Goal: Task Accomplishment & Management: Manage account settings

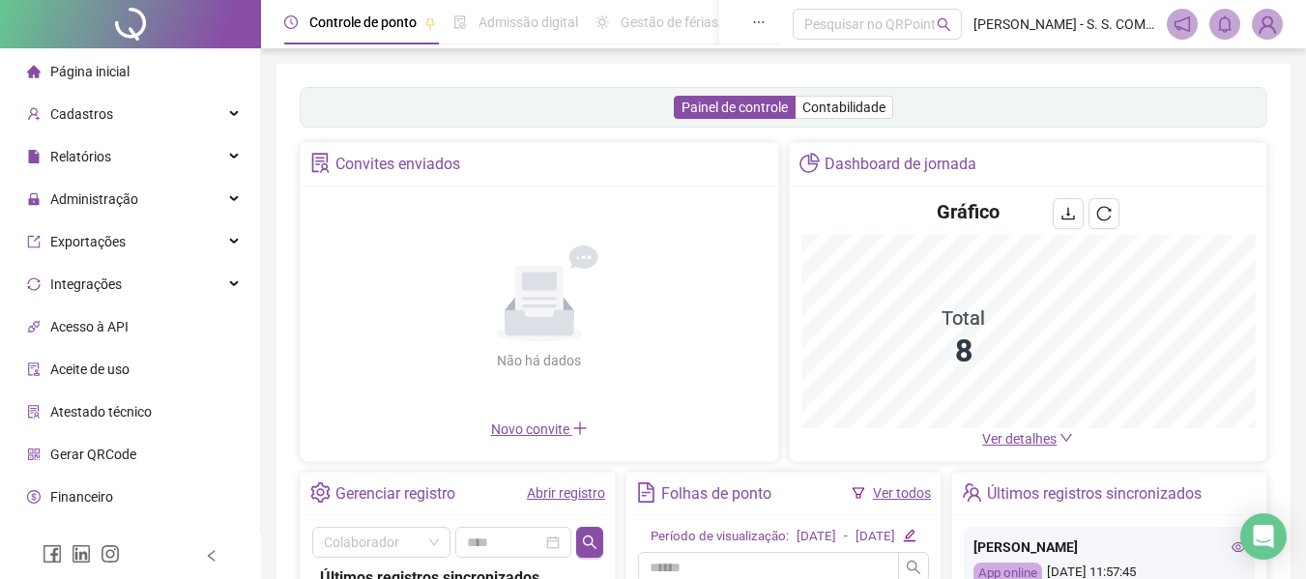
click at [1043, 443] on div "Convites enviados Não há dados Não há dados Novo convite Dashboard de jornada G…" at bounding box center [783, 302] width 967 height 320
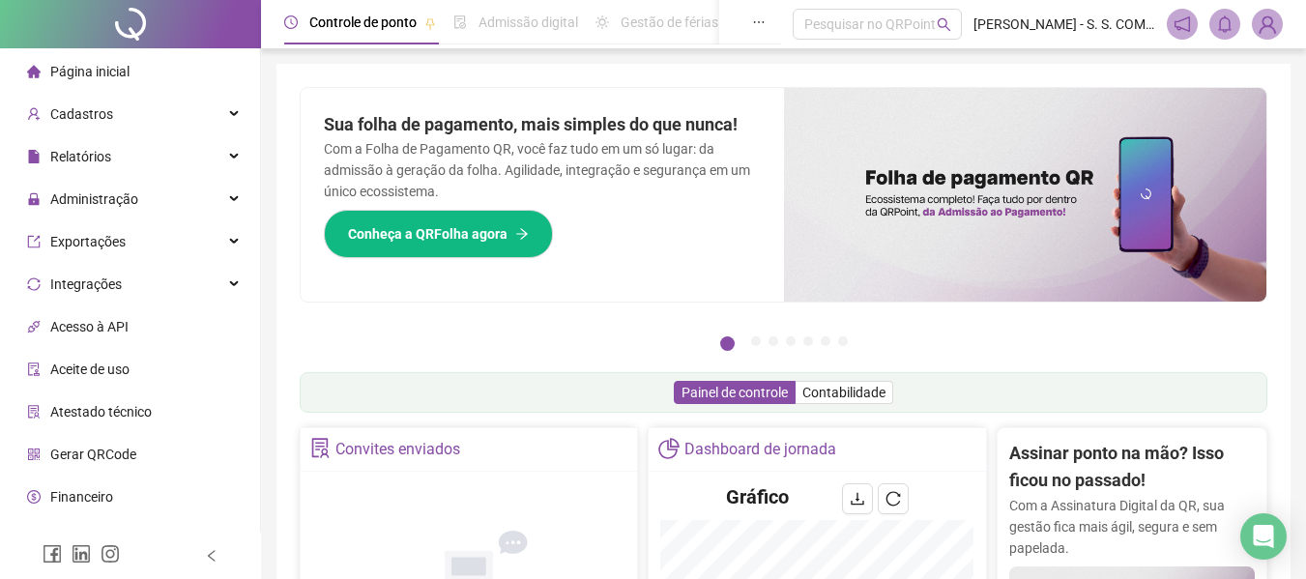
scroll to position [387, 0]
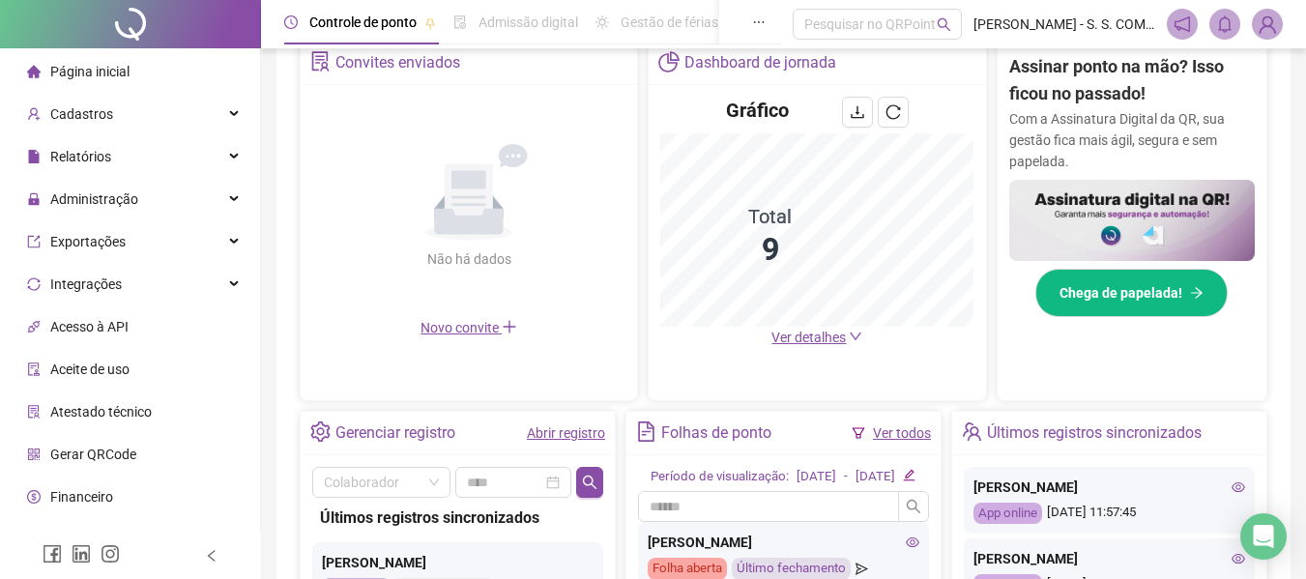
click at [789, 334] on span "Ver detalhes" at bounding box center [808, 337] width 74 height 15
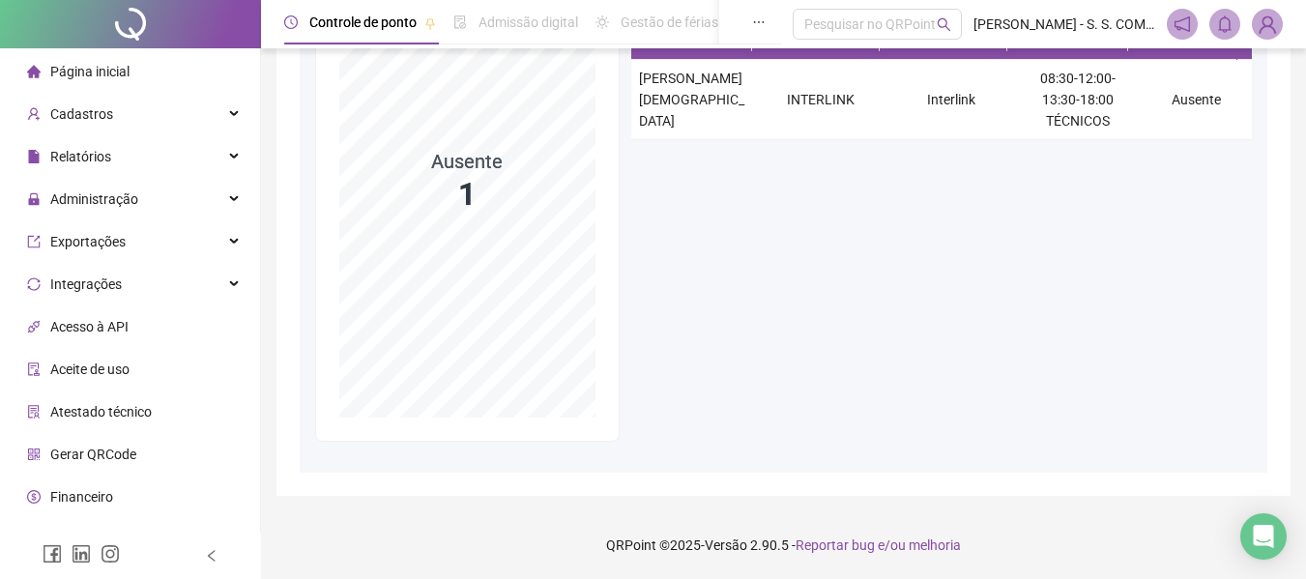
scroll to position [72, 0]
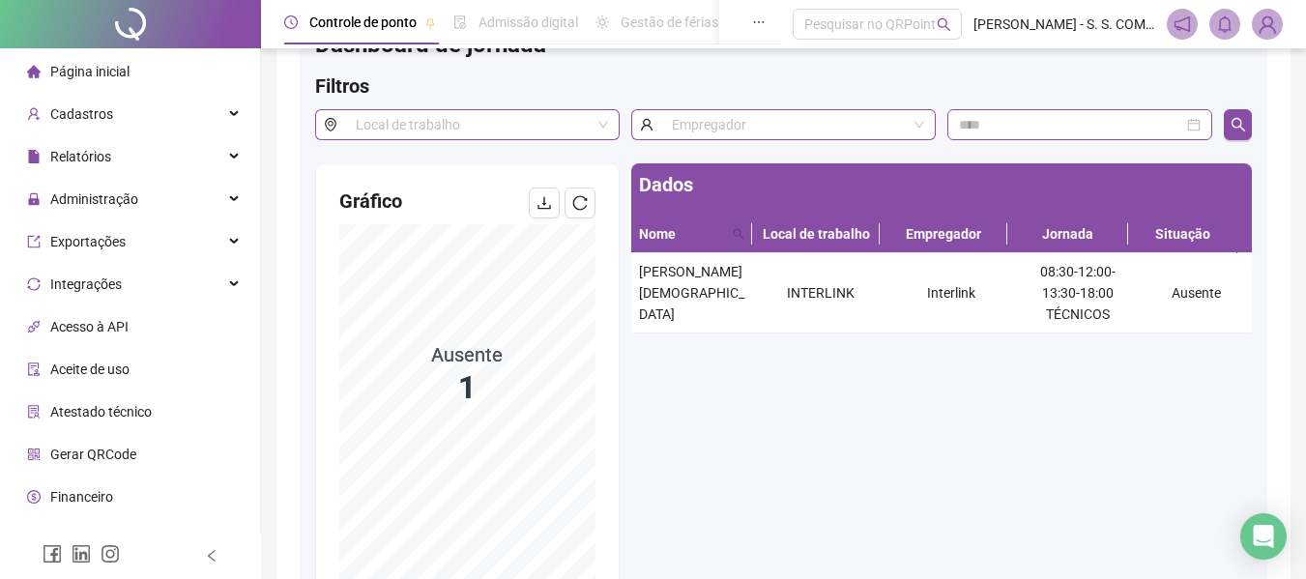
click at [818, 221] on th "Local de trabalho" at bounding box center [816, 234] width 128 height 38
click at [93, 74] on span "Página inicial" at bounding box center [89, 71] width 79 height 15
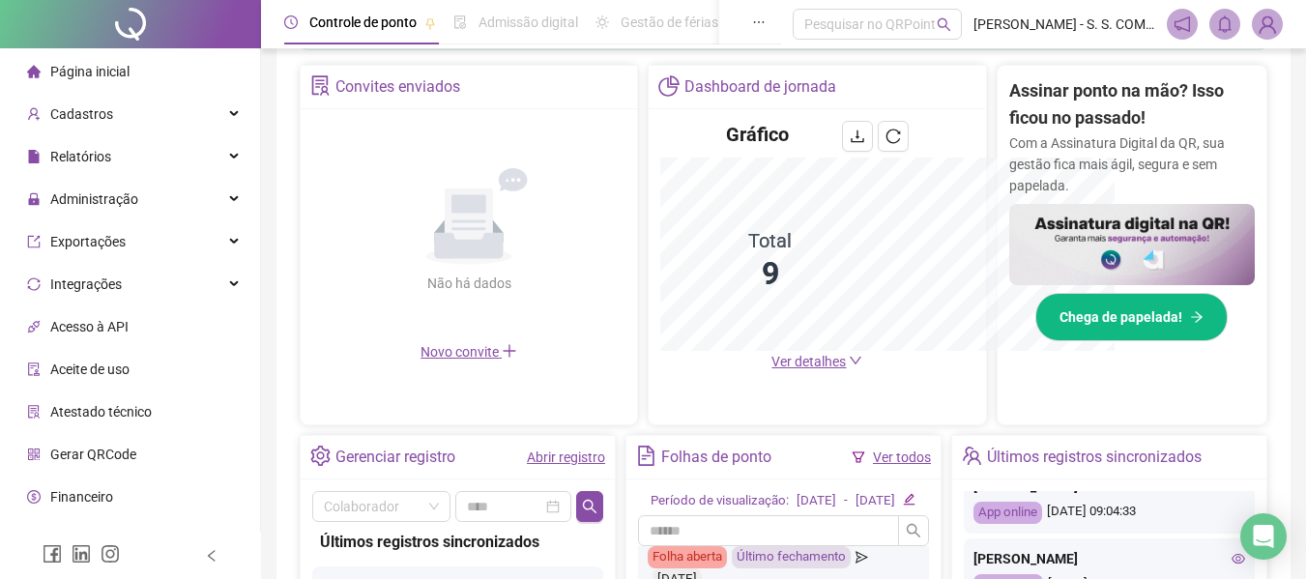
scroll to position [647, 0]
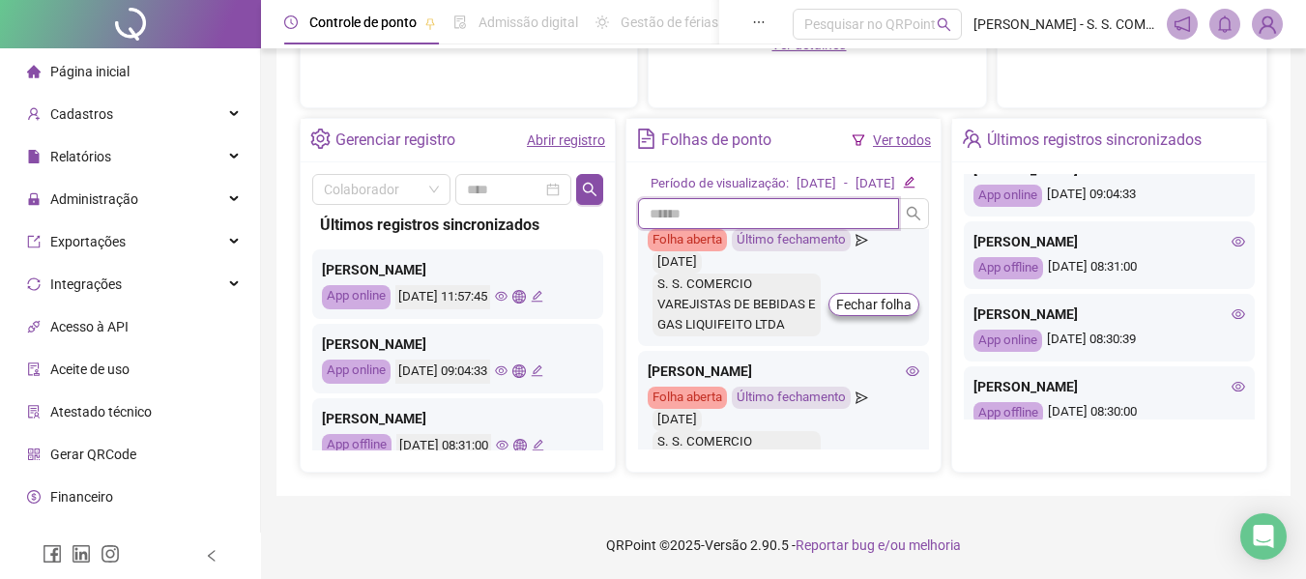
click at [670, 204] on input "text" at bounding box center [768, 213] width 261 height 31
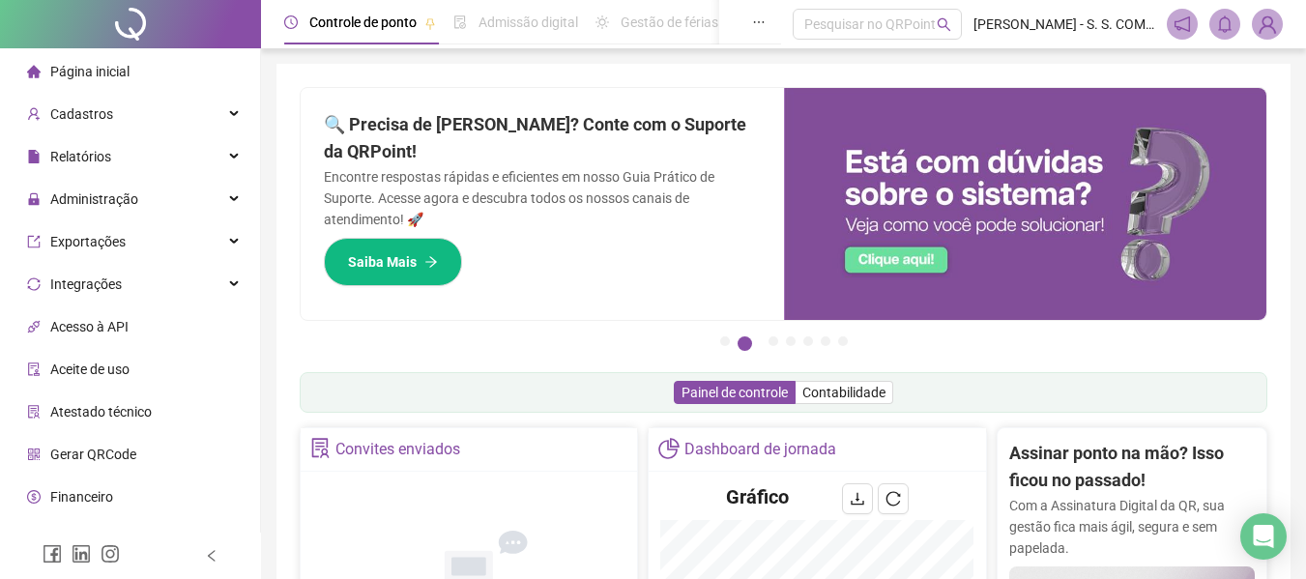
click at [659, 162] on h2 "🔍 Precisa de [PERSON_NAME]? Conte com o Suporte da QRPoint!" at bounding box center [542, 138] width 437 height 55
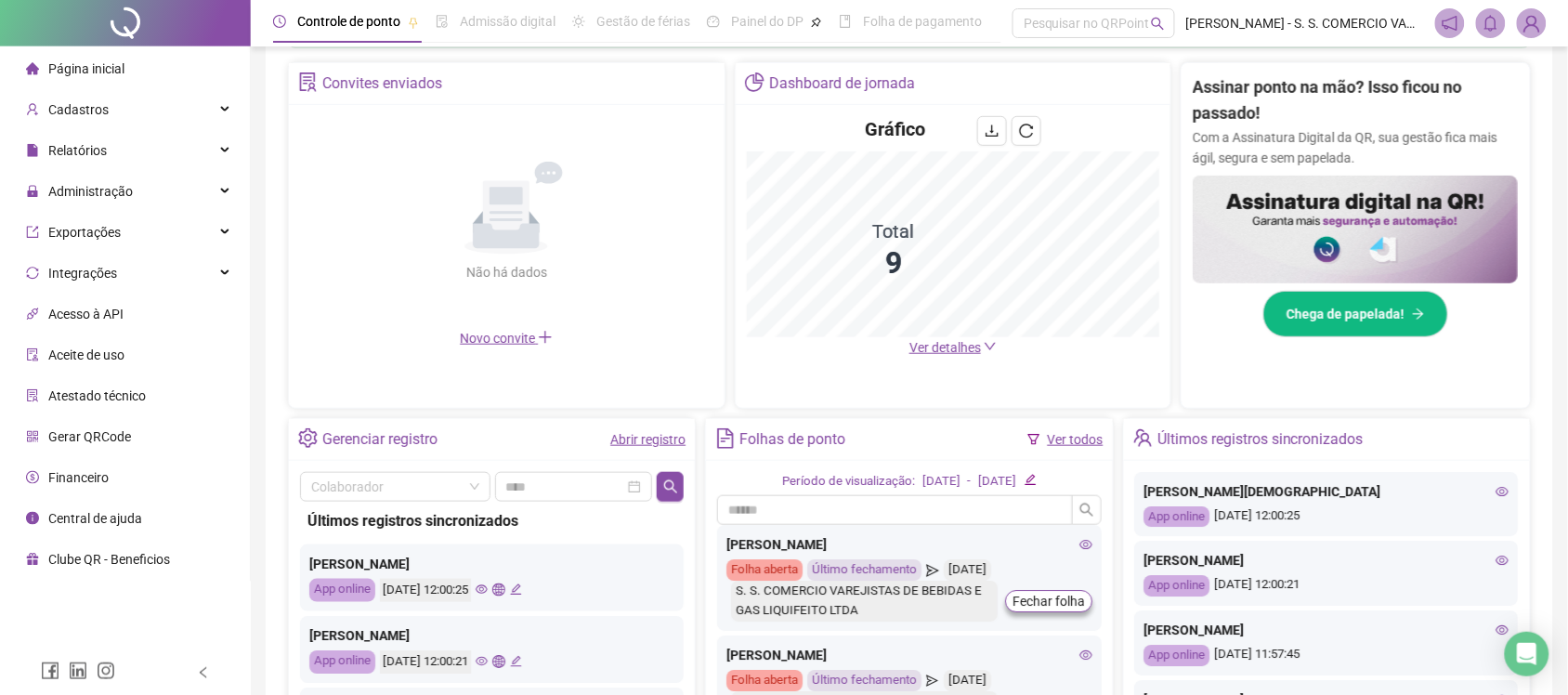
scroll to position [464, 0]
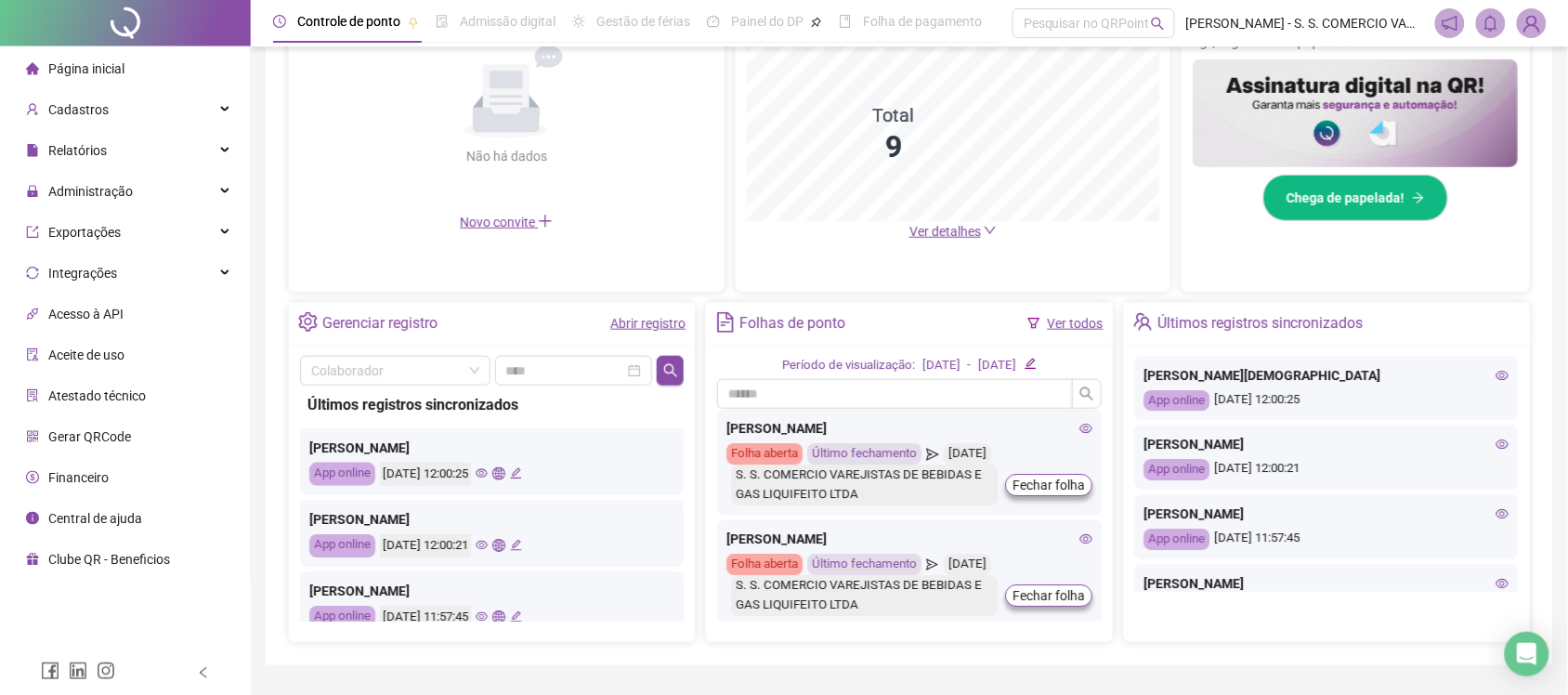
click at [667, 325] on link "Abrir registro" at bounding box center [648, 323] width 75 height 14
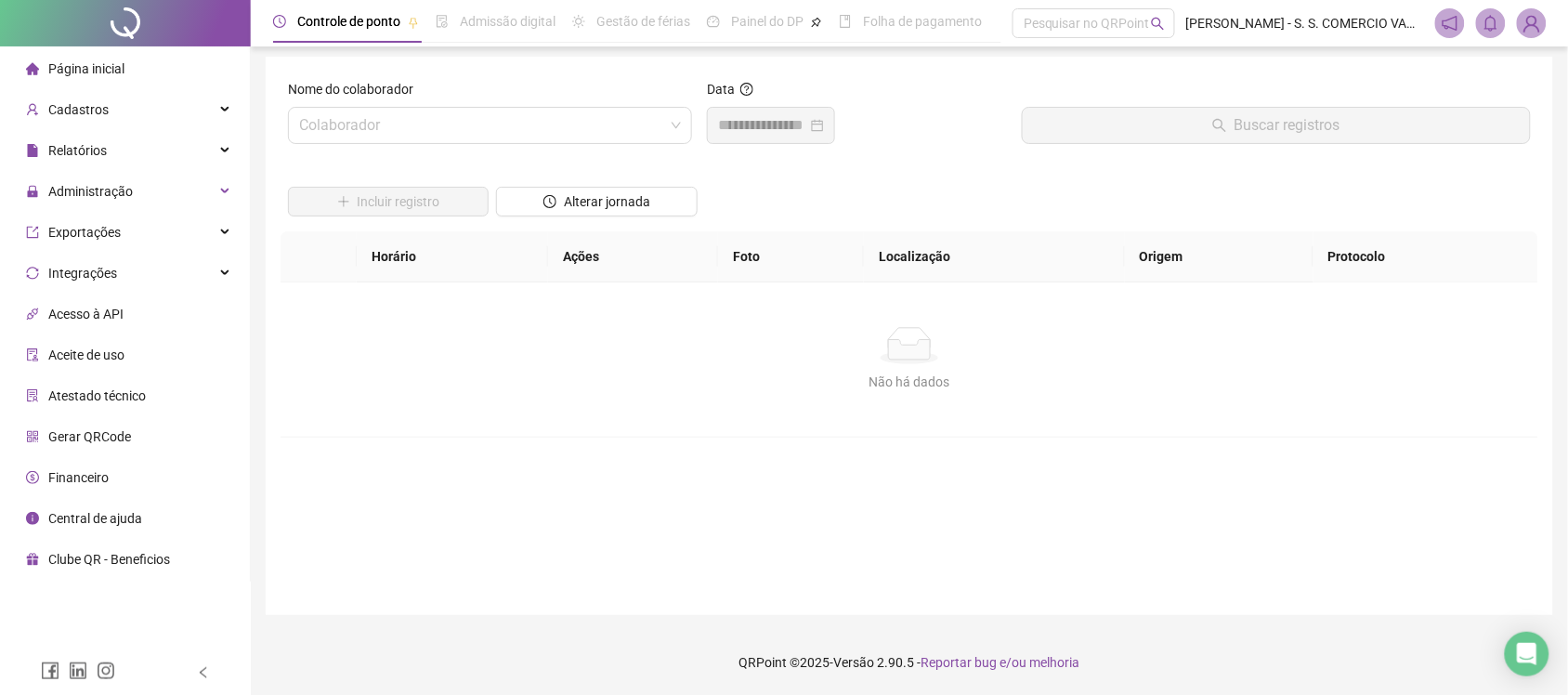
scroll to position [5, 0]
click at [553, 195] on icon "clock-circle" at bounding box center [550, 202] width 13 height 13
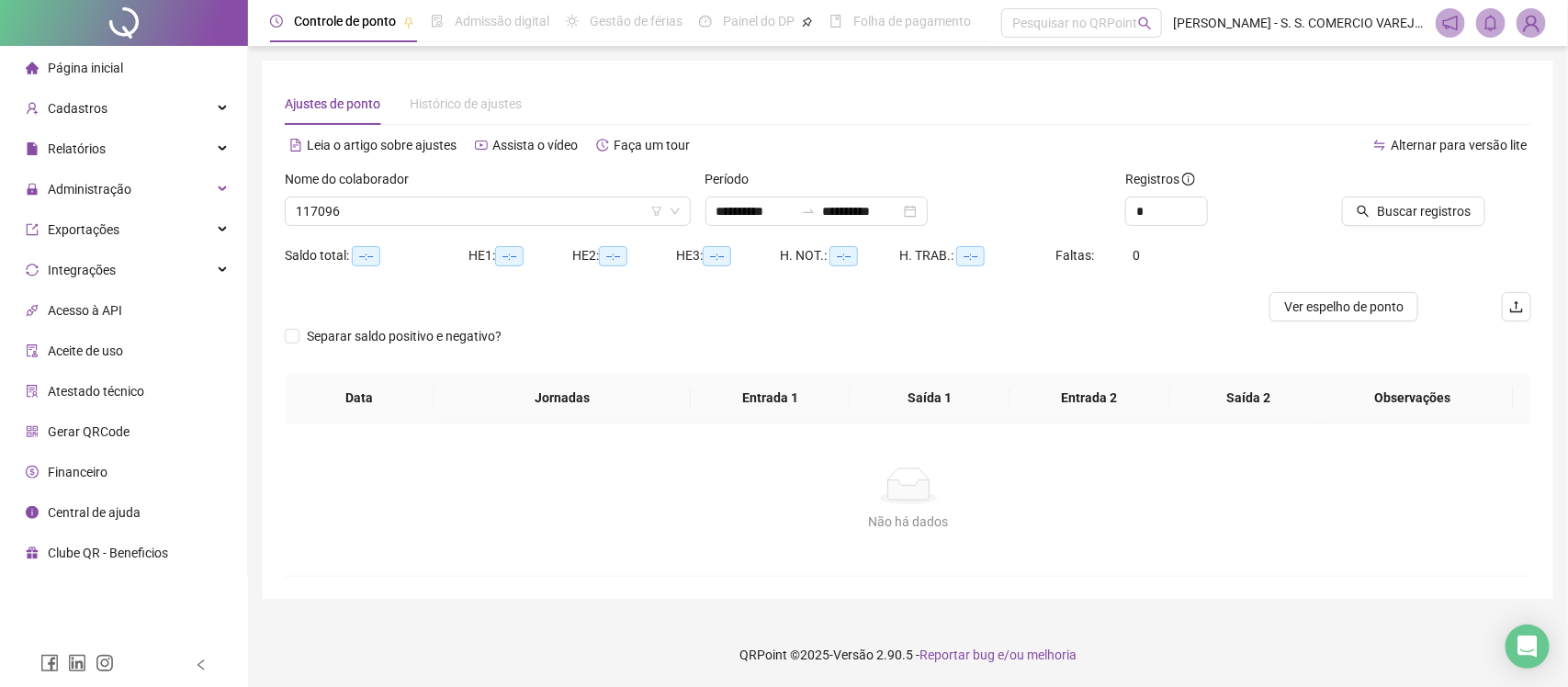
type input "**********"
click at [1253, 204] on span "Buscar registros" at bounding box center [1424, 211] width 94 height 20
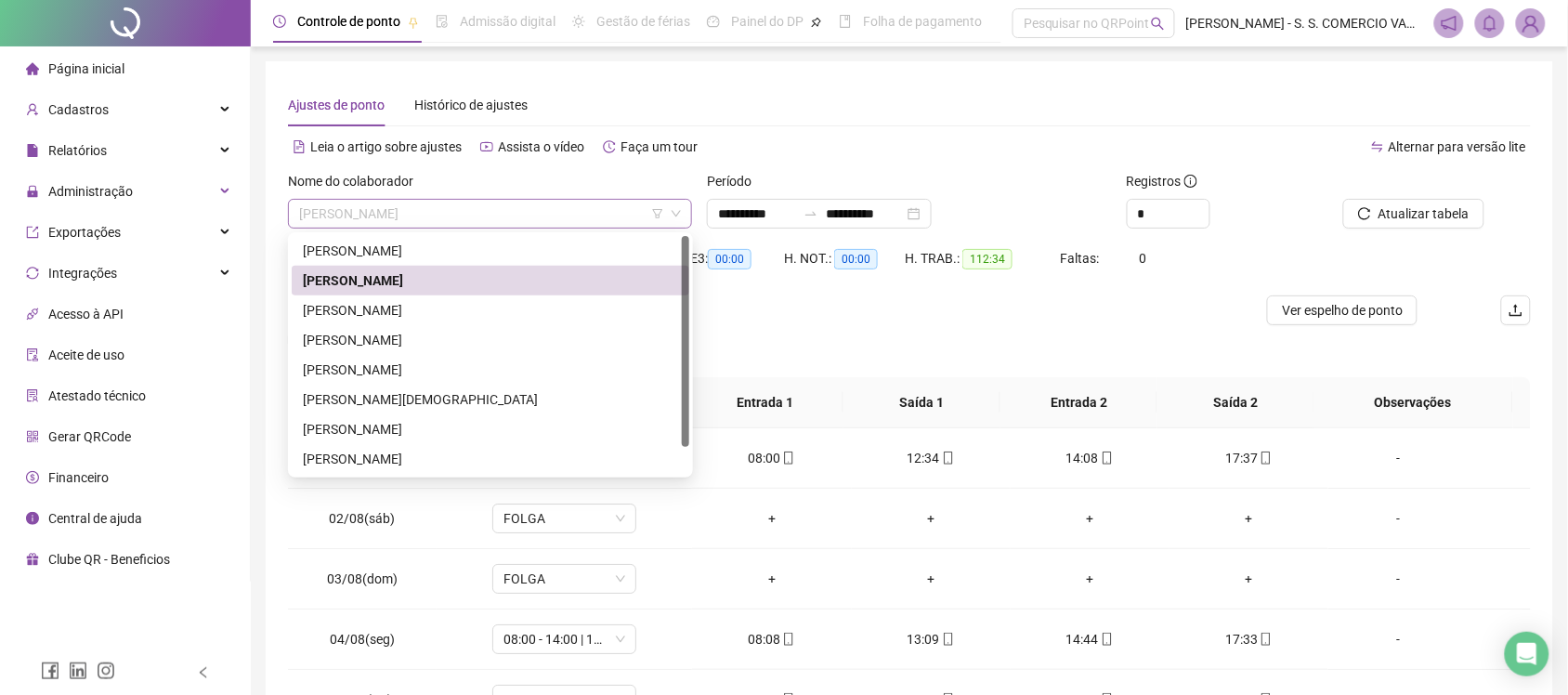
click at [532, 216] on span "ALISTEFANE [PERSON_NAME] [PERSON_NAME]" at bounding box center [489, 213] width 382 height 28
drag, startPoint x: 530, startPoint y: 316, endPoint x: 573, endPoint y: 249, distance: 79.6
click at [573, 249] on div "ALEX JUNIOR SANTOS CARMO ALISTEFANE FERREIRA BARBOSA ANDRE GONÇALVES DE OLIVEIR…" at bounding box center [490, 369] width 398 height 267
click at [573, 252] on div "[PERSON_NAME] [PERSON_NAME]" at bounding box center [490, 250] width 375 height 20
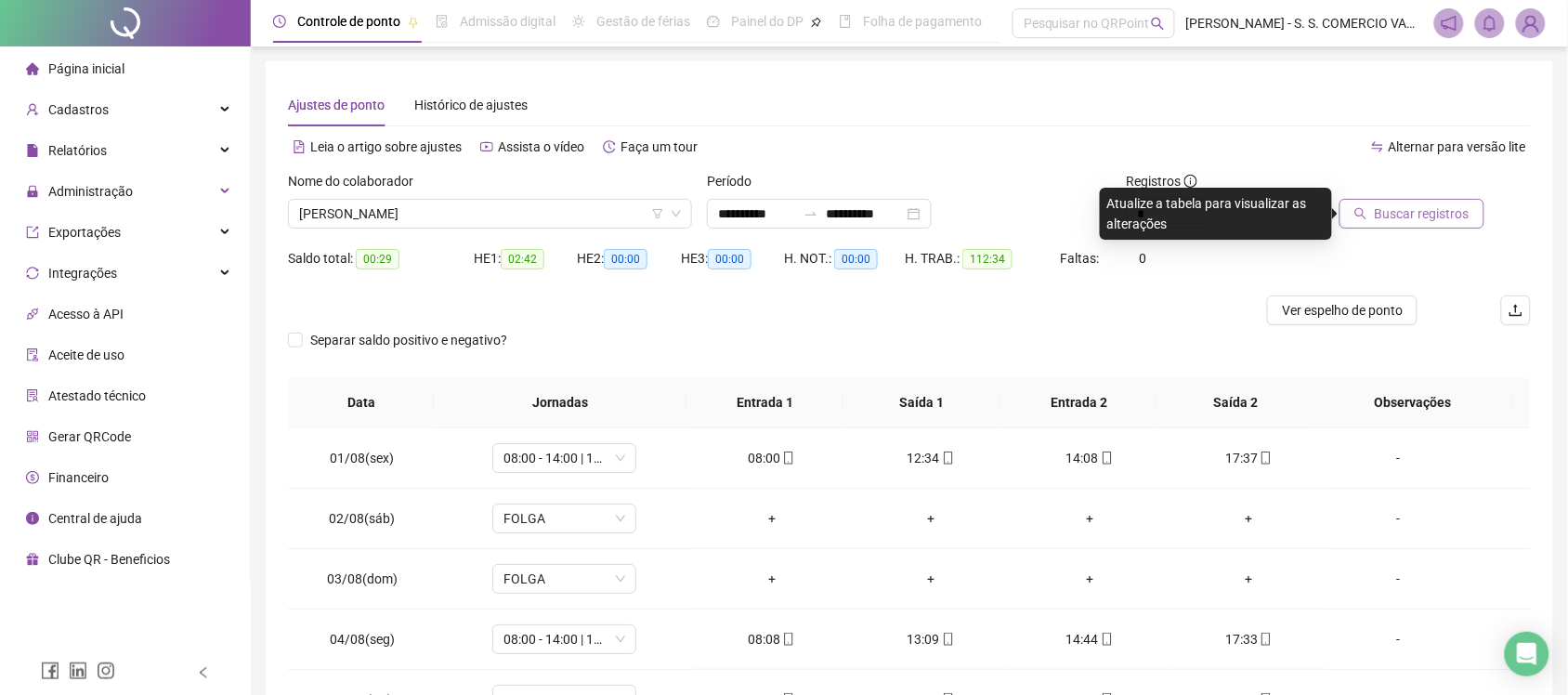
drag, startPoint x: 1437, startPoint y: 216, endPoint x: 1429, endPoint y: 228, distance: 14.4
click at [1268, 219] on span "Buscar registros" at bounding box center [1422, 213] width 95 height 20
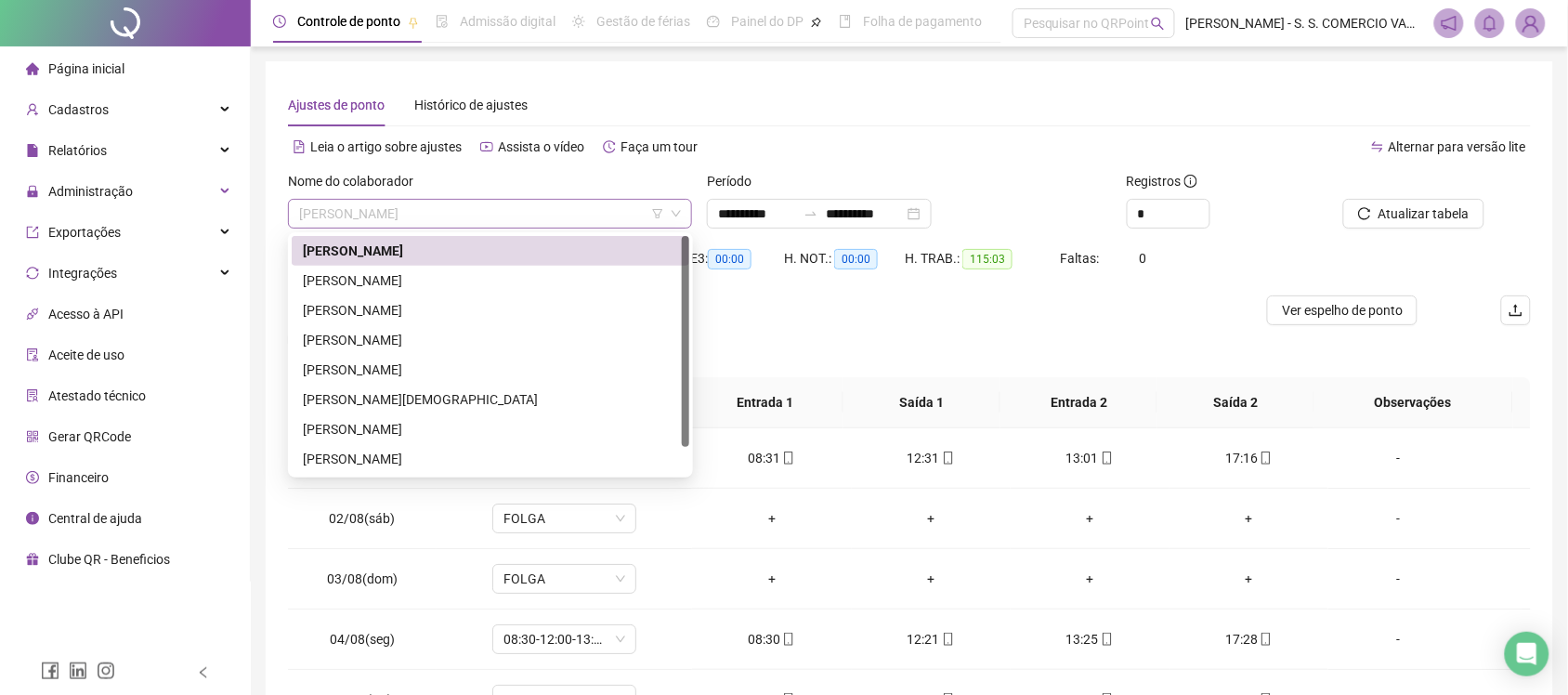
click at [518, 218] on span "[PERSON_NAME] [PERSON_NAME]" at bounding box center [489, 213] width 382 height 28
click at [520, 284] on div "ALISTEFANE [PERSON_NAME] [PERSON_NAME]" at bounding box center [490, 280] width 375 height 20
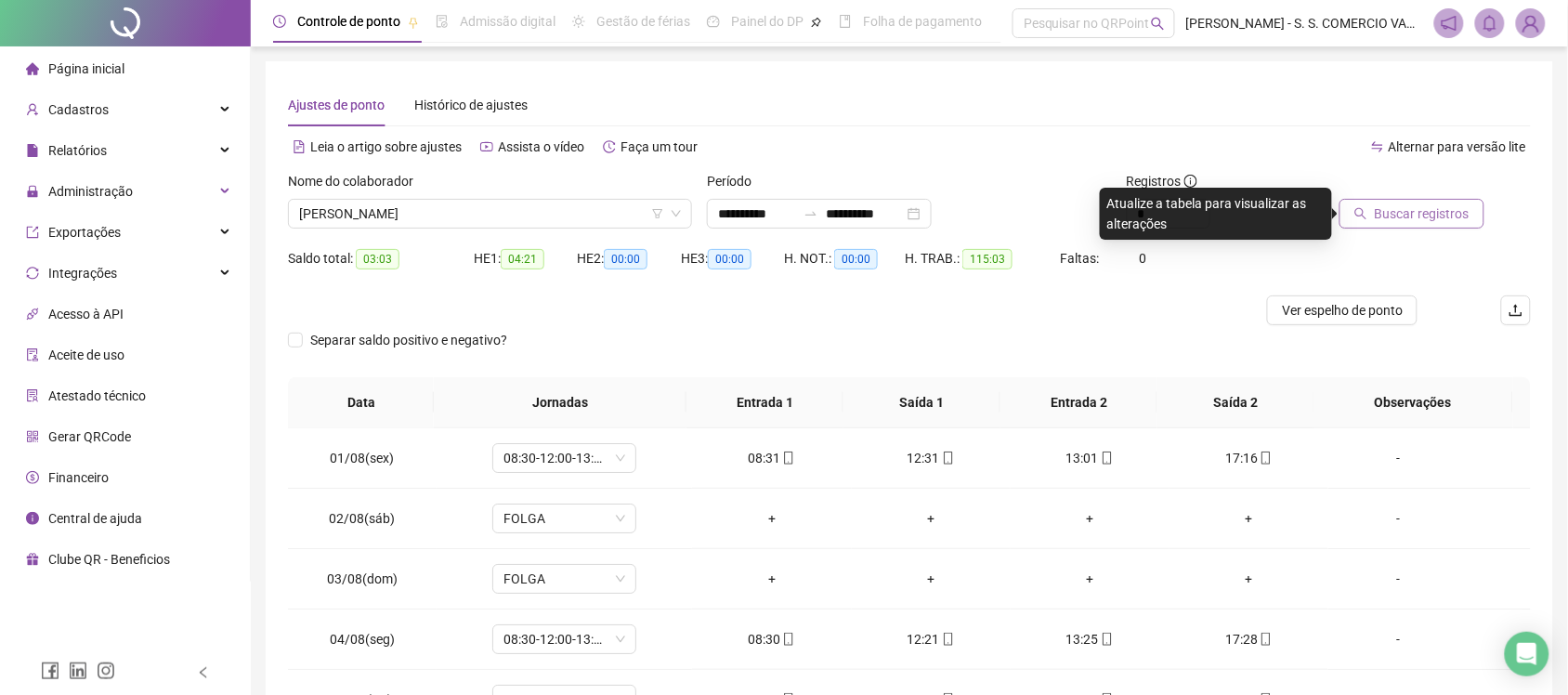
click at [1268, 204] on span "Buscar registros" at bounding box center [1422, 213] width 95 height 20
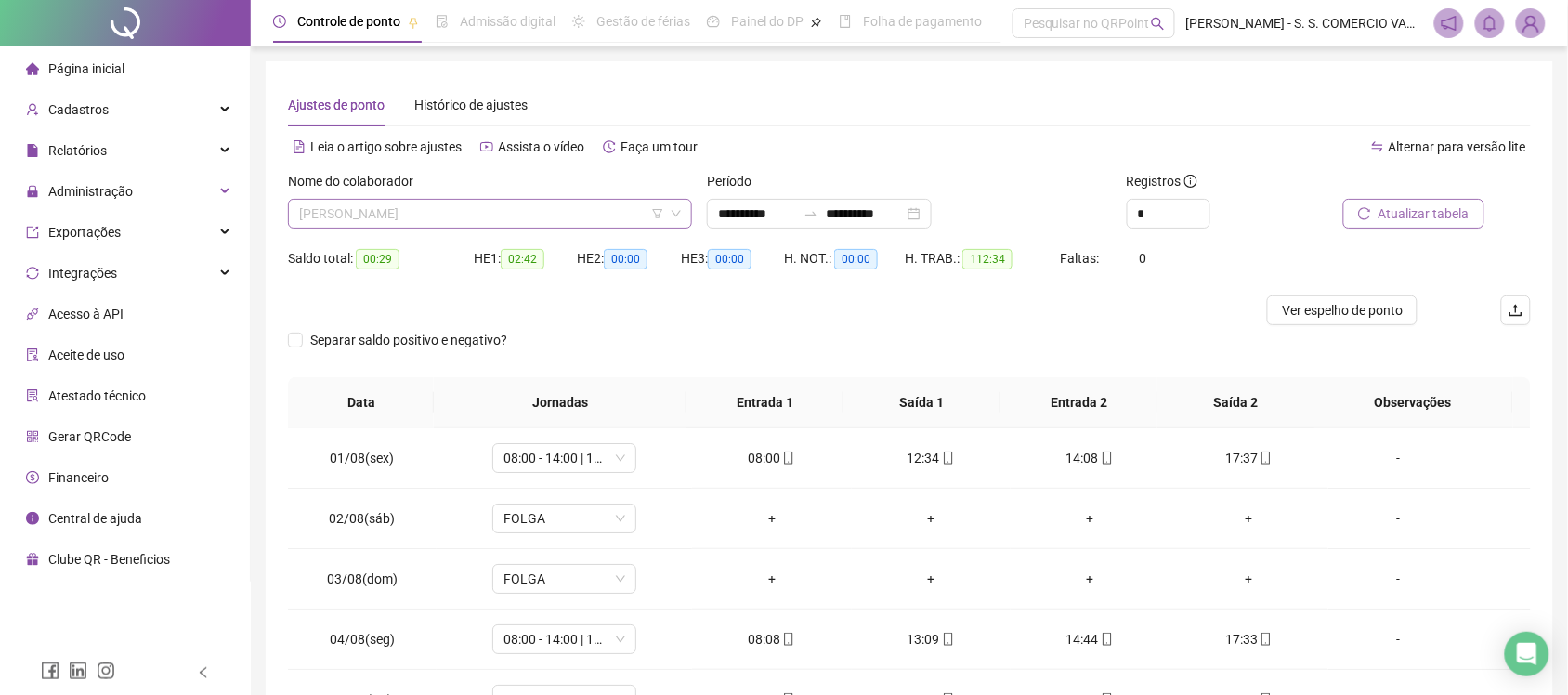
click at [485, 219] on span "ALISTEFANE [PERSON_NAME] [PERSON_NAME]" at bounding box center [489, 213] width 382 height 28
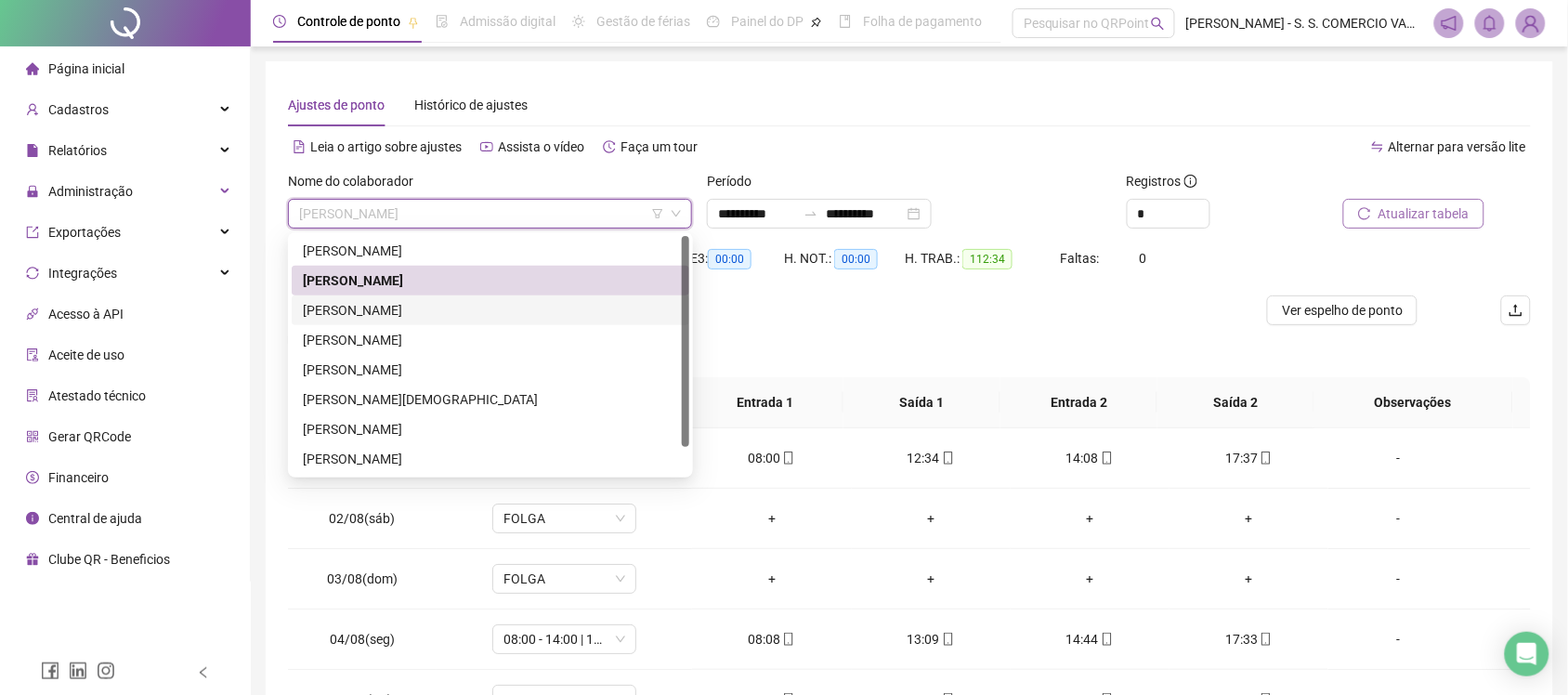
click at [492, 313] on div "[PERSON_NAME]" at bounding box center [490, 310] width 375 height 20
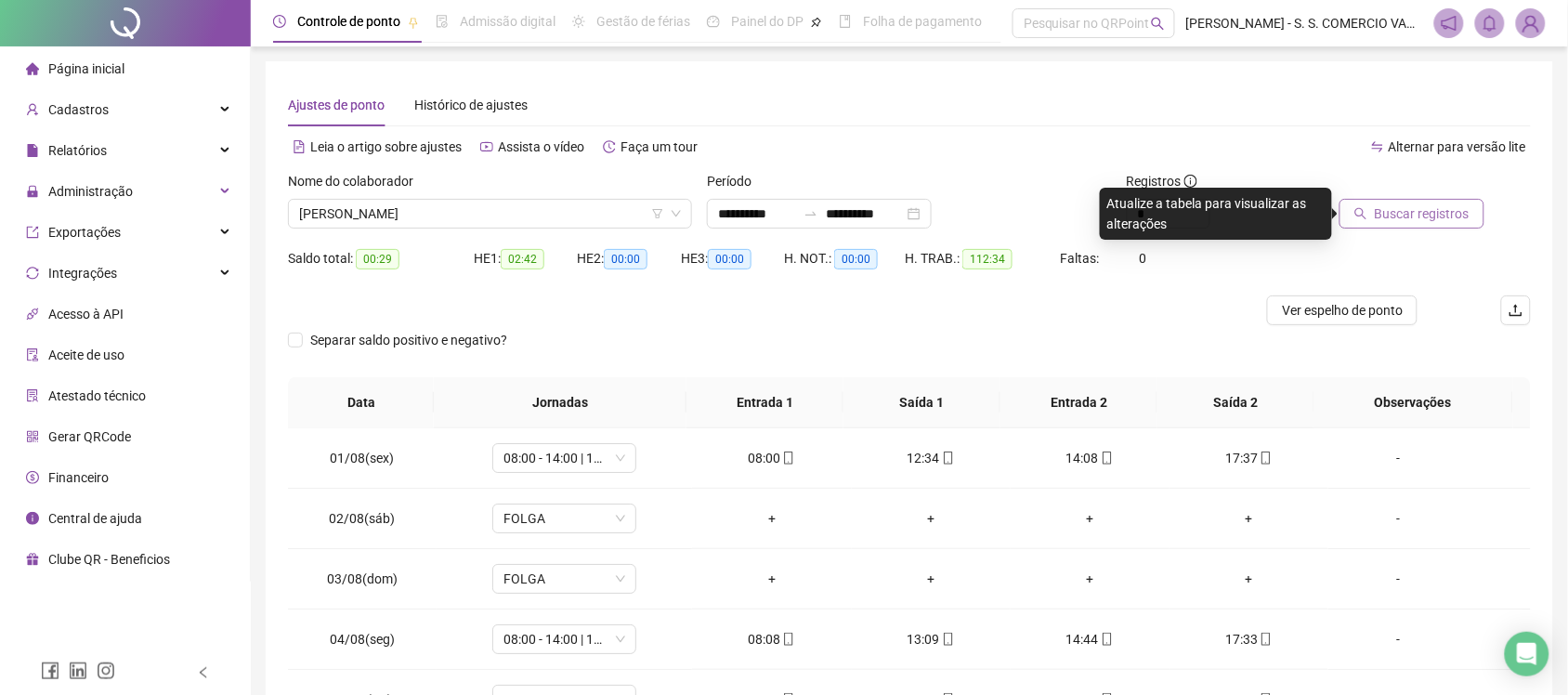
click at [1268, 216] on span "Buscar registros" at bounding box center [1422, 213] width 95 height 20
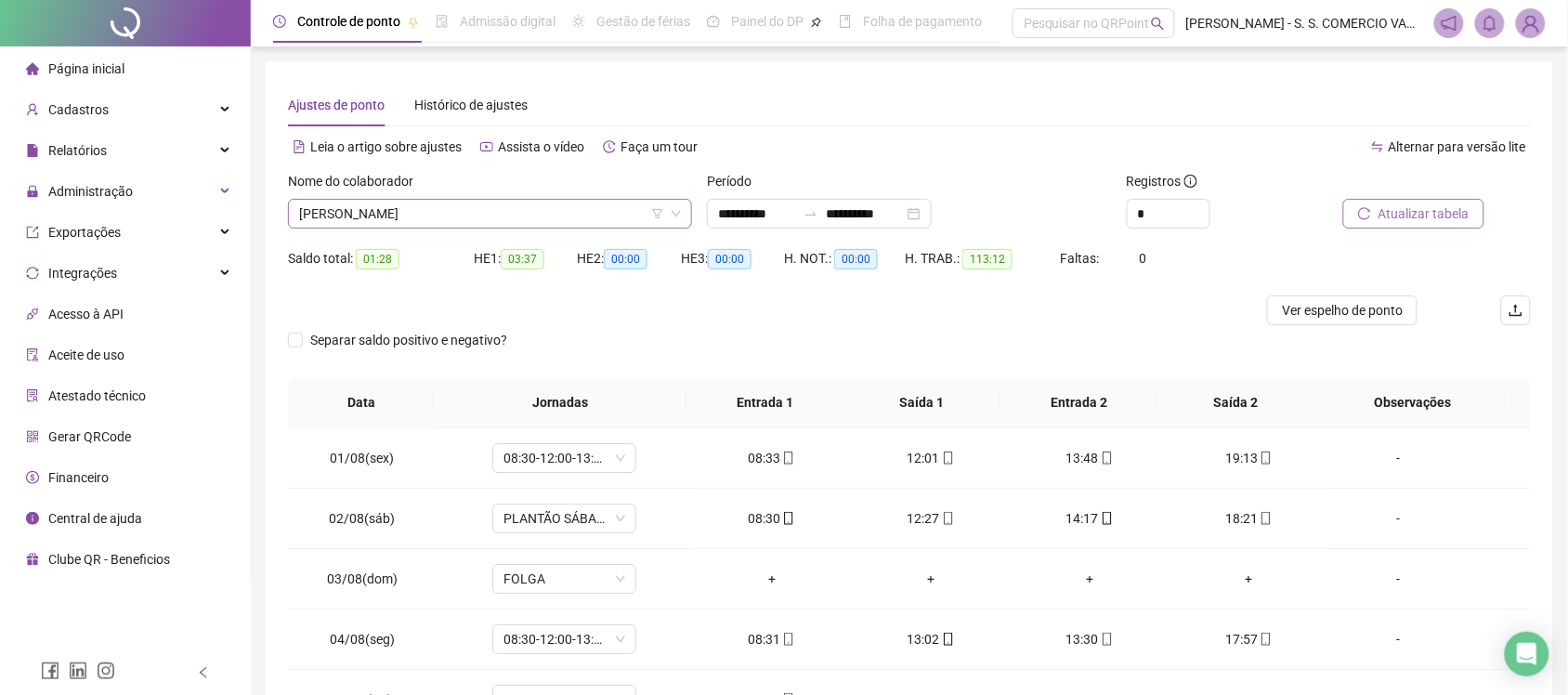
click at [574, 210] on span "[PERSON_NAME]" at bounding box center [489, 213] width 382 height 28
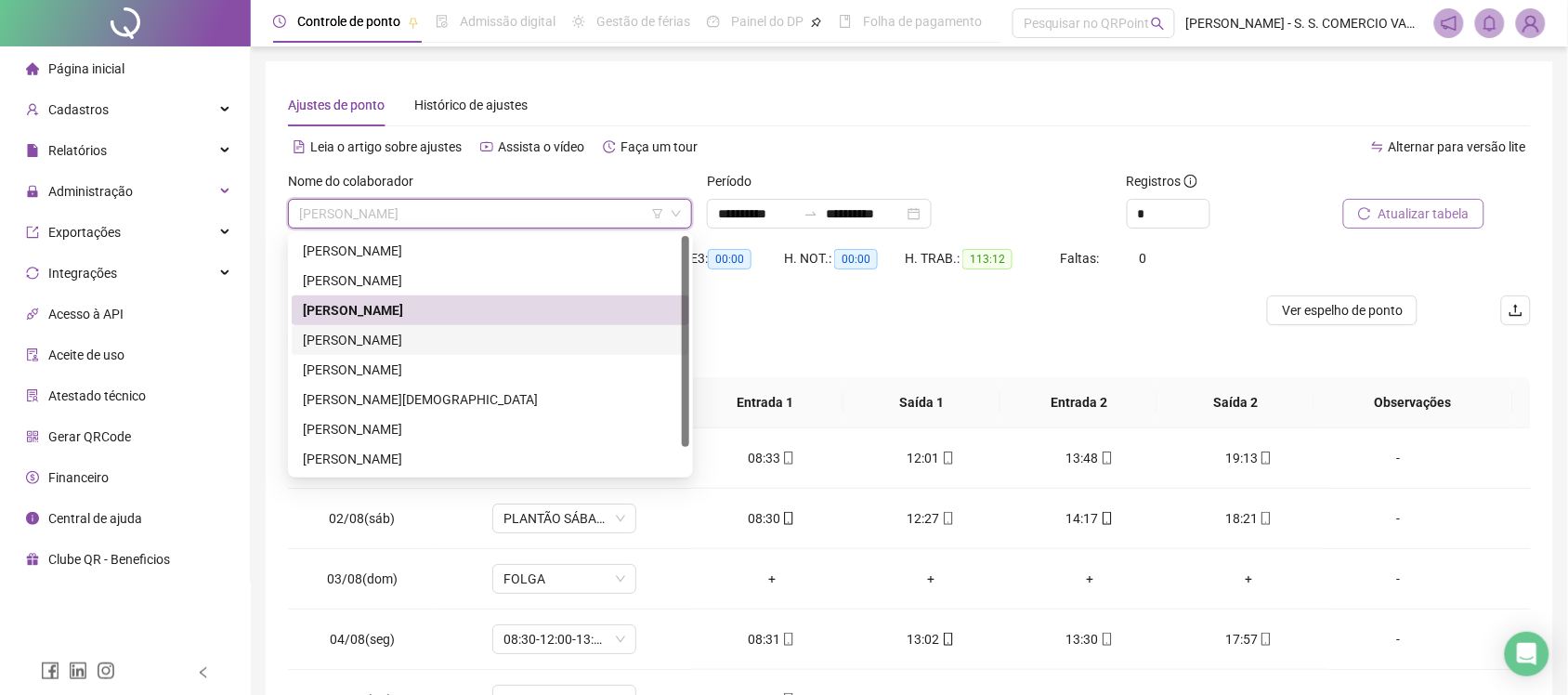
click at [484, 342] on div "[PERSON_NAME]" at bounding box center [490, 339] width 375 height 20
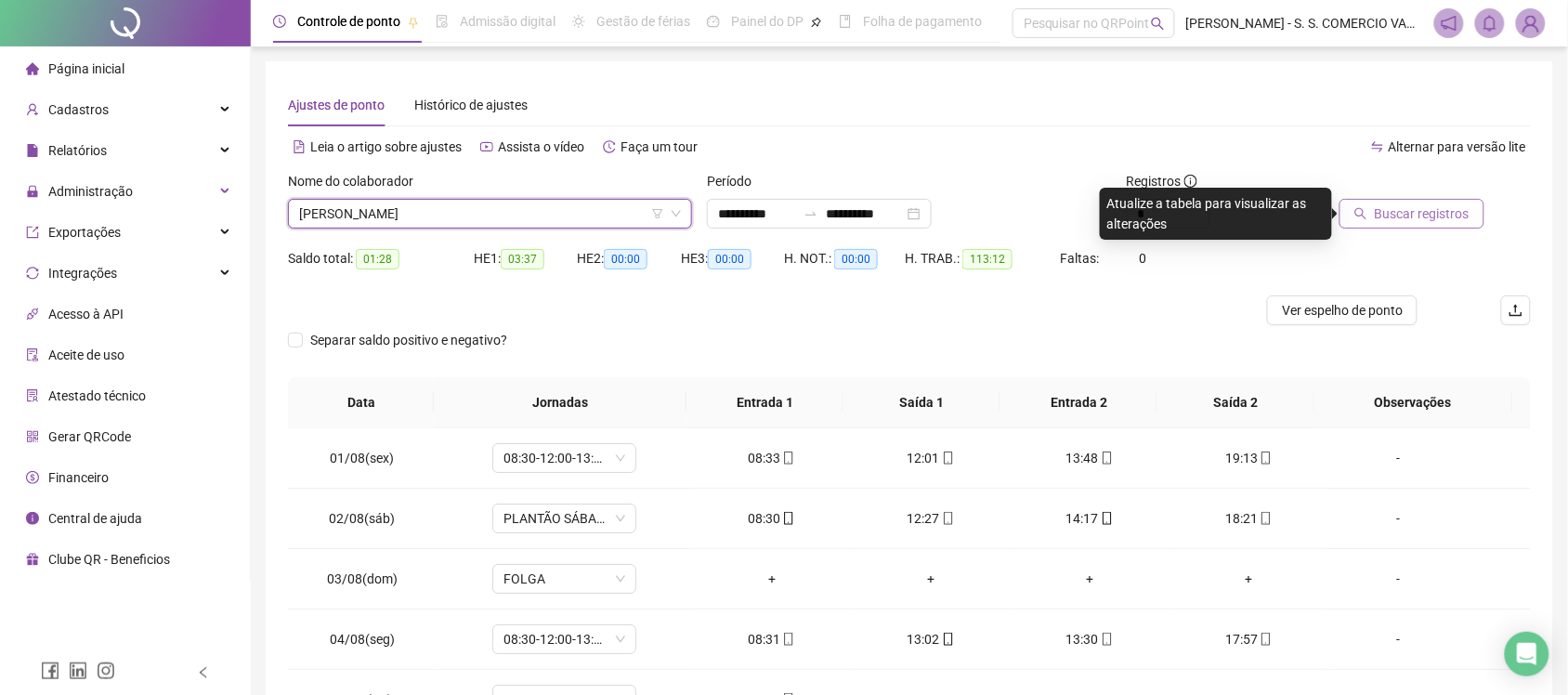
click at [1268, 218] on span "Buscar registros" at bounding box center [1422, 213] width 95 height 20
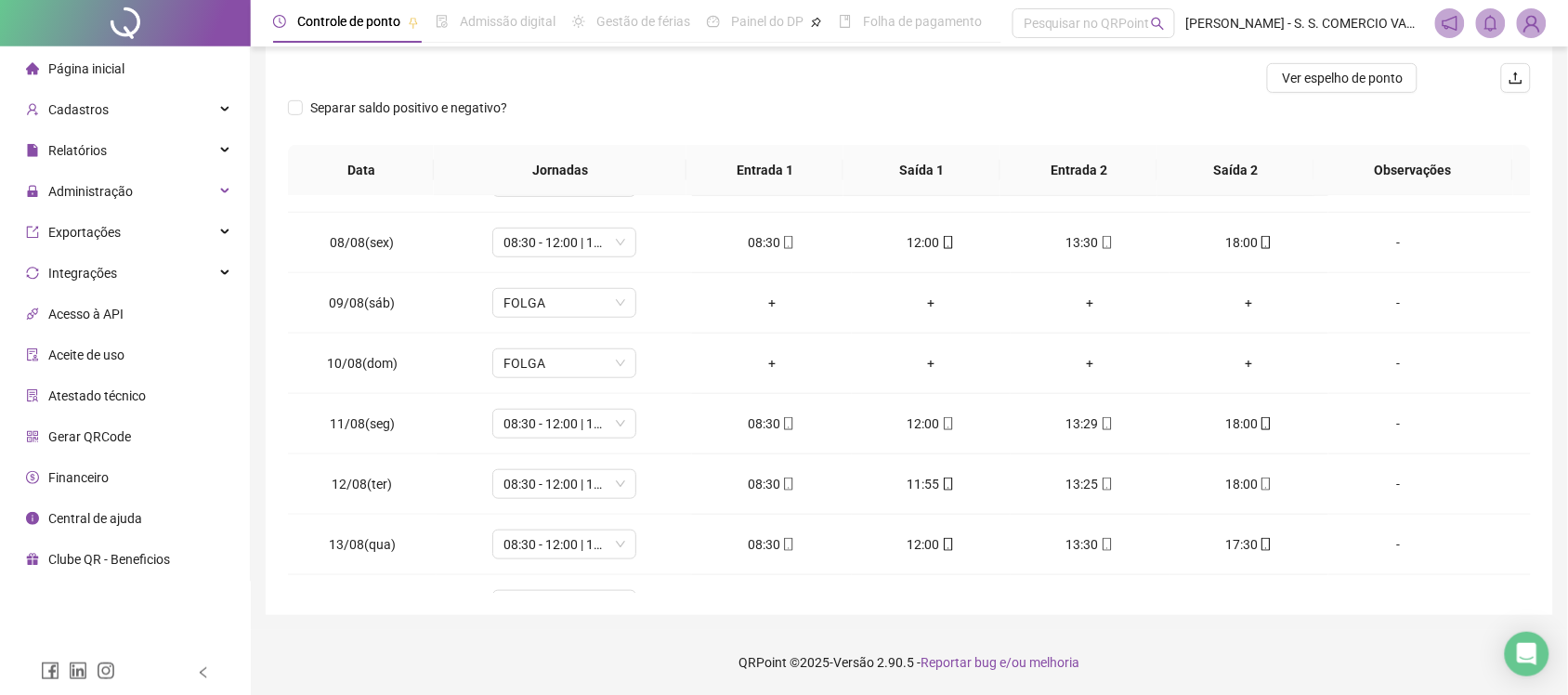
scroll to position [755, 0]
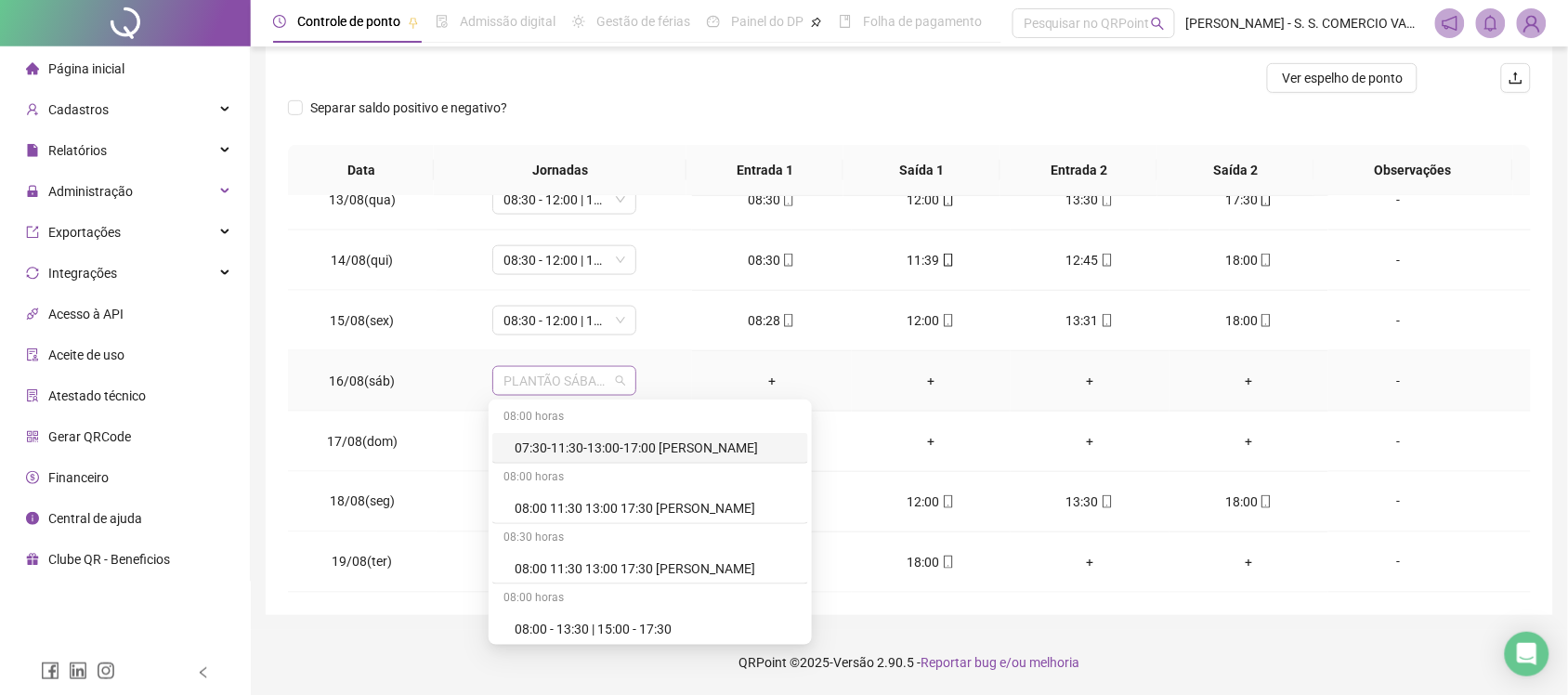
click at [555, 376] on span "PLANTÃO SÁBADO" at bounding box center [564, 381] width 122 height 28
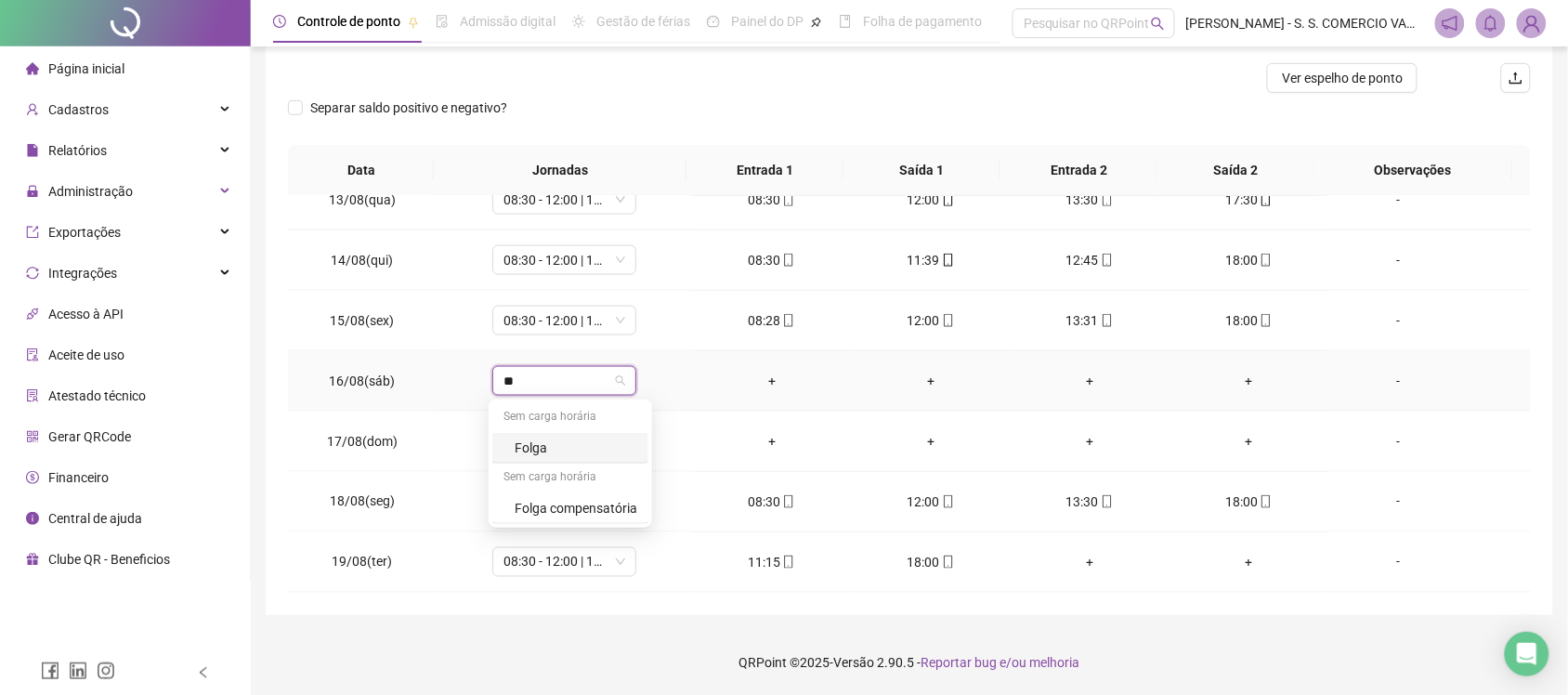
type input "***"
click at [571, 433] on div "Folga" at bounding box center [570, 448] width 156 height 31
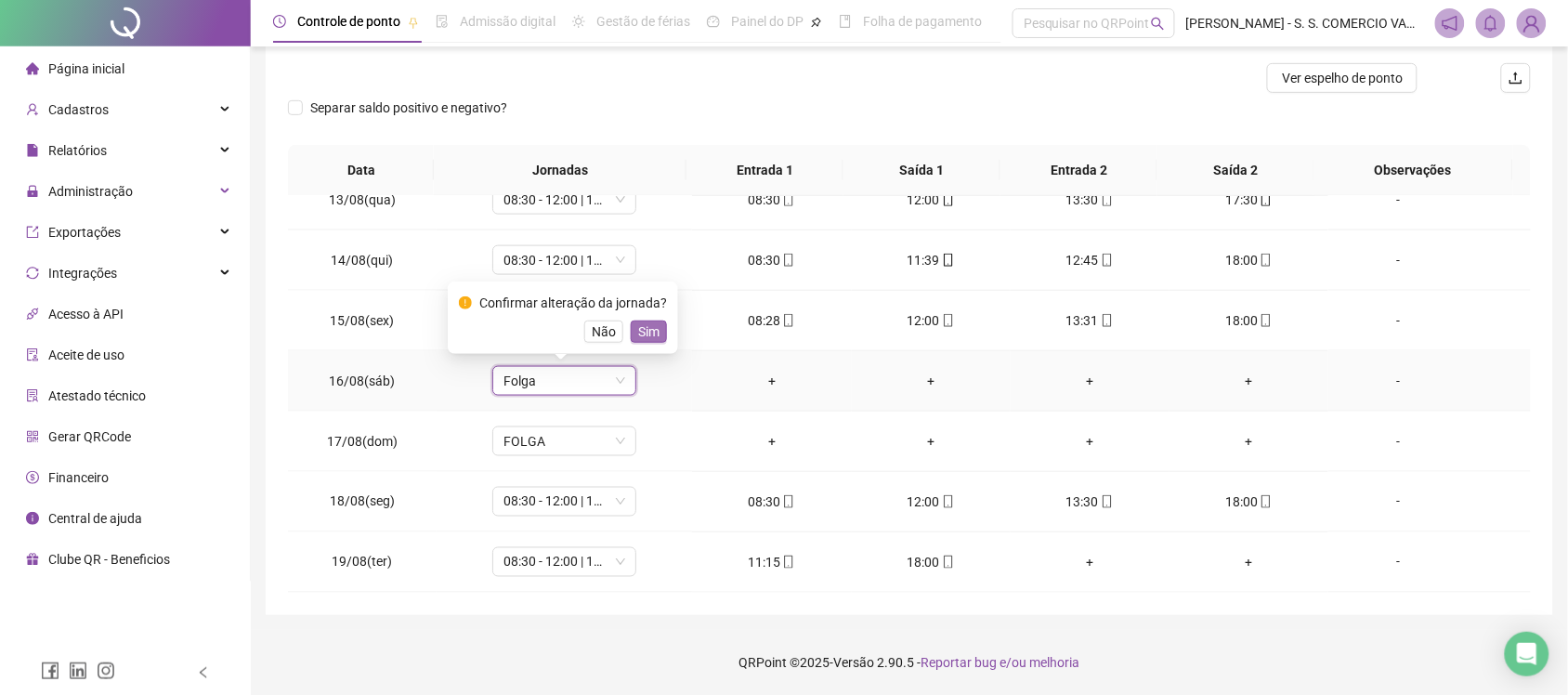
click at [651, 340] on span "Sim" at bounding box center [649, 331] width 21 height 20
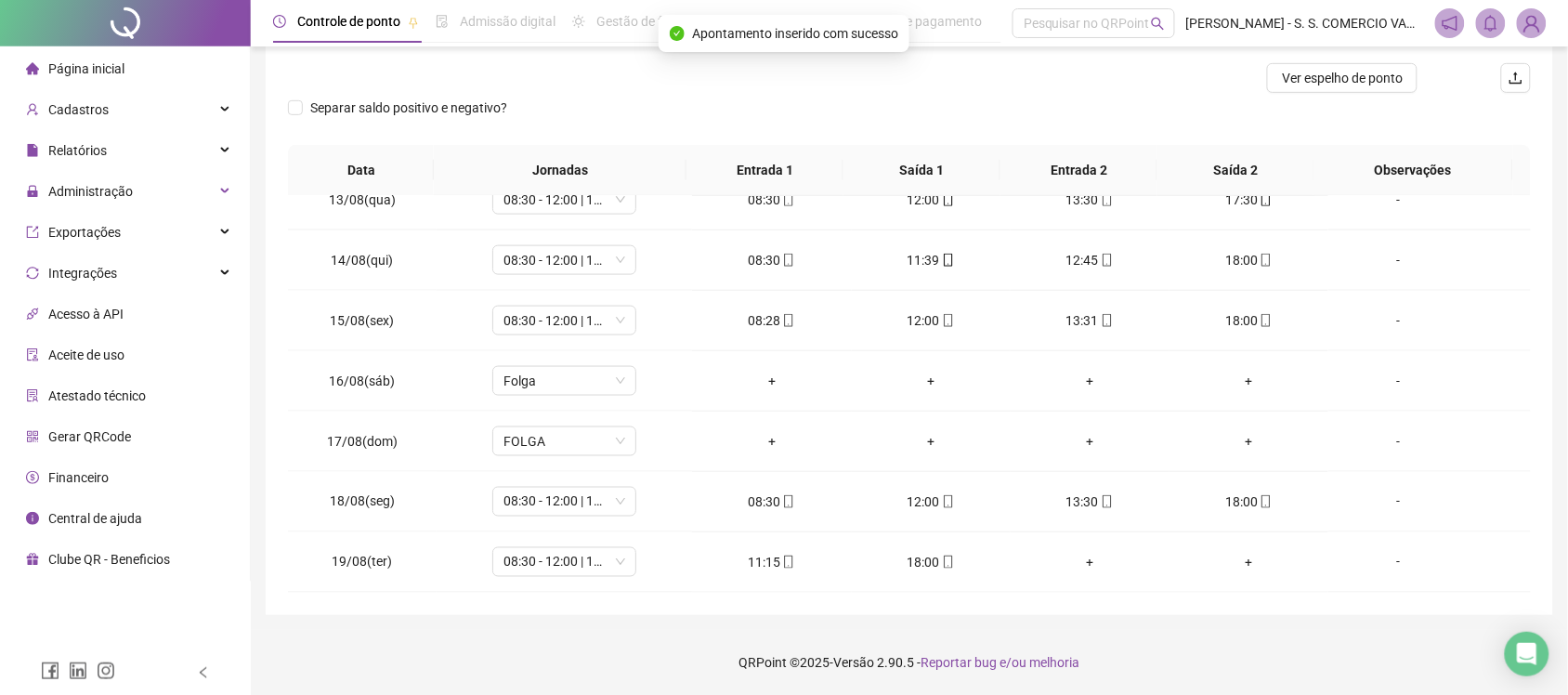
scroll to position [638, 0]
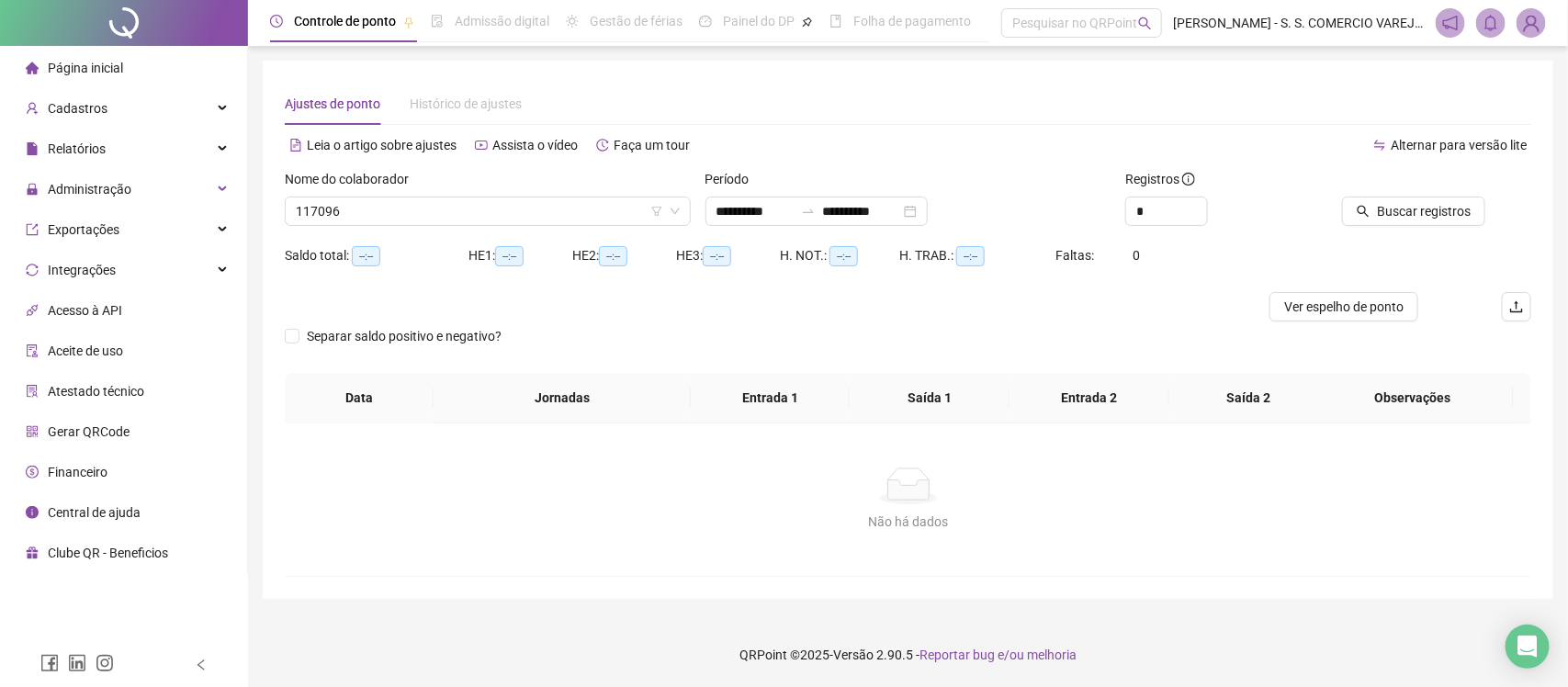
type input "**********"
click at [1392, 213] on span "Buscar registros" at bounding box center [1424, 211] width 94 height 20
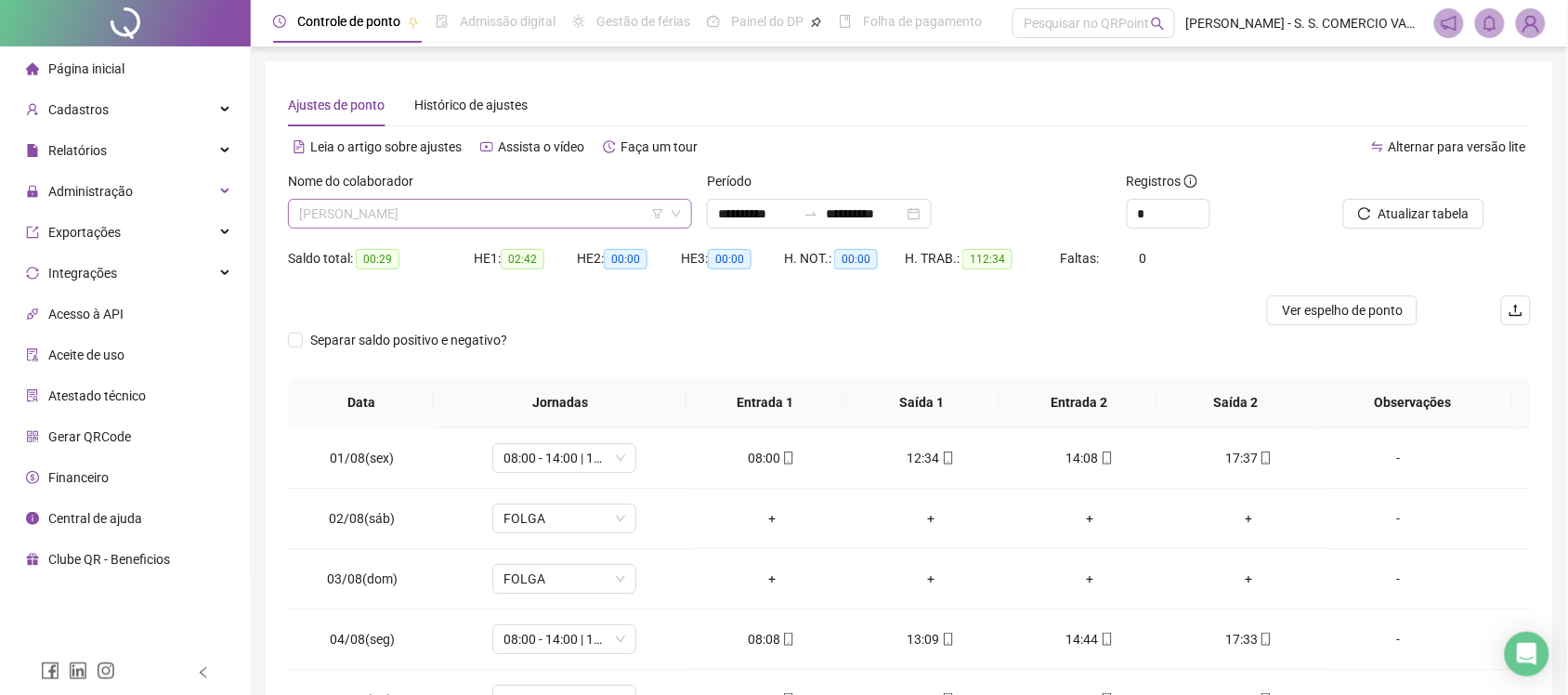
click at [457, 207] on span "ALISTEFANE [PERSON_NAME] [PERSON_NAME]" at bounding box center [489, 213] width 382 height 28
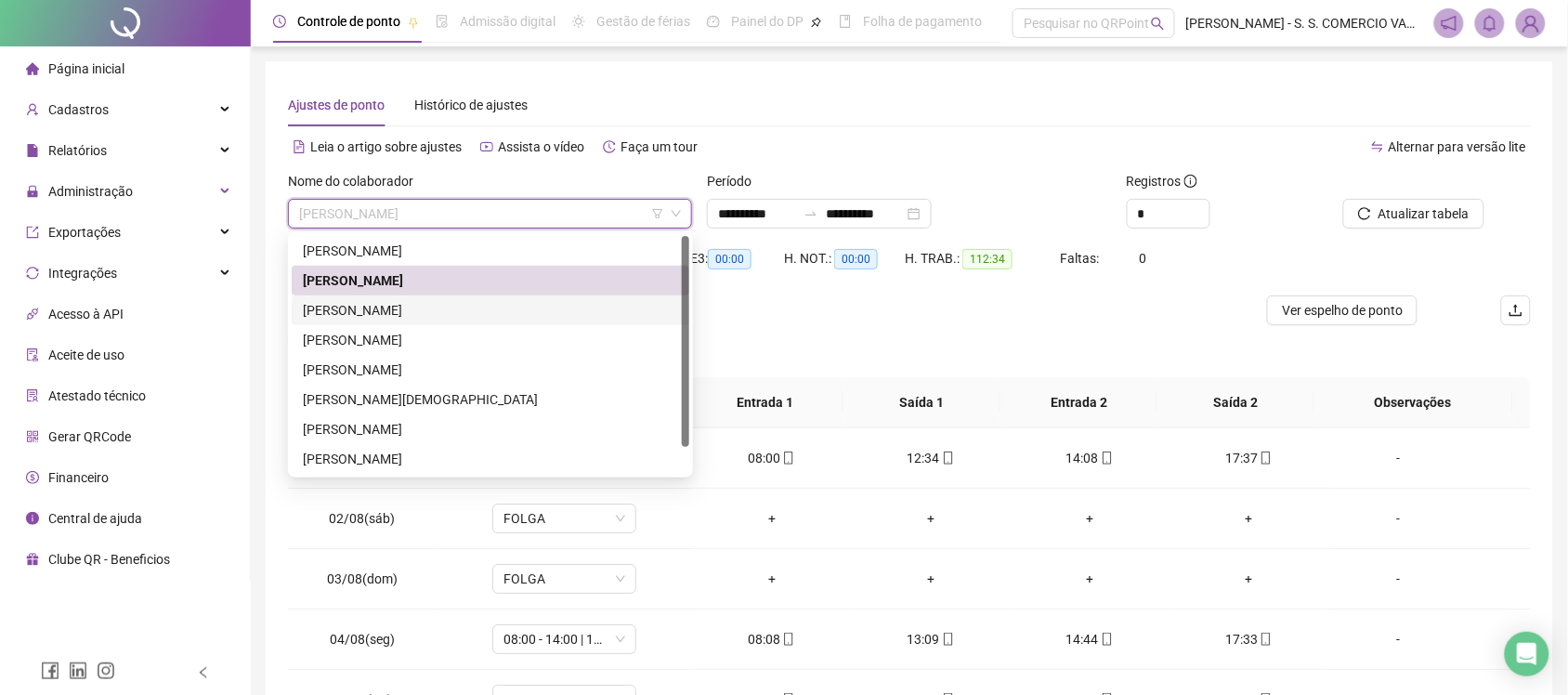
click at [443, 304] on div "[PERSON_NAME]" at bounding box center [490, 310] width 375 height 20
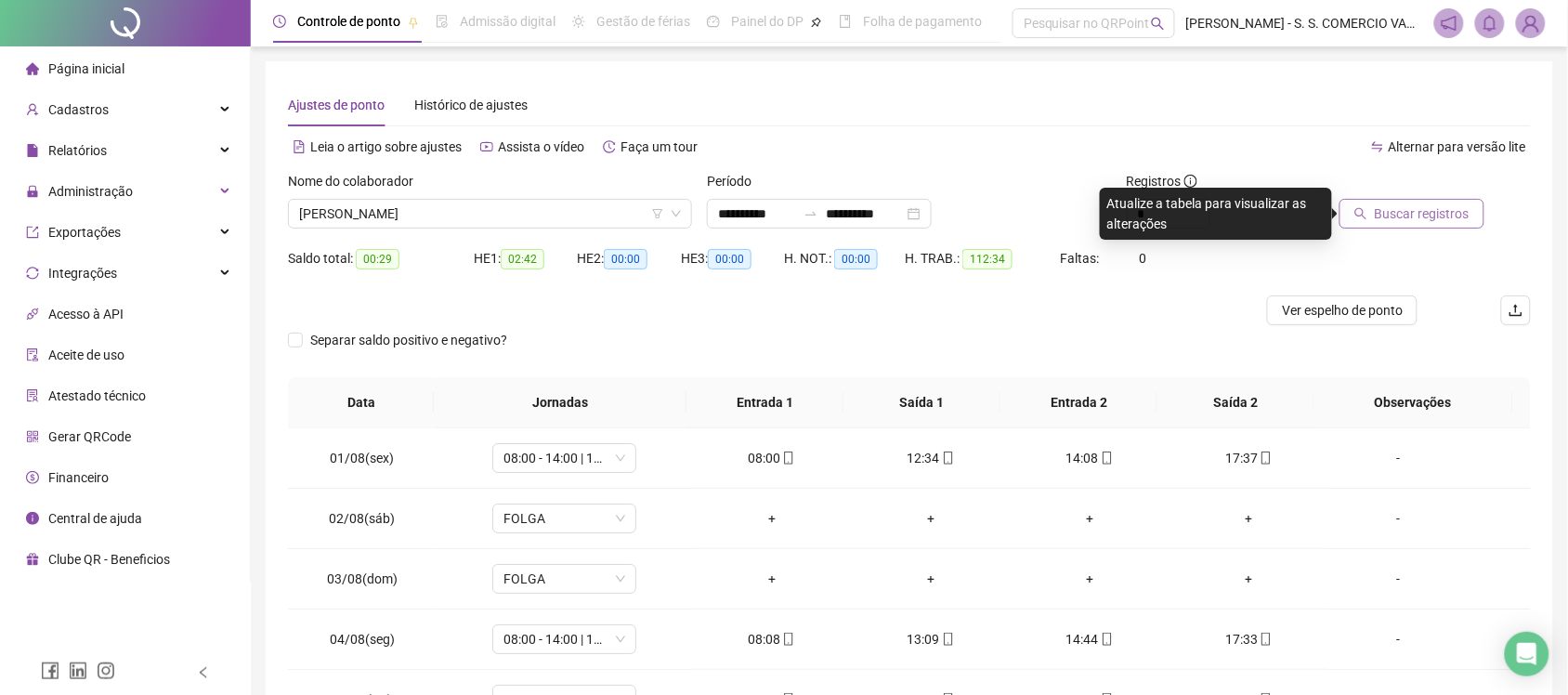
click at [1391, 207] on span "Buscar registros" at bounding box center [1422, 213] width 95 height 20
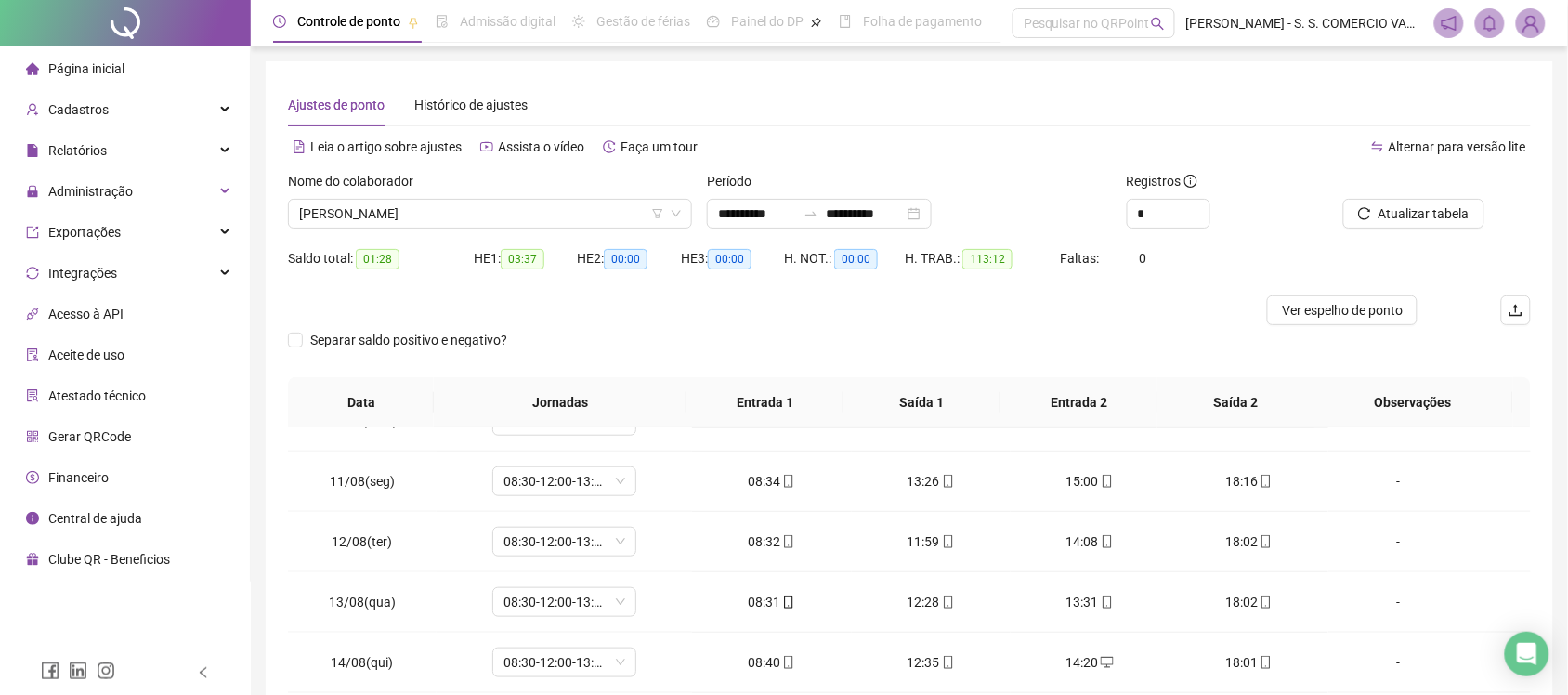
scroll to position [755, 0]
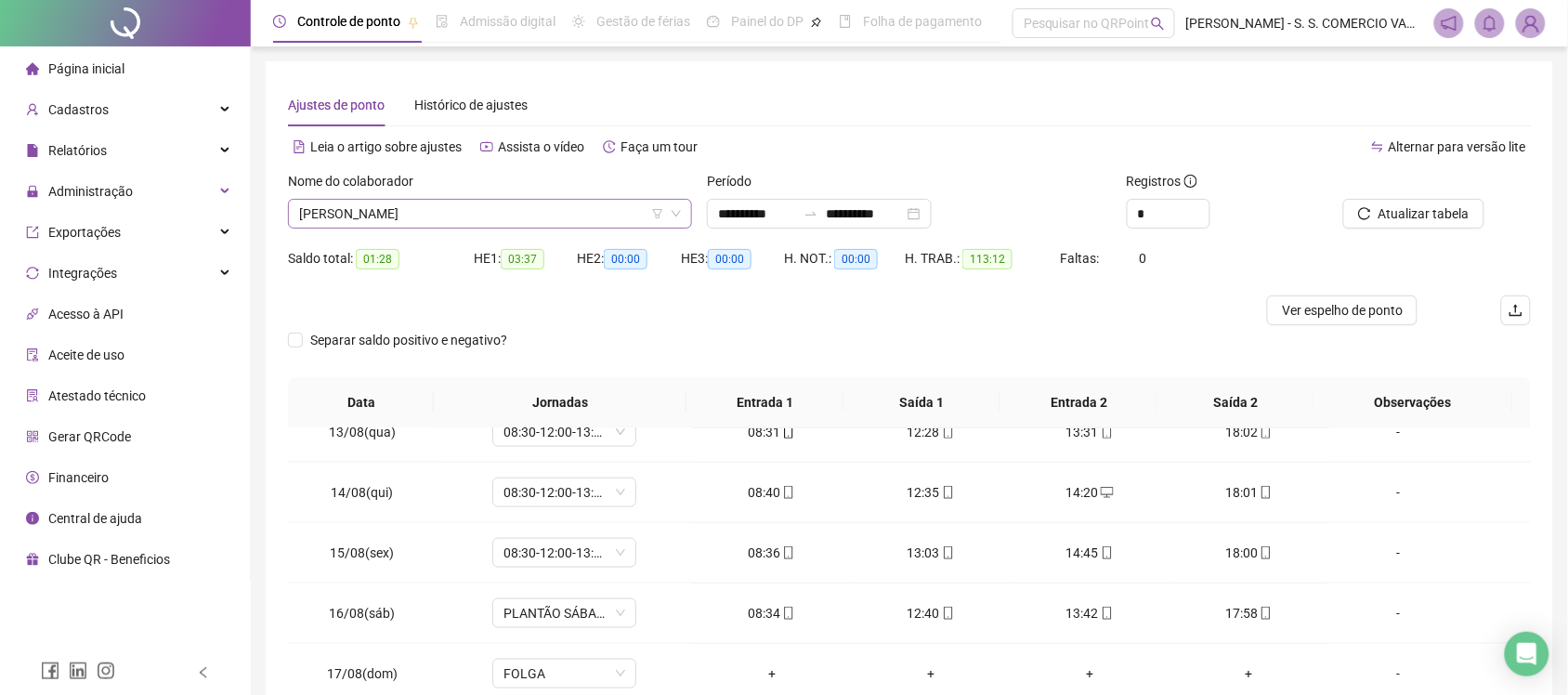
click at [438, 209] on span "[PERSON_NAME]" at bounding box center [489, 213] width 382 height 28
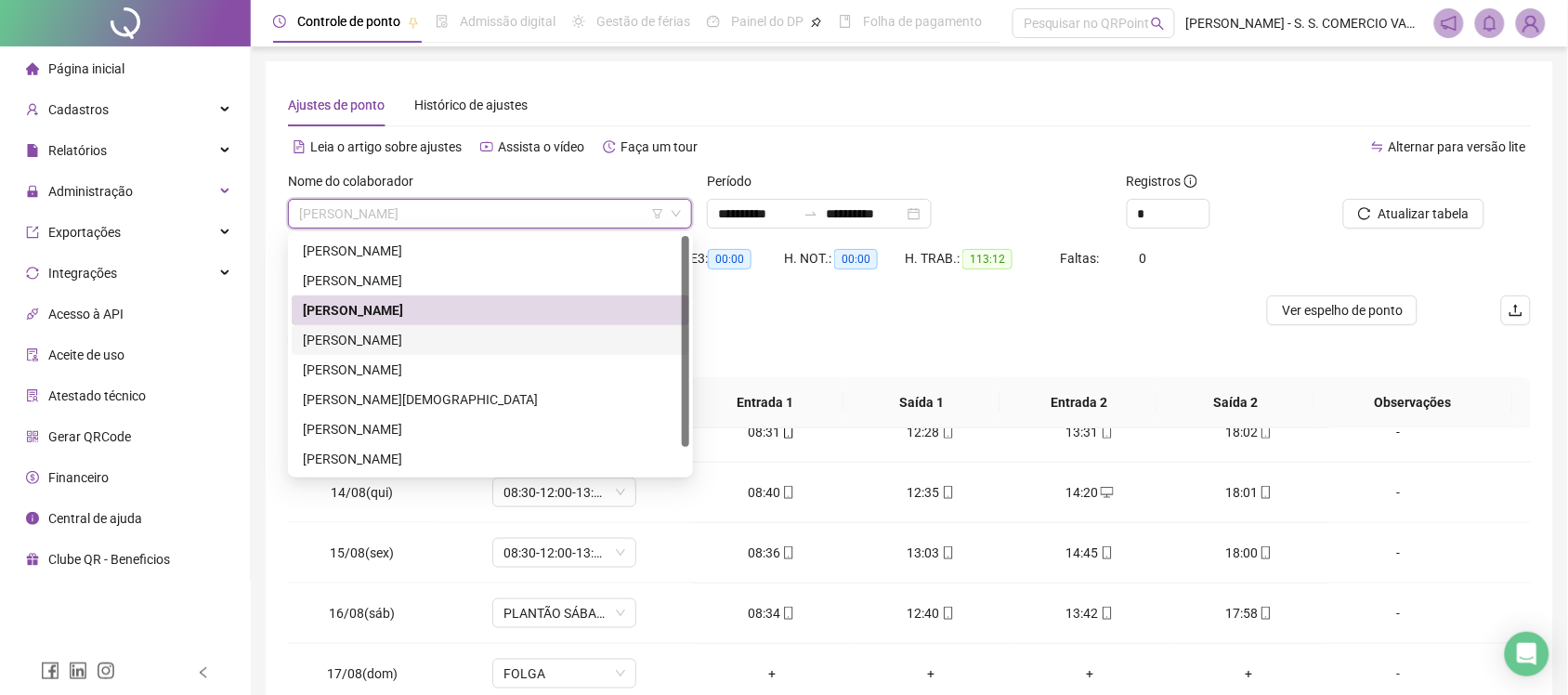
click at [481, 340] on div "[PERSON_NAME]" at bounding box center [490, 339] width 375 height 20
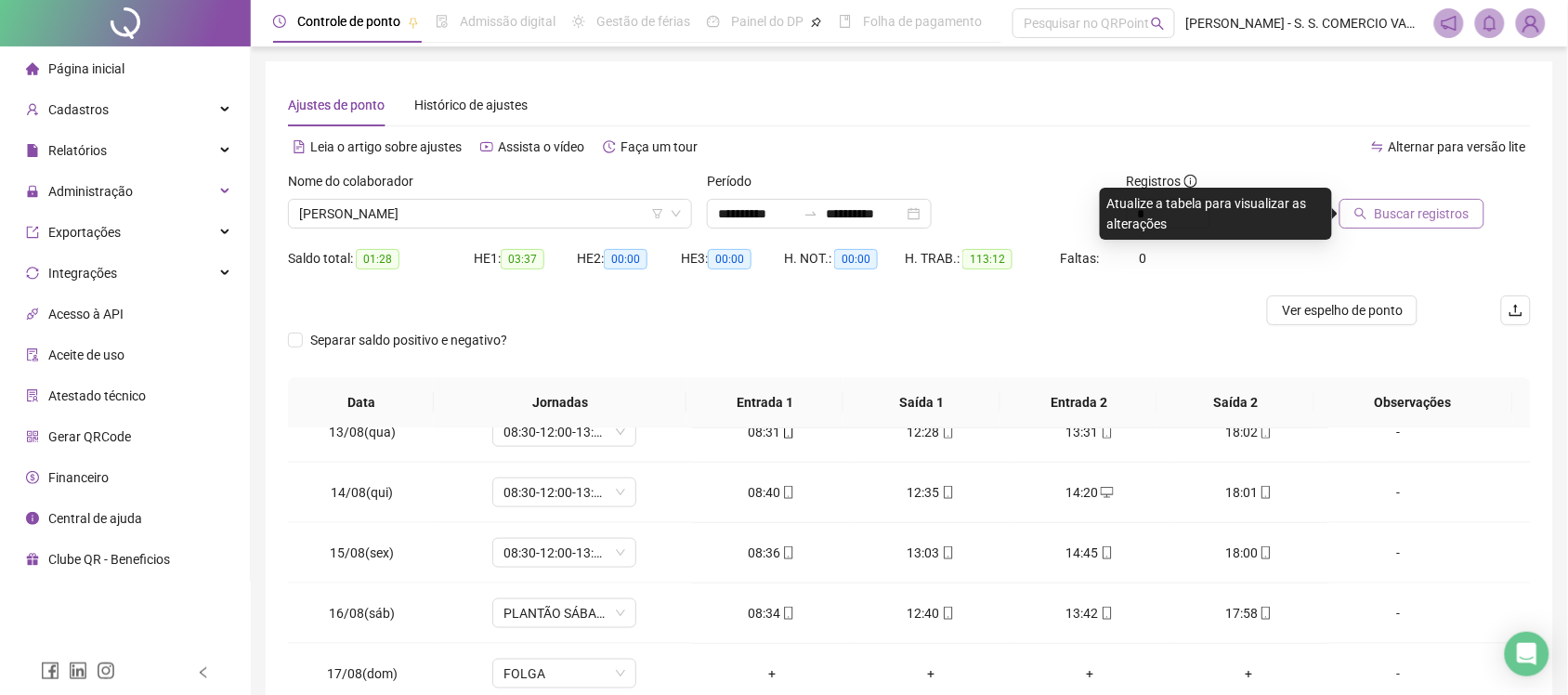
click at [1359, 209] on icon "search" at bounding box center [1361, 213] width 13 height 13
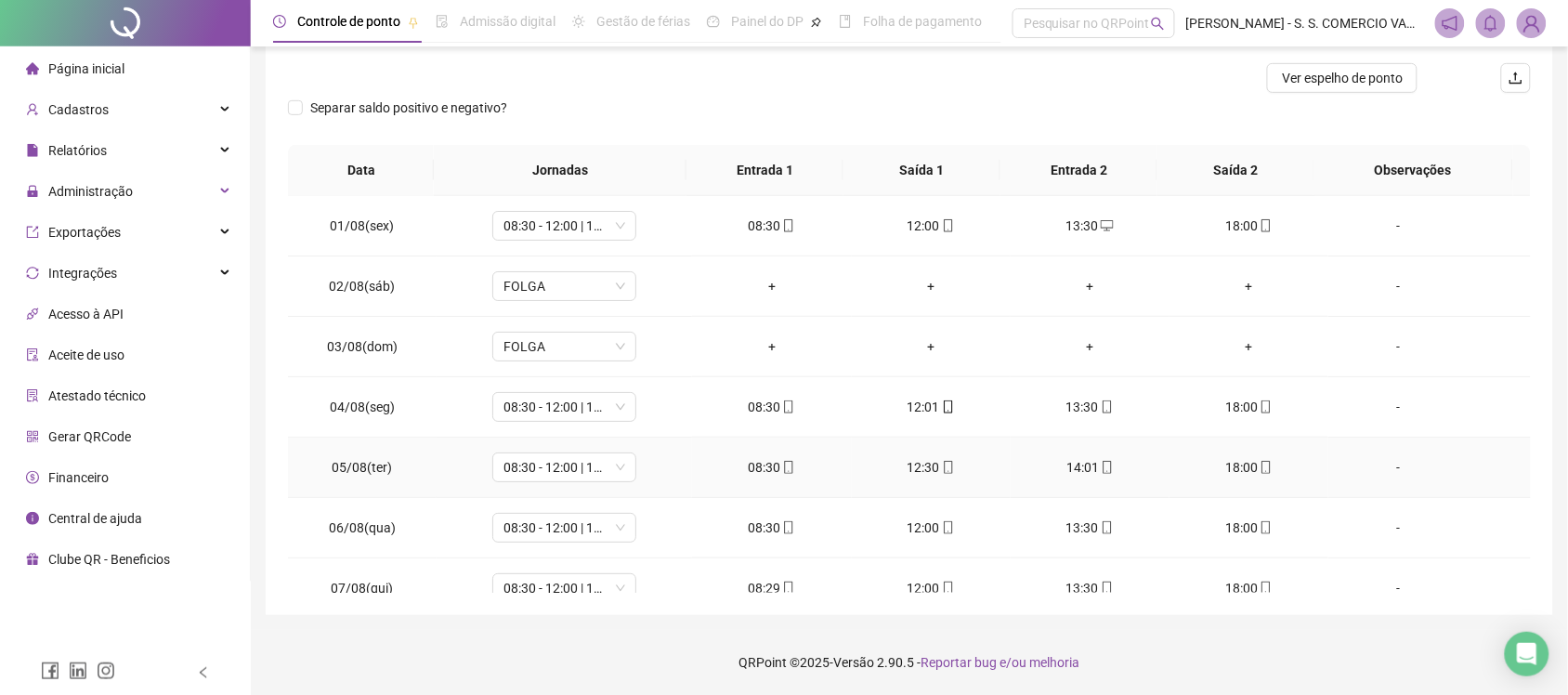
scroll to position [0, 0]
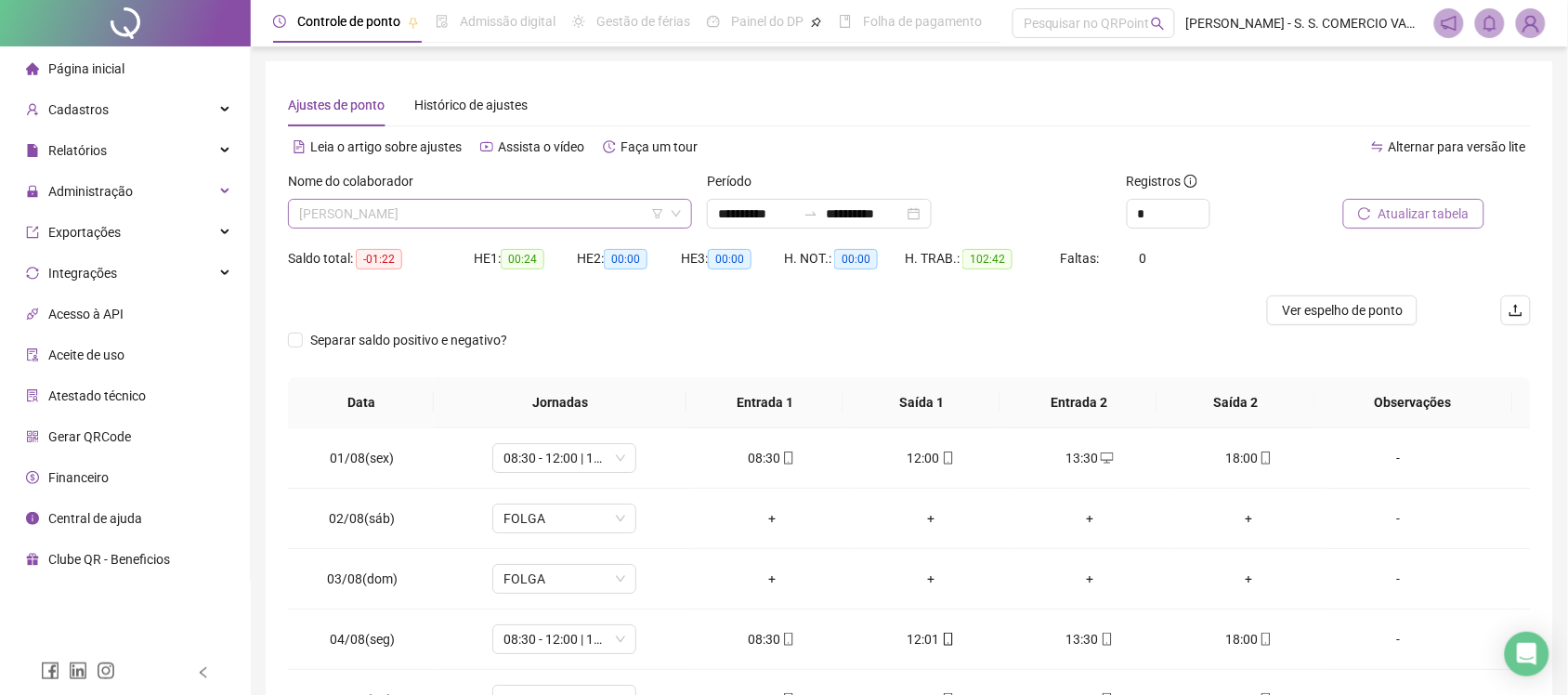
click at [507, 211] on span "[PERSON_NAME]" at bounding box center [489, 213] width 382 height 28
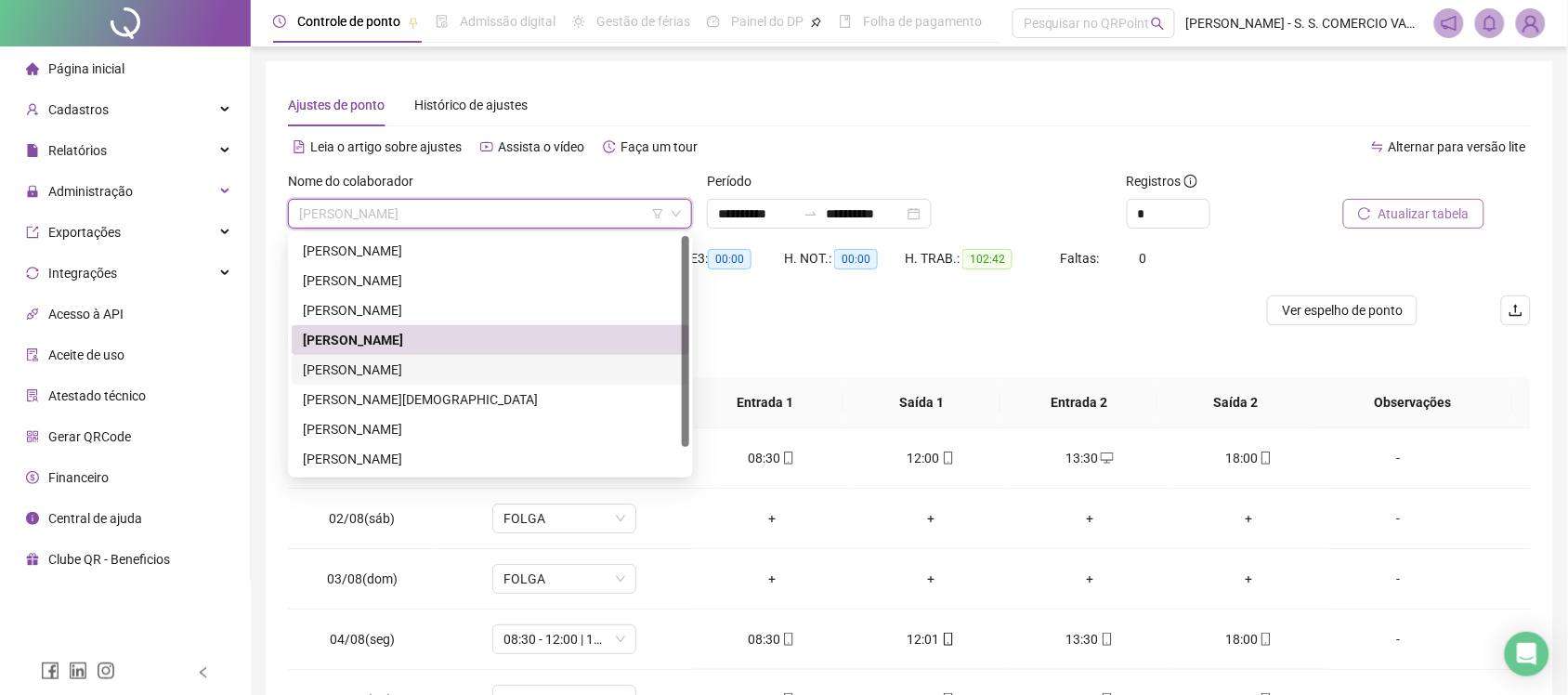
click at [503, 373] on div "JULYANA DARK SOSNIERZ [PERSON_NAME] DO [PERSON_NAME]" at bounding box center [490, 369] width 375 height 20
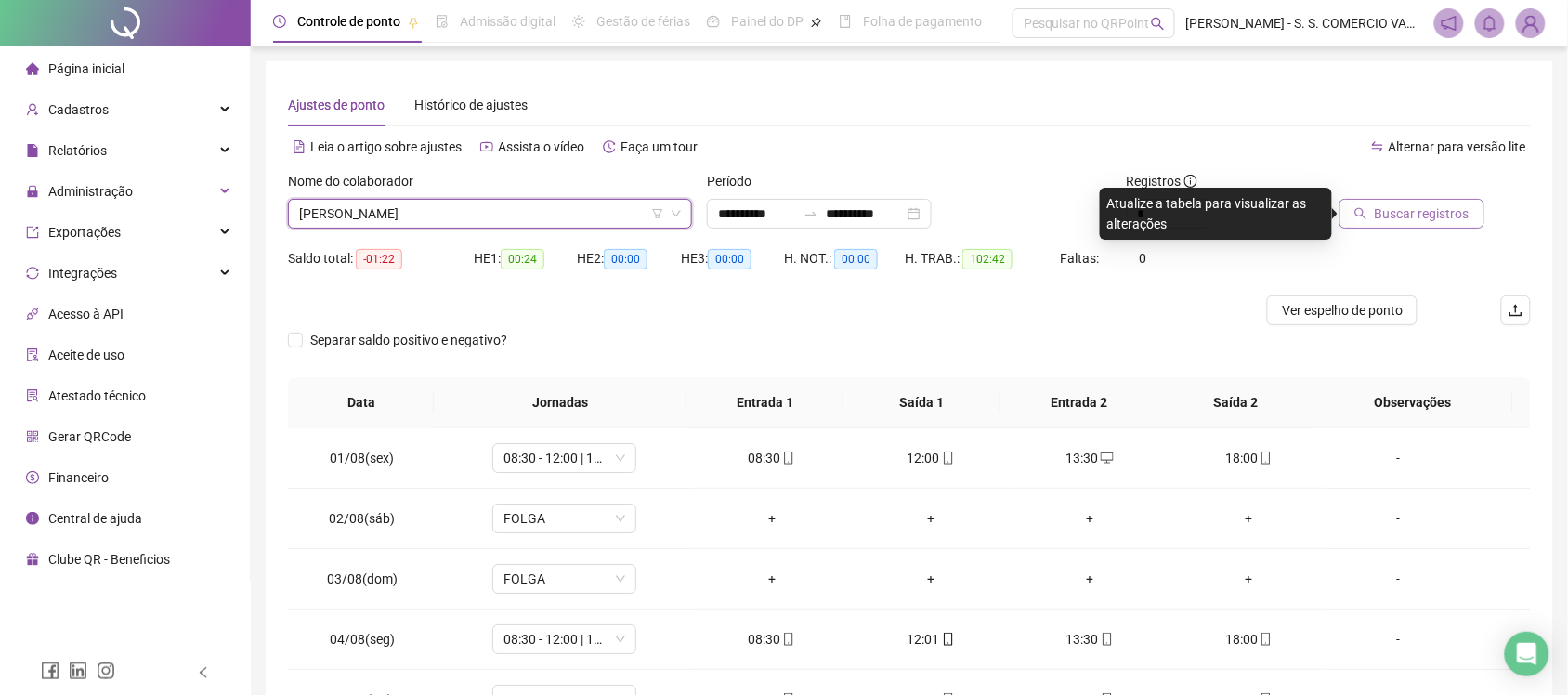
click at [1378, 213] on span "Buscar registros" at bounding box center [1422, 213] width 95 height 20
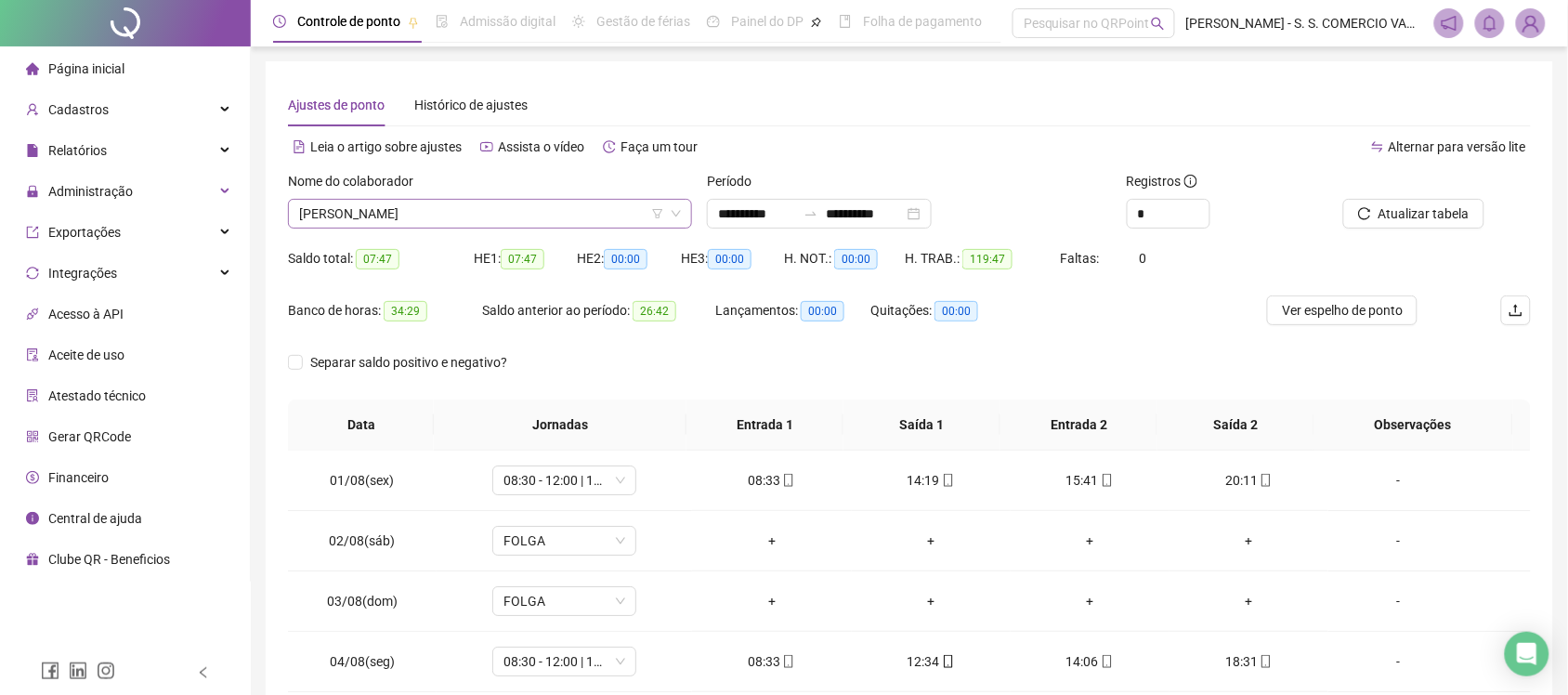
click at [505, 228] on div "JULYANA DARK SOSNIERZ [PERSON_NAME] DO [PERSON_NAME]" at bounding box center [490, 213] width 404 height 30
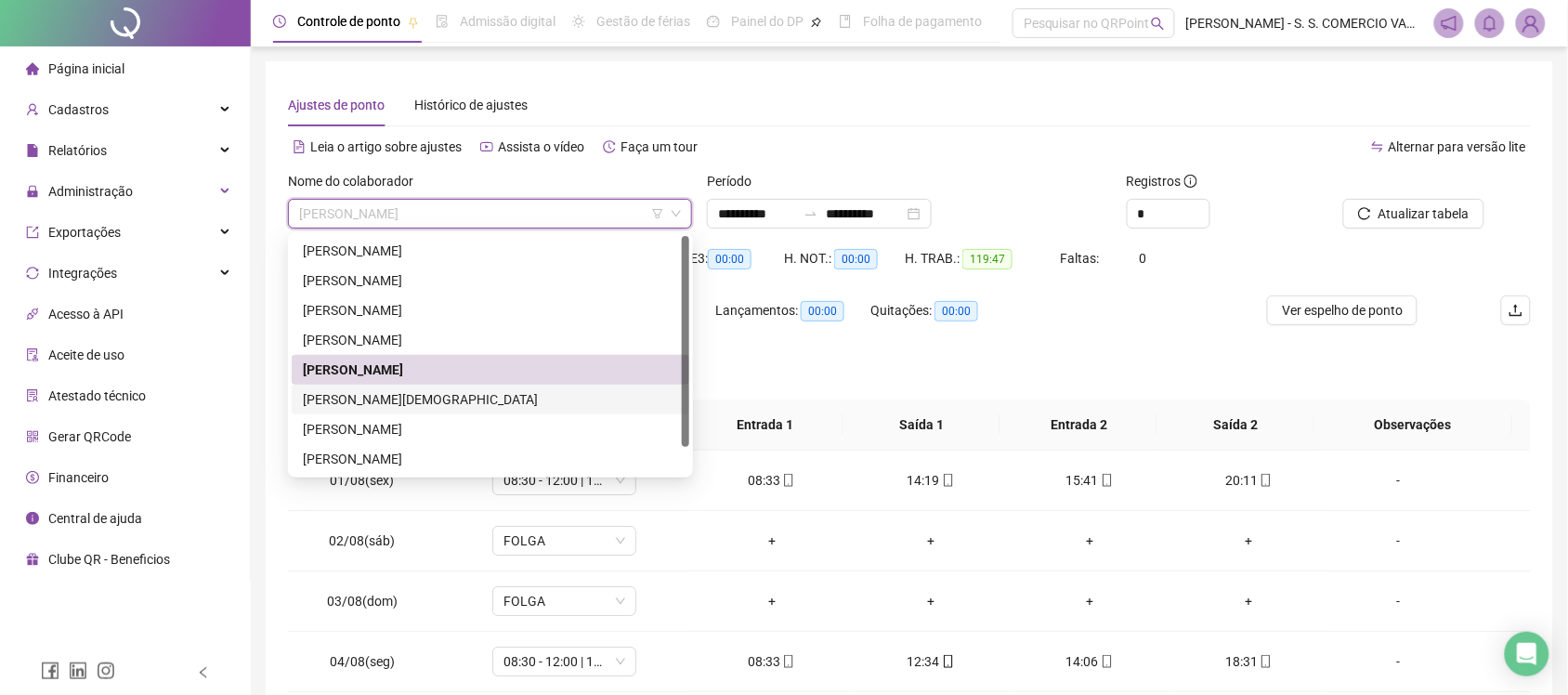
click at [475, 400] on div "[PERSON_NAME][DEMOGRAPHIC_DATA]" at bounding box center [490, 399] width 375 height 20
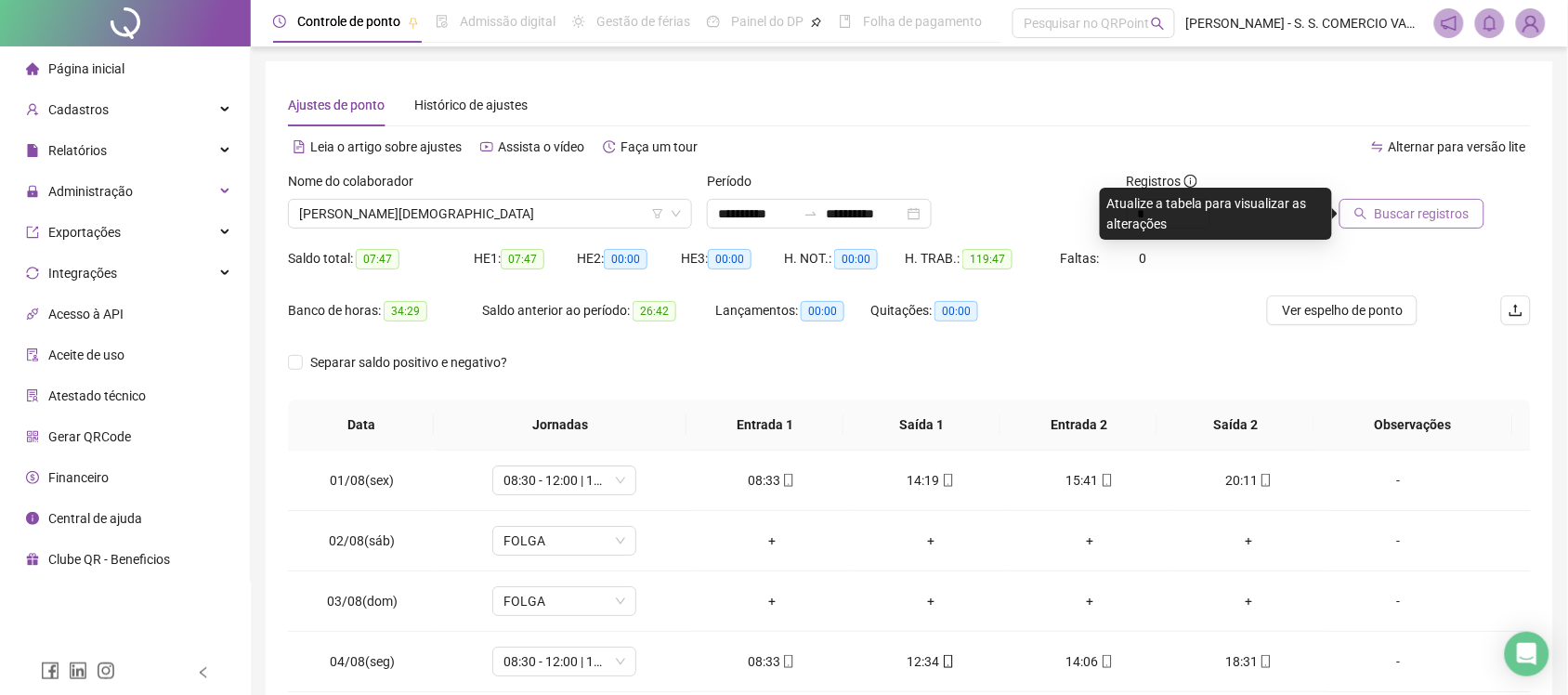
click at [1423, 214] on span "Buscar registros" at bounding box center [1422, 213] width 95 height 20
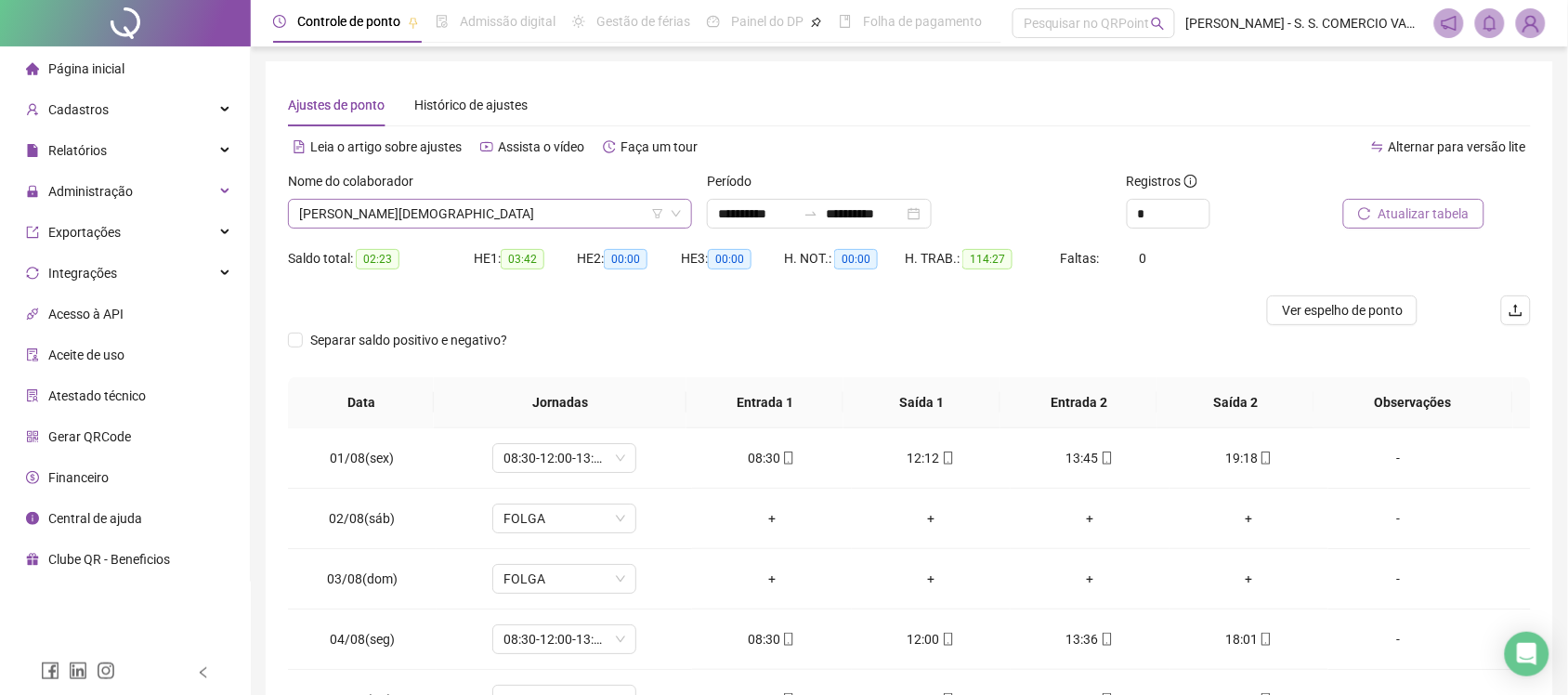
click at [439, 213] on span "[PERSON_NAME][DEMOGRAPHIC_DATA]" at bounding box center [489, 213] width 382 height 28
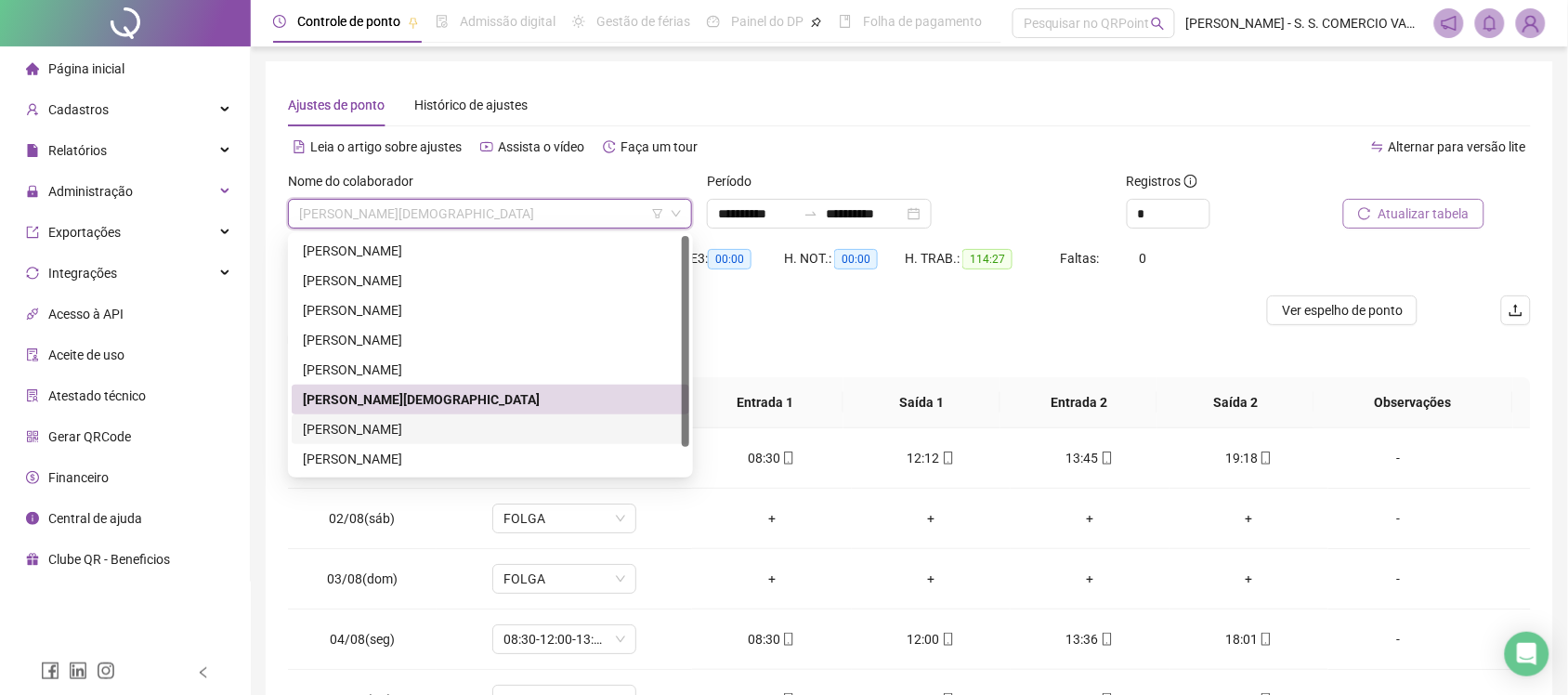
drag, startPoint x: 474, startPoint y: 415, endPoint x: 492, endPoint y: 401, distance: 22.8
click at [475, 415] on div "[PERSON_NAME] [PERSON_NAME]" at bounding box center [490, 429] width 398 height 30
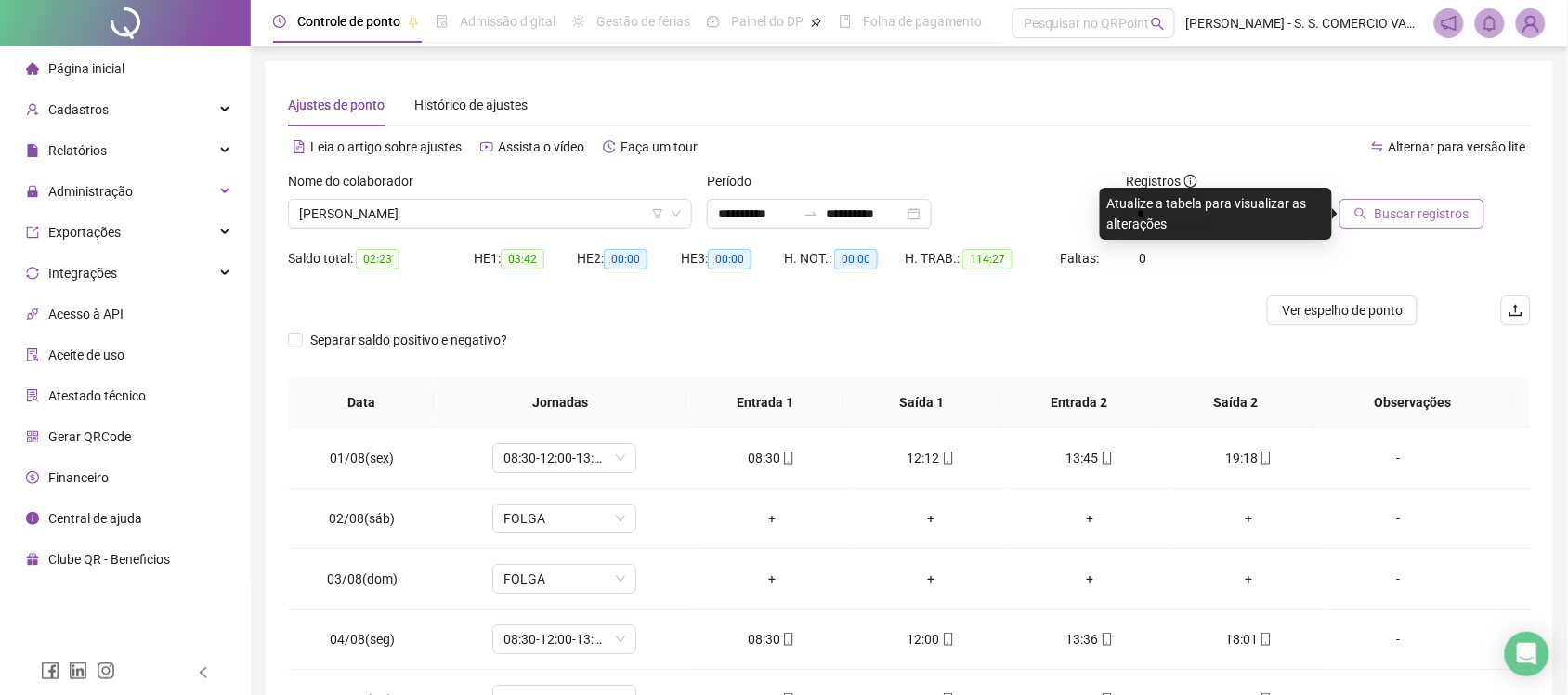
click at [1407, 233] on div "Buscar registros" at bounding box center [1433, 207] width 210 height 72
click at [1412, 210] on span "Buscar registros" at bounding box center [1422, 213] width 95 height 20
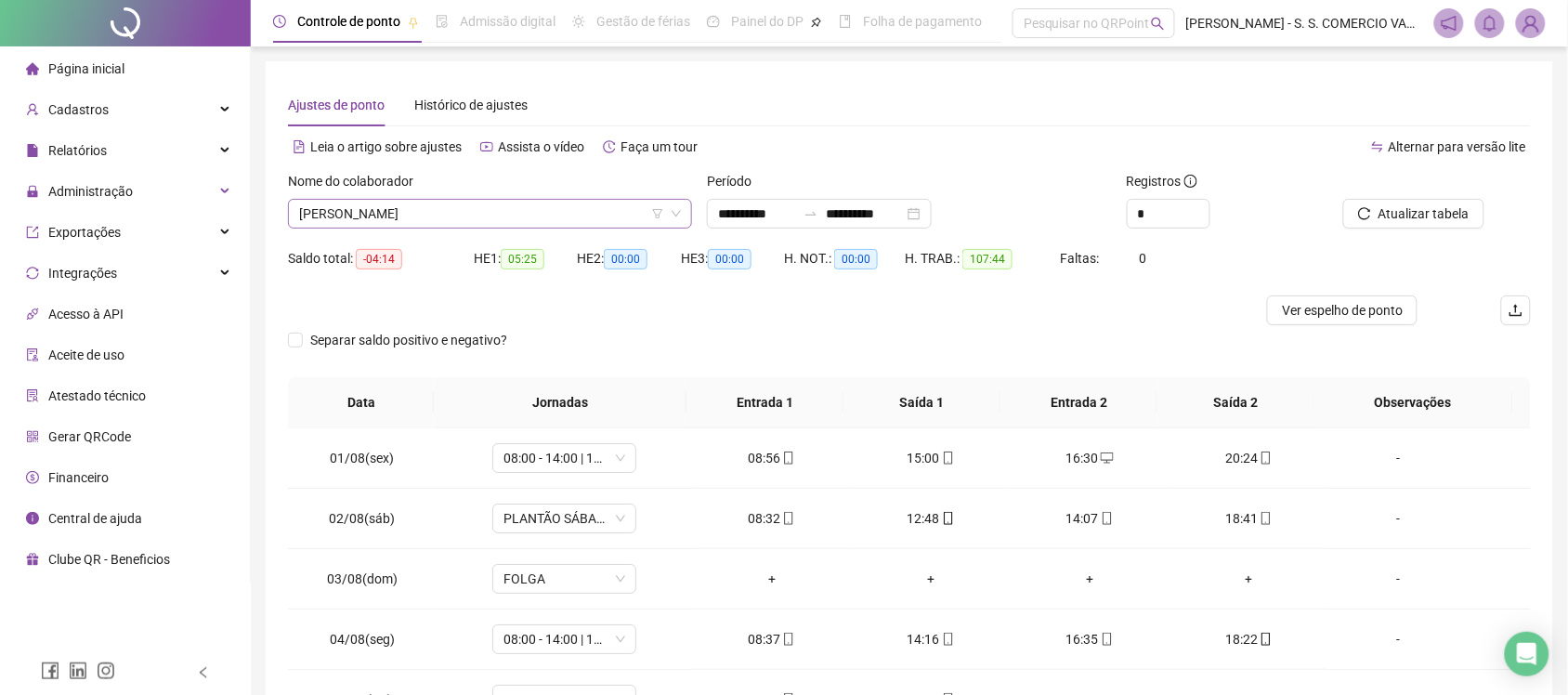
click at [579, 203] on span "[PERSON_NAME] [PERSON_NAME]" at bounding box center [489, 213] width 382 height 28
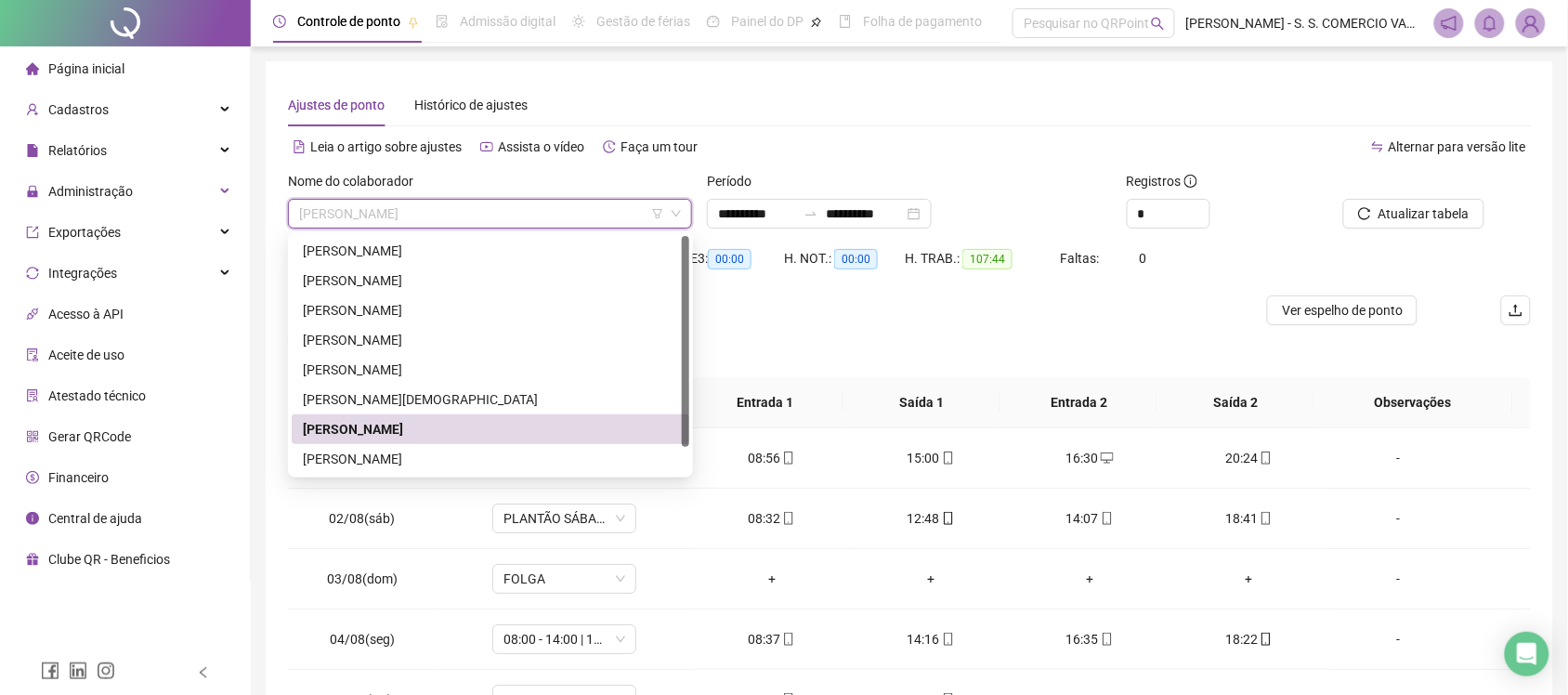
click at [535, 439] on div "[PERSON_NAME] [PERSON_NAME]" at bounding box center [490, 429] width 398 height 30
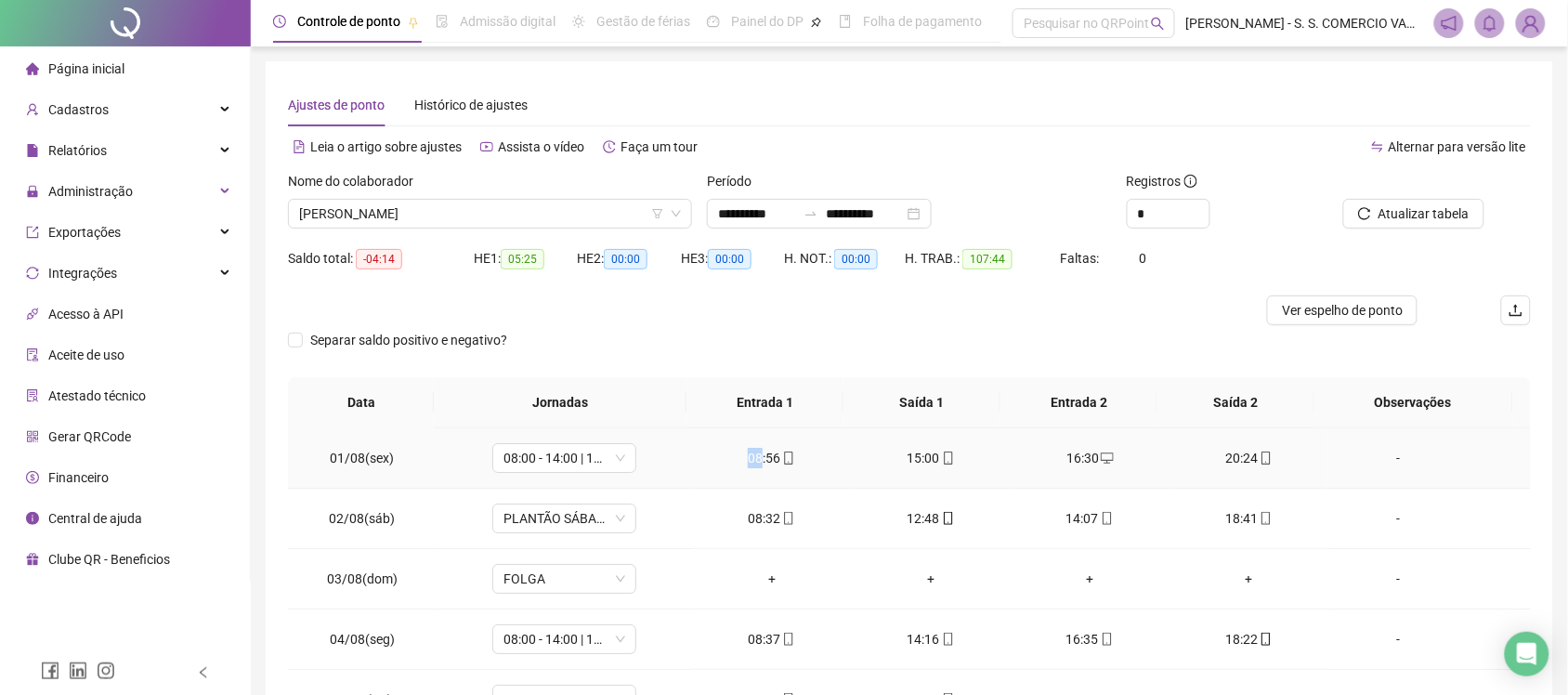
drag, startPoint x: 535, startPoint y: 439, endPoint x: 535, endPoint y: 404, distance: 35.0
click at [538, 436] on td "08:00 - 14:00 | 15:30 - 17:30" at bounding box center [564, 458] width 257 height 61
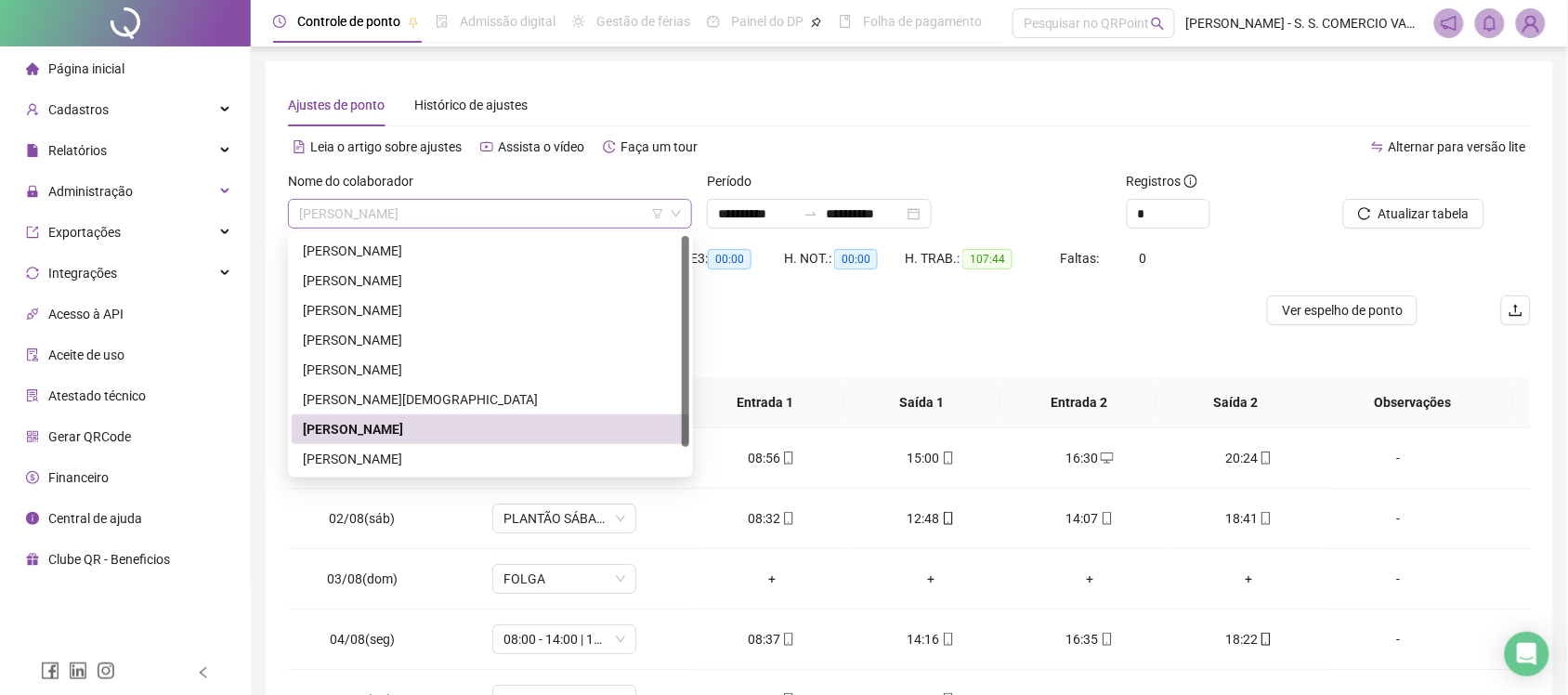
click at [451, 213] on span "[PERSON_NAME] [PERSON_NAME]" at bounding box center [489, 213] width 382 height 28
click at [474, 454] on div "[PERSON_NAME] [PERSON_NAME]" at bounding box center [490, 459] width 375 height 20
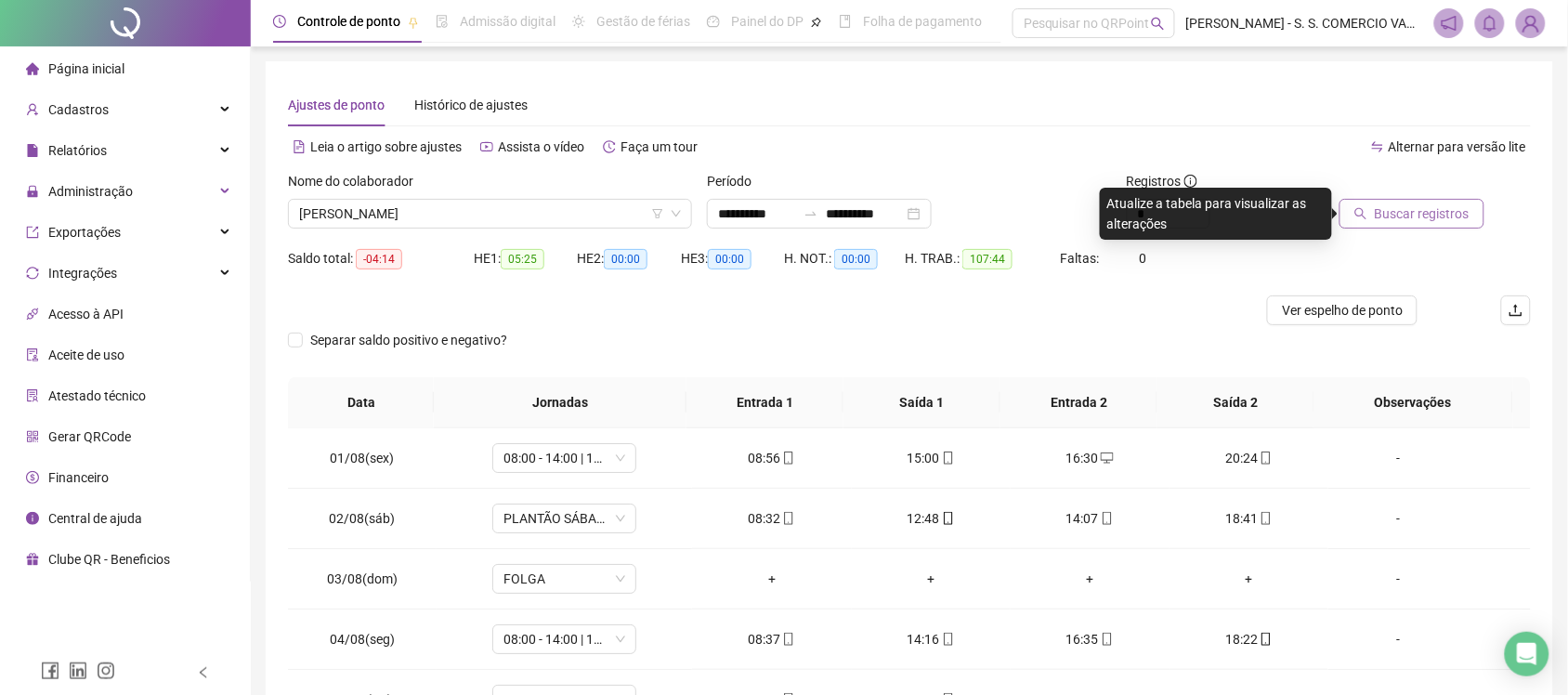
click at [1451, 221] on span "Buscar registros" at bounding box center [1422, 213] width 95 height 20
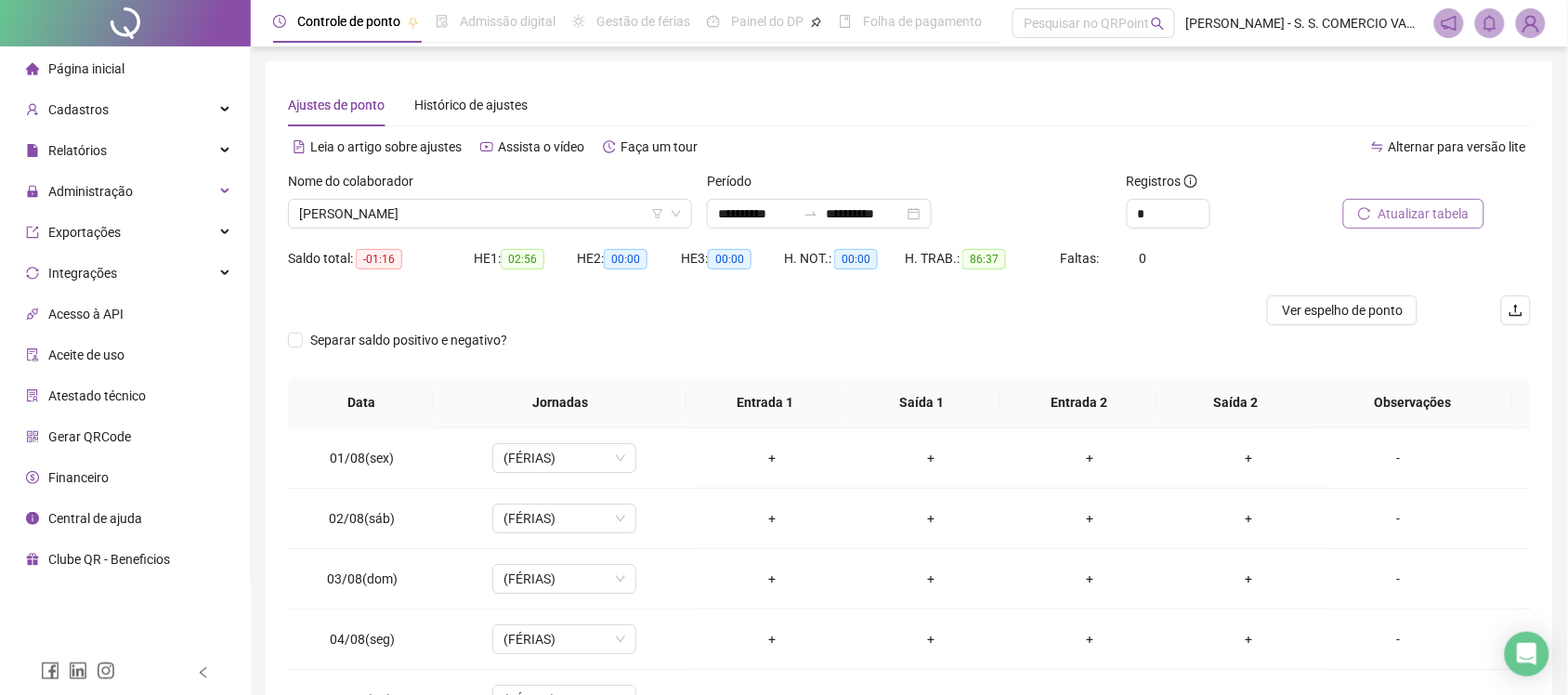
click at [1415, 211] on span "Atualizar tabela" at bounding box center [1424, 213] width 91 height 20
click at [1066, 99] on div "Ajustes de ponto Histórico de ajustes" at bounding box center [909, 105] width 1243 height 42
click at [137, 13] on div at bounding box center [125, 23] width 251 height 46
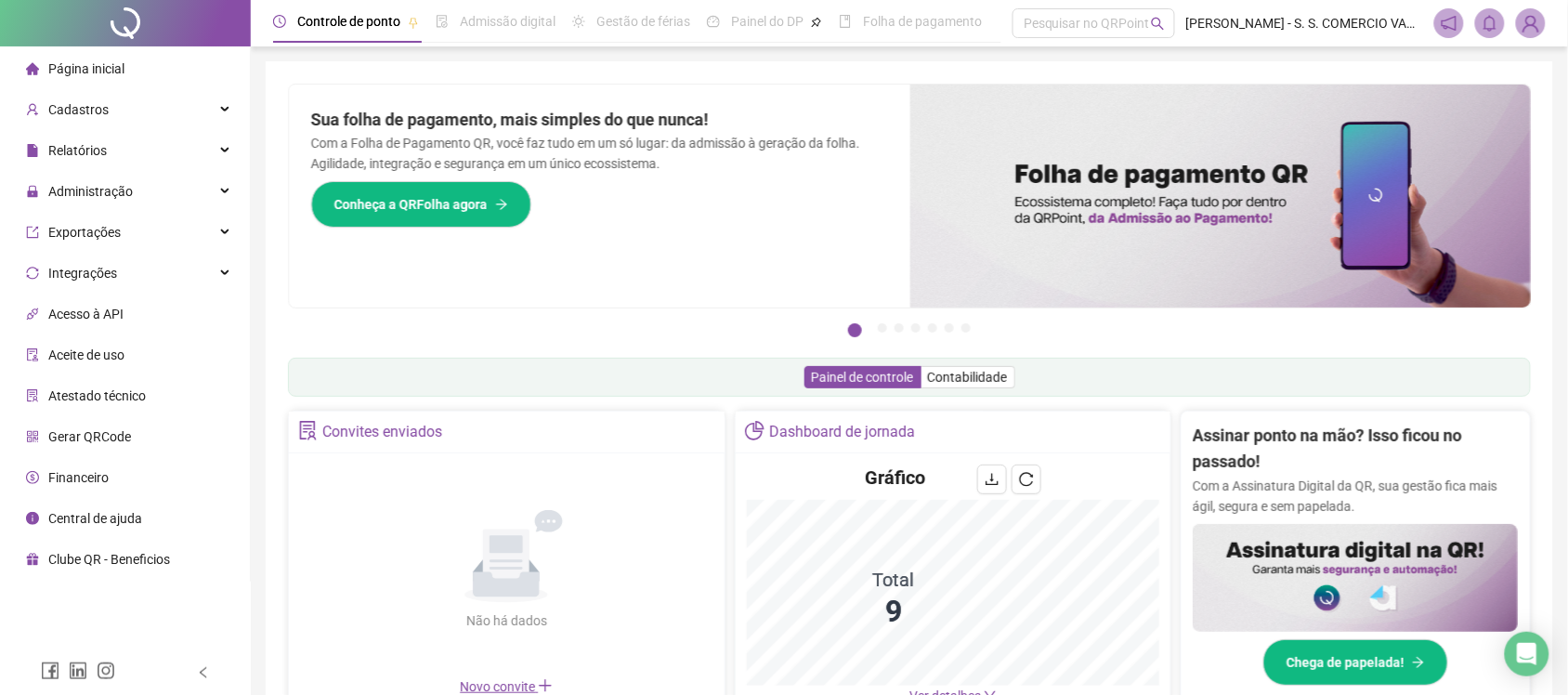
click at [851, 211] on div "Sua folha de pagamento, mais simples do que nunca! Com a Folha de Pagamento QR,…" at bounding box center [600, 196] width 621 height 223
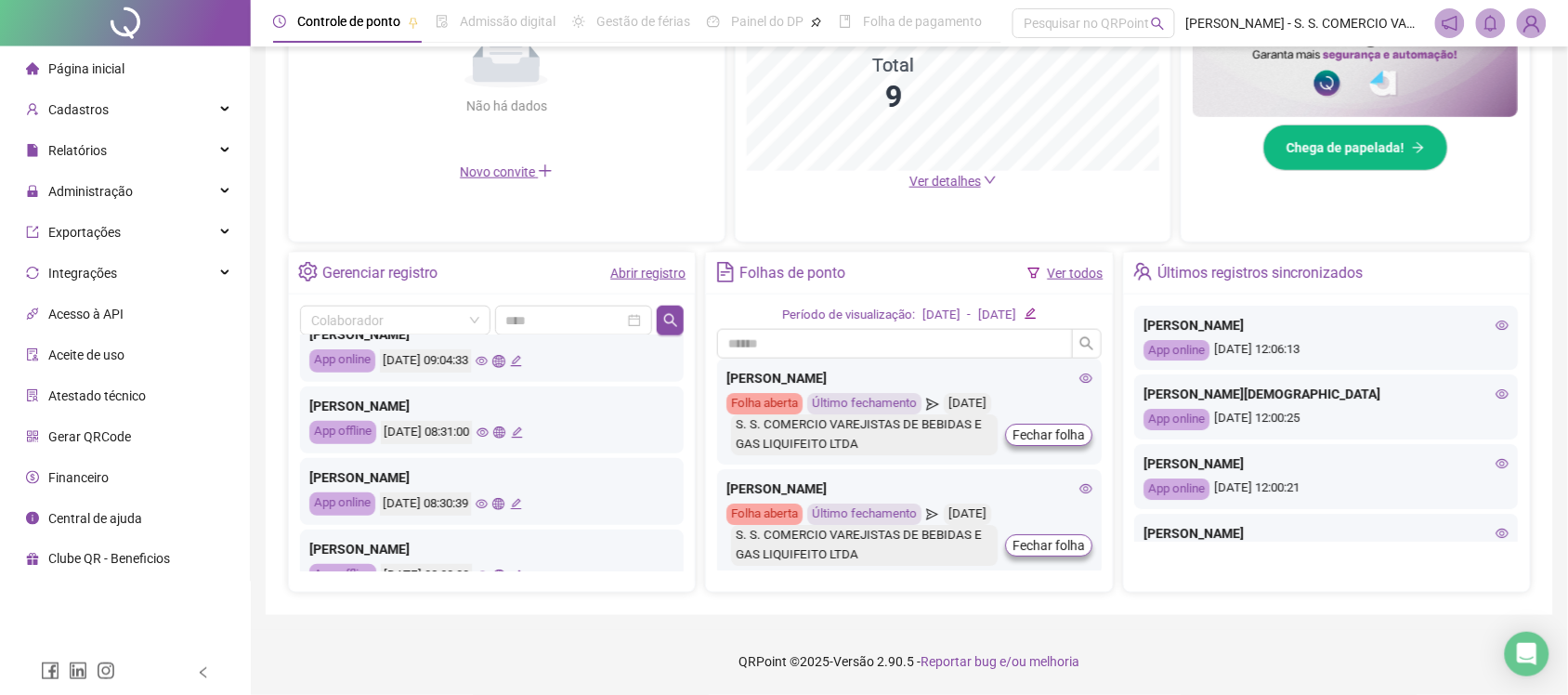
scroll to position [284, 0]
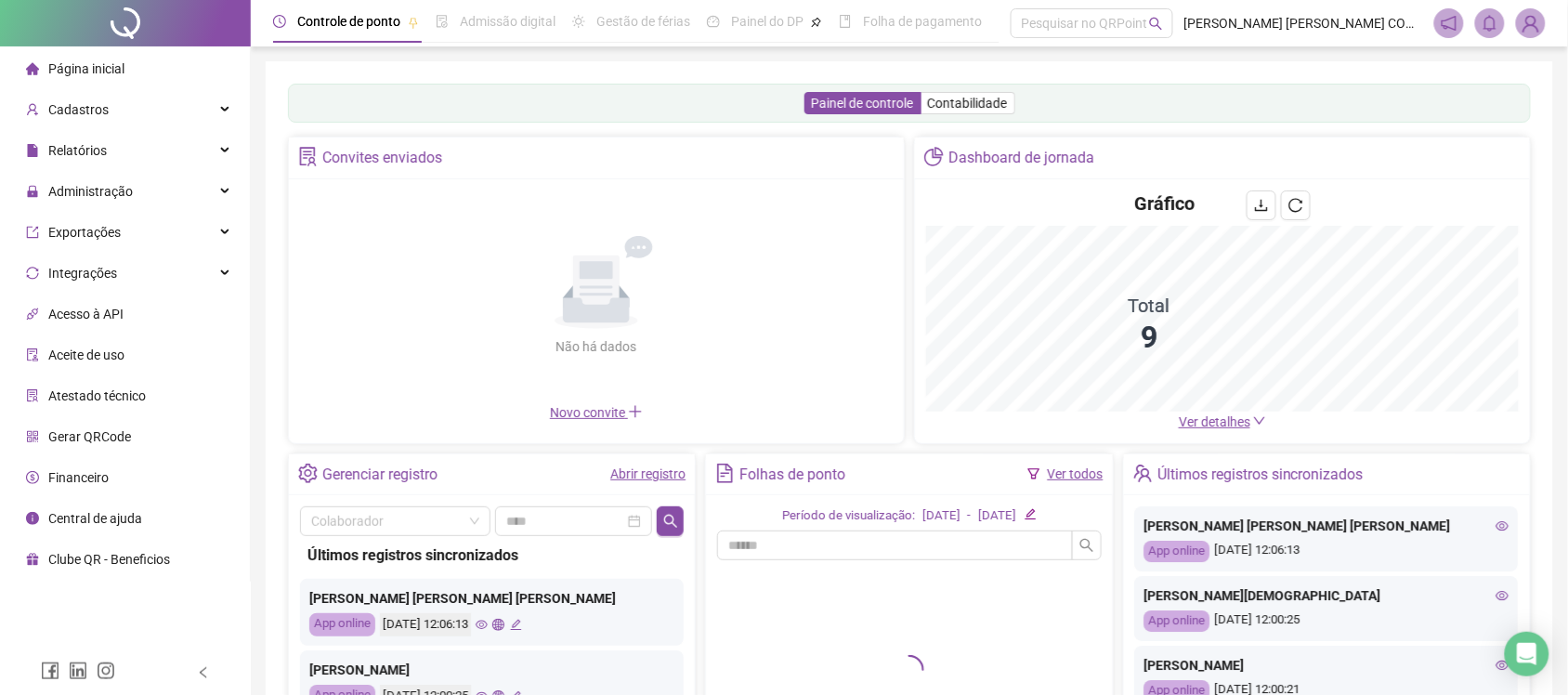
scroll to position [202, 0]
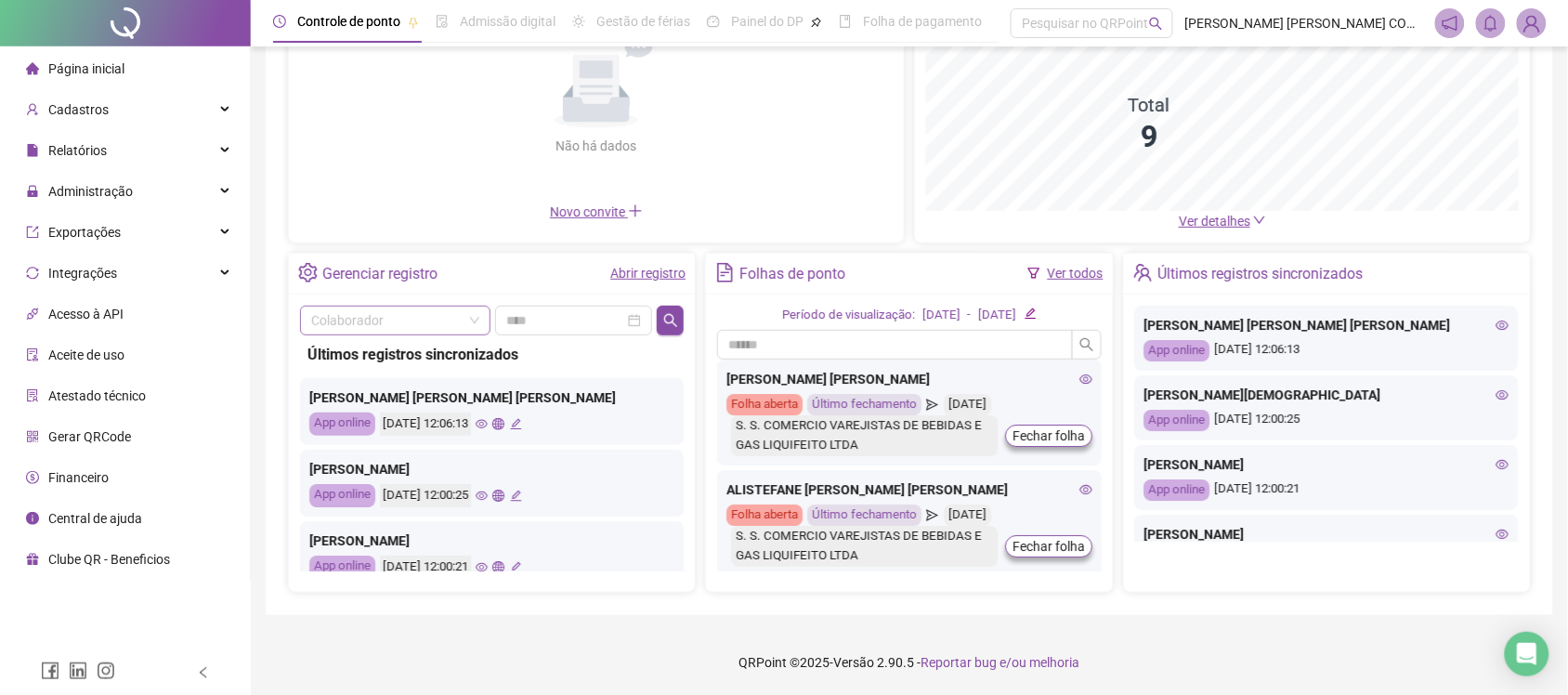
click at [414, 326] on input "search" at bounding box center [387, 320] width 152 height 28
type input "***"
click at [429, 356] on div "JULYANA DARK SOSNIERZ [PERSON_NAME] DO [PERSON_NAME]" at bounding box center [395, 359] width 160 height 20
click at [677, 321] on icon "search" at bounding box center [672, 320] width 14 height 14
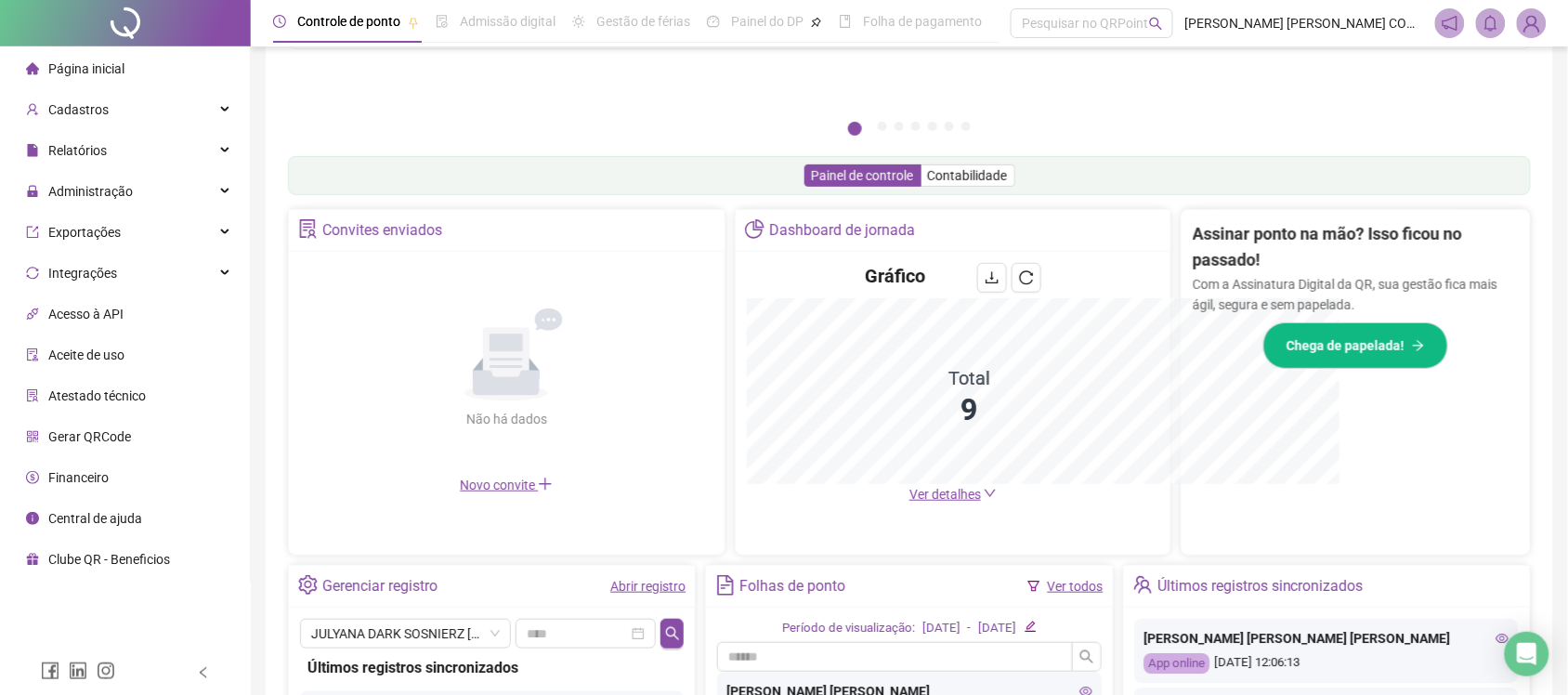
scroll to position [476, 0]
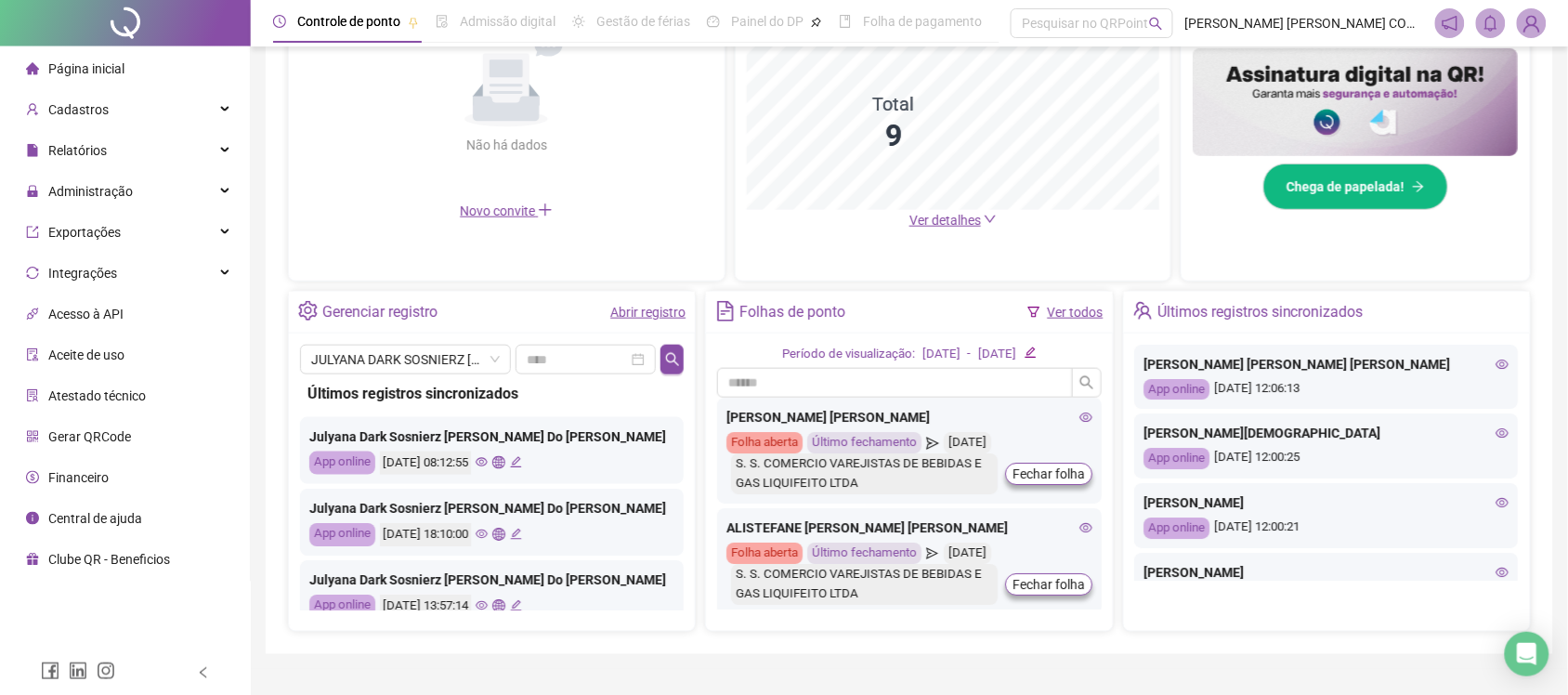
click at [1131, 254] on div "Dashboard de jornada Gráfico Total 9 Ver detalhes" at bounding box center [953, 108] width 437 height 346
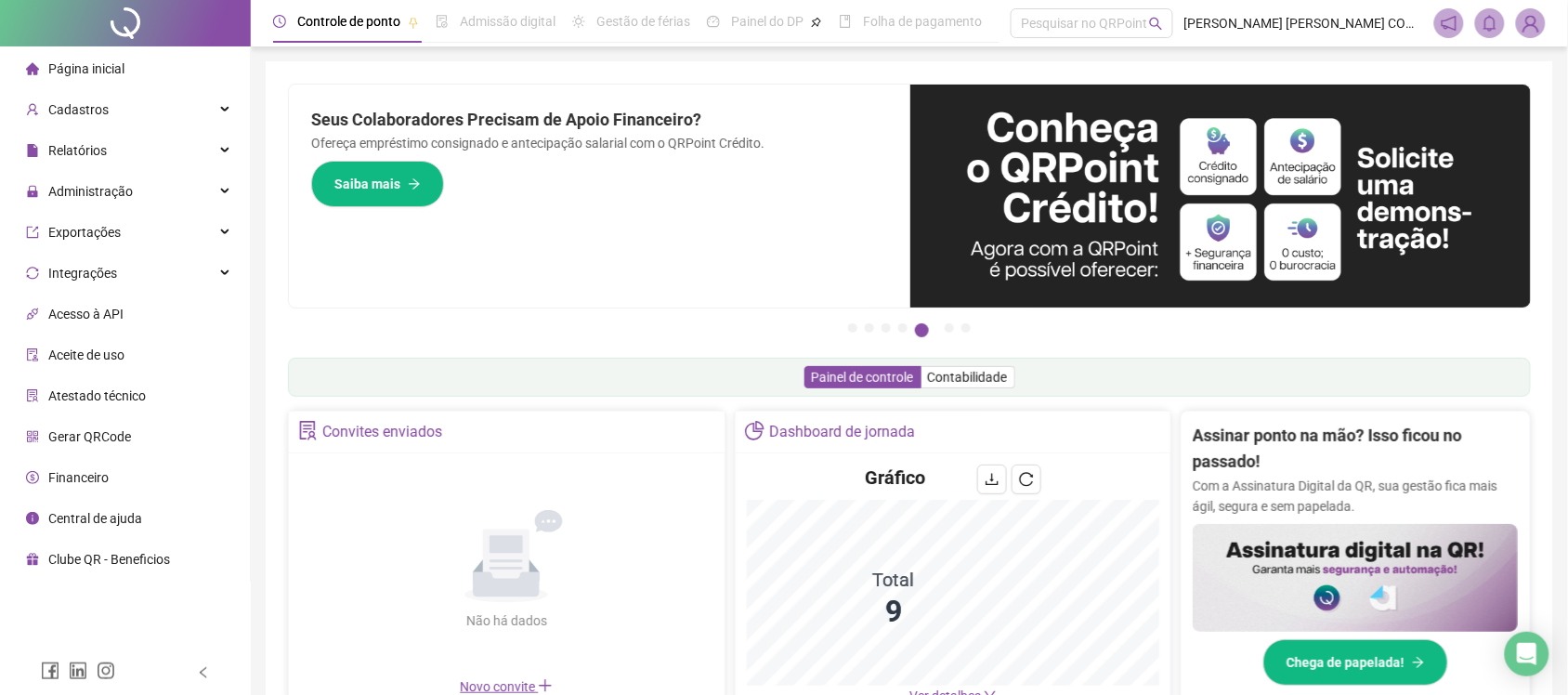
scroll to position [116, 0]
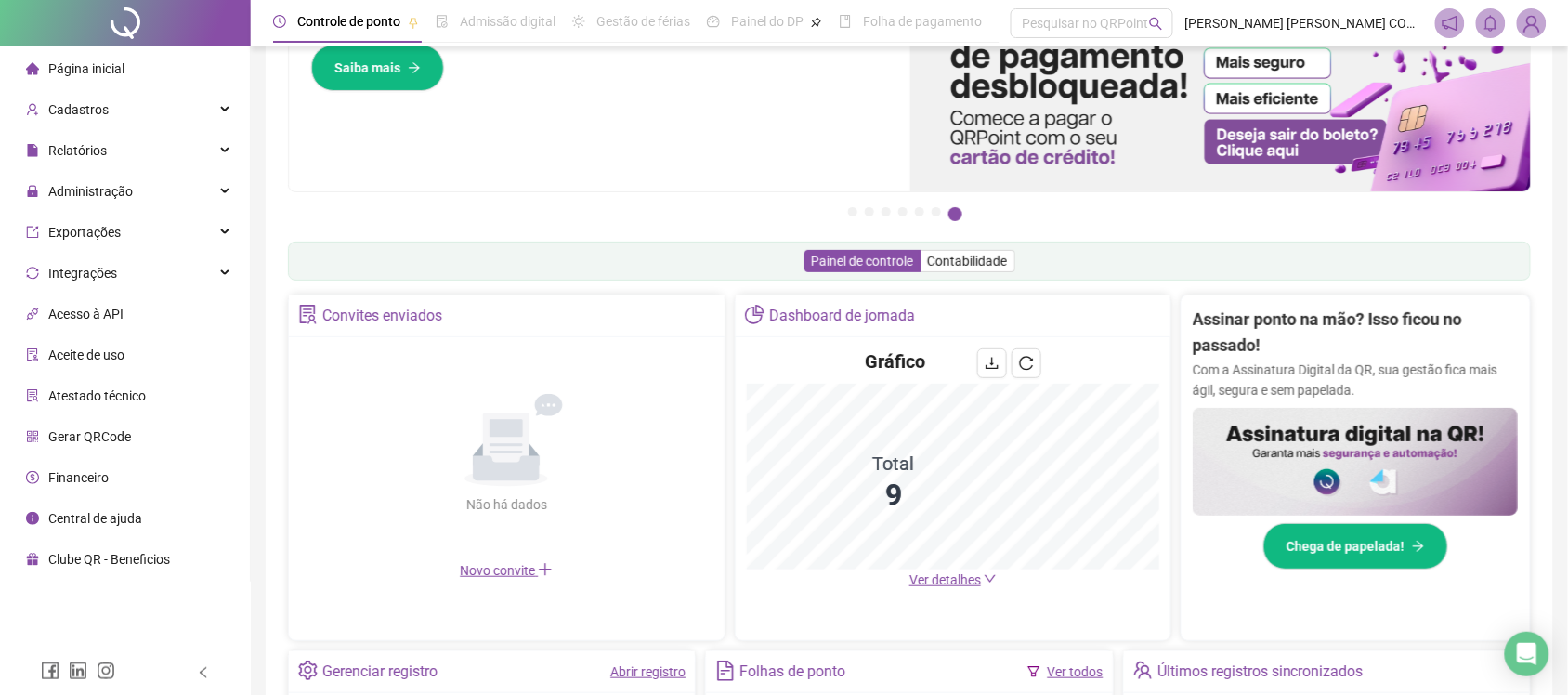
drag, startPoint x: 838, startPoint y: 131, endPoint x: 825, endPoint y: 105, distance: 29.1
click at [836, 131] on div "Pague o QRPoint com Cartão de Crédito Sua assinatura: mais segurança, prática e…" at bounding box center [600, 80] width 621 height 223
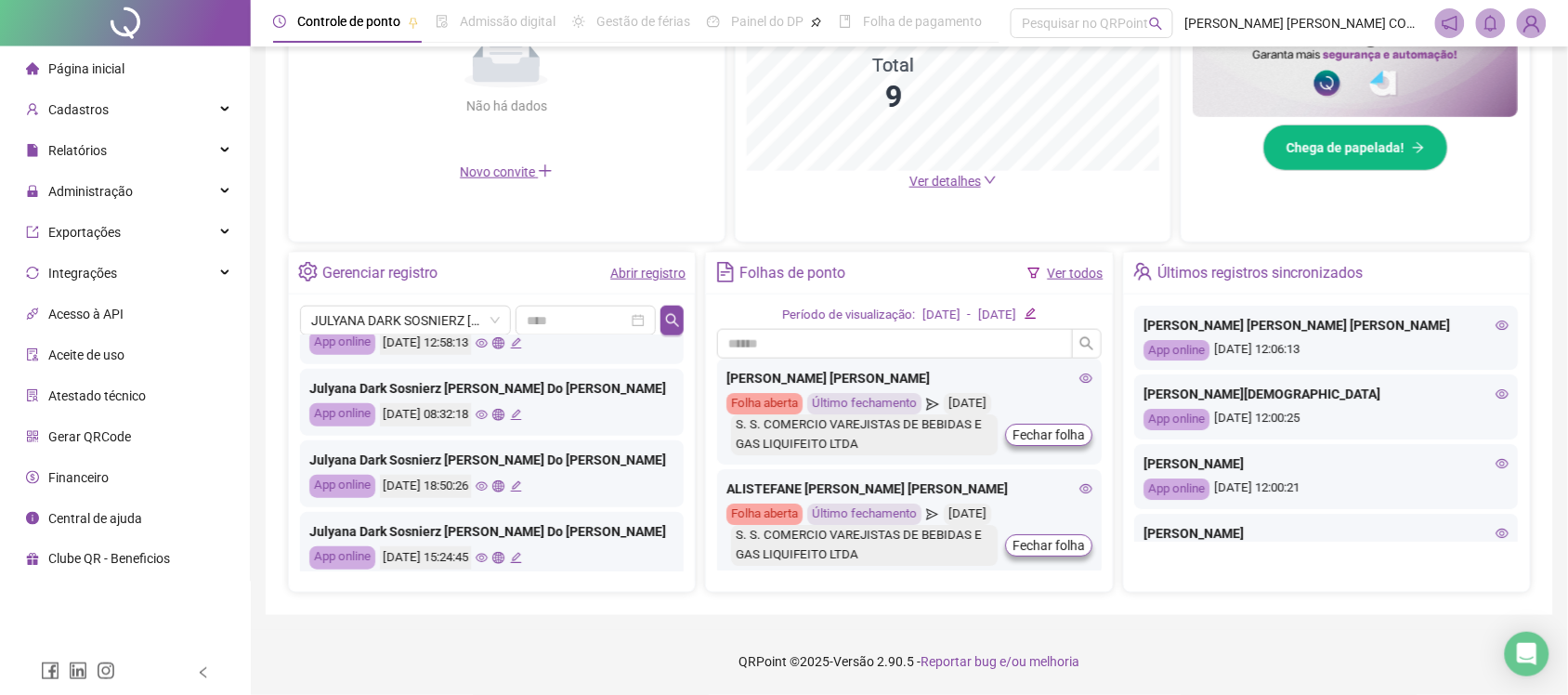
scroll to position [0, 0]
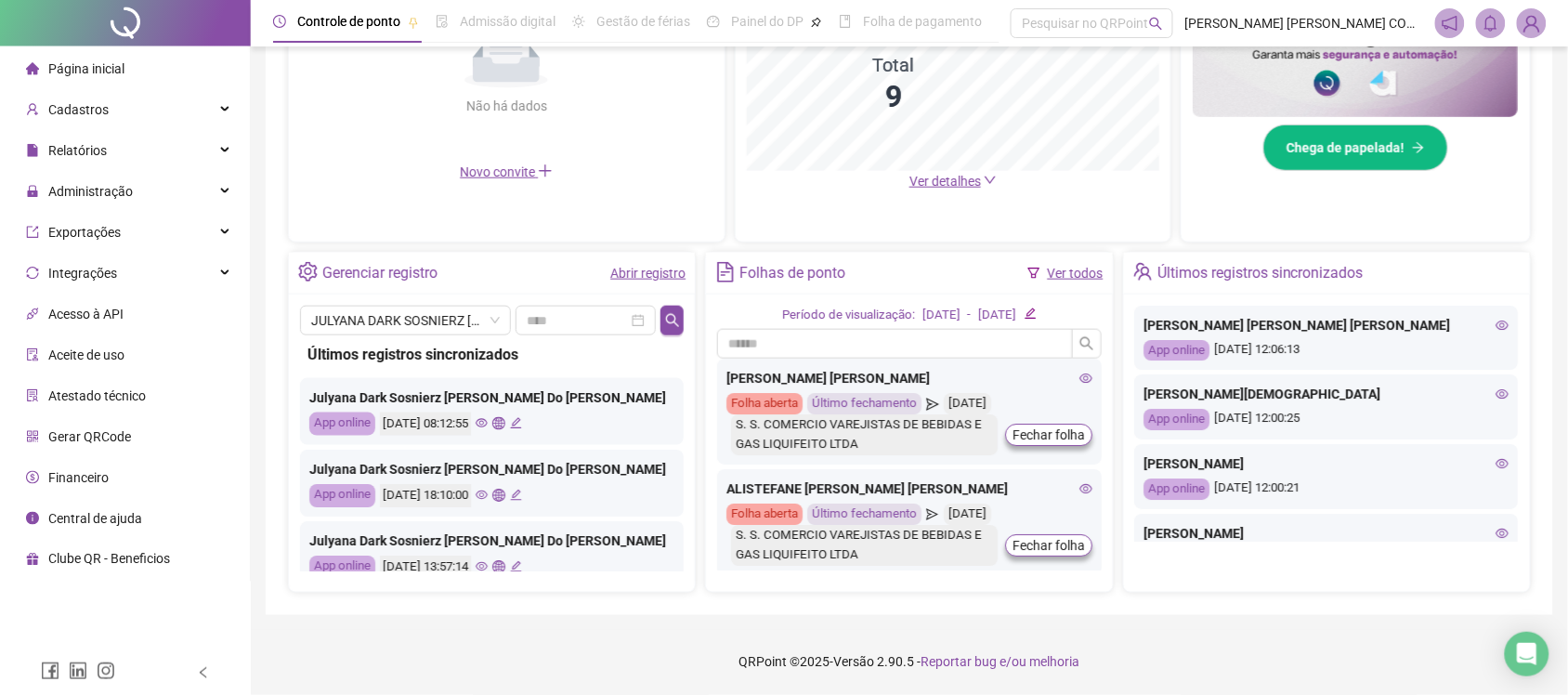
drag, startPoint x: 856, startPoint y: 223, endPoint x: 817, endPoint y: 186, distance: 53.8
click at [842, 200] on div "Dashboard de jornada Gráfico Total 9 Ver detalhes" at bounding box center [953, 69] width 437 height 346
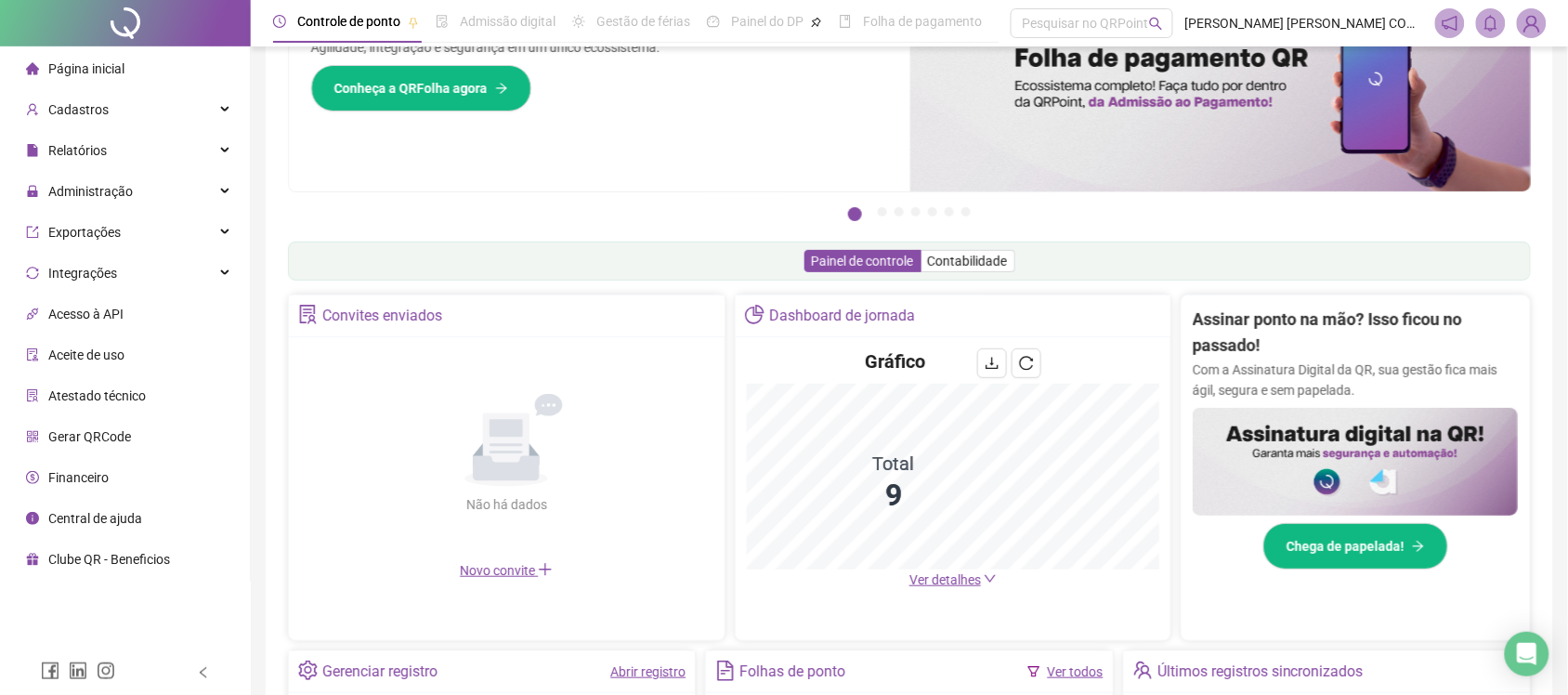
scroll to position [233, 0]
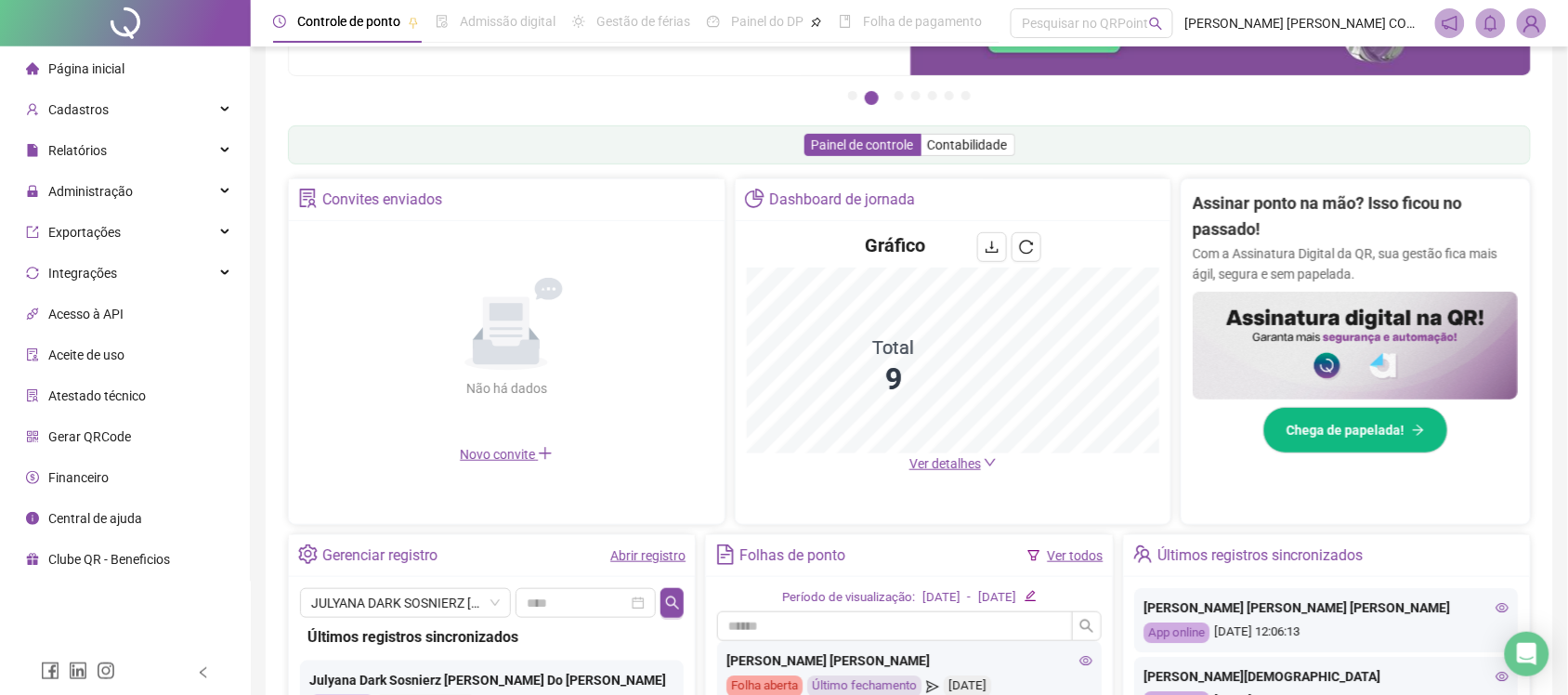
click at [1118, 122] on div "Pague o QRPoint com Cartão de Crédito Sua assinatura: mais segurança, prática e…" at bounding box center [909, 362] width 1243 height 1024
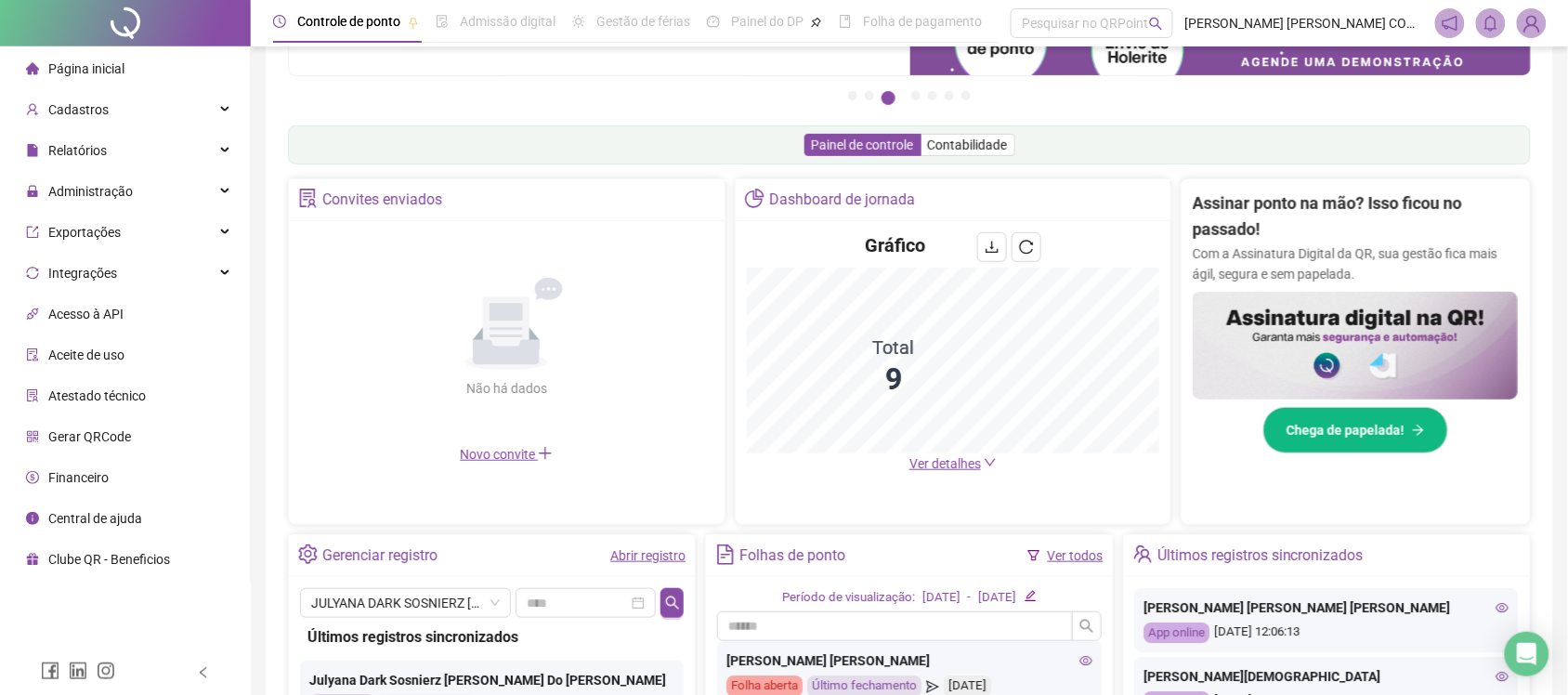
scroll to position [464, 0]
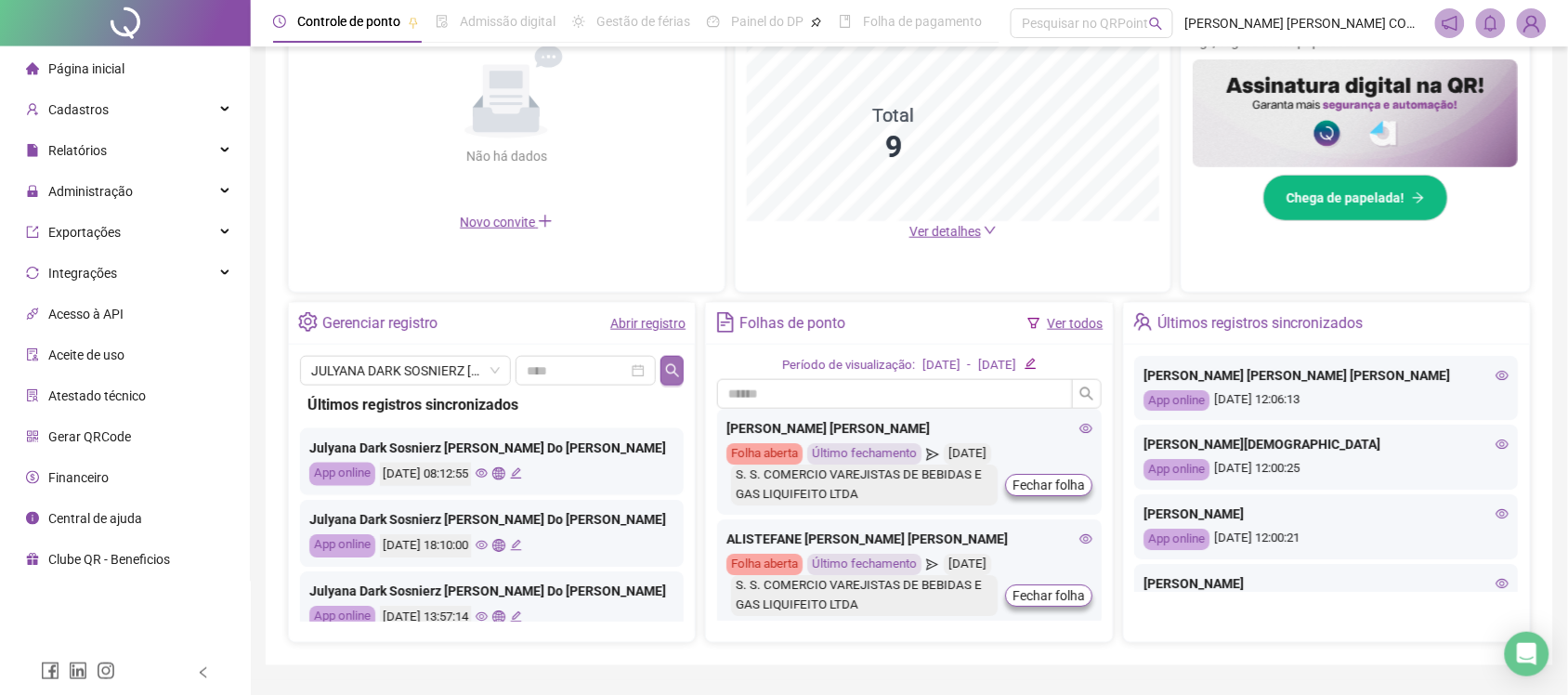
click at [683, 369] on button "button" at bounding box center [672, 370] width 23 height 30
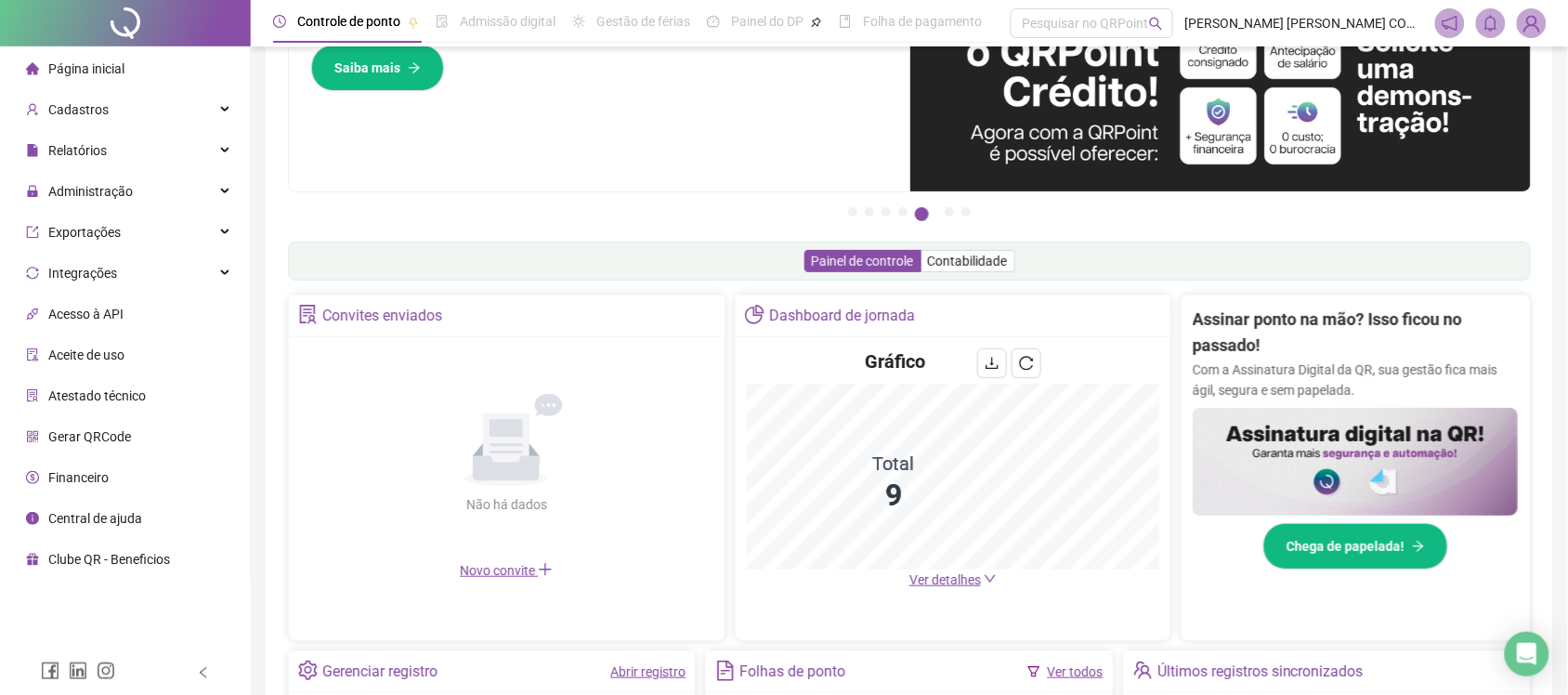
scroll to position [0, 0]
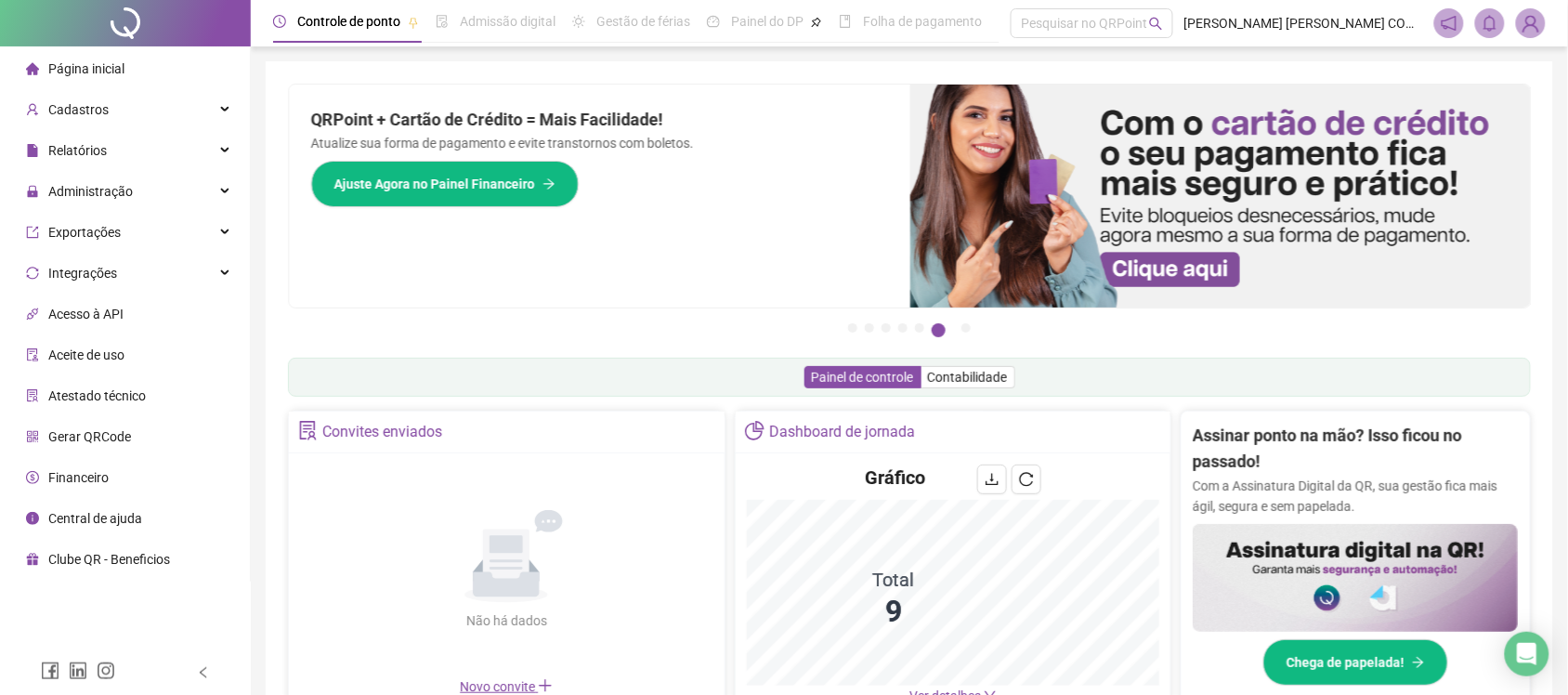
click at [1155, 400] on div "Pague o QRPoint com Cartão de Crédito Sua assinatura: mais segurança, prática e…" at bounding box center [909, 595] width 1243 height 1024
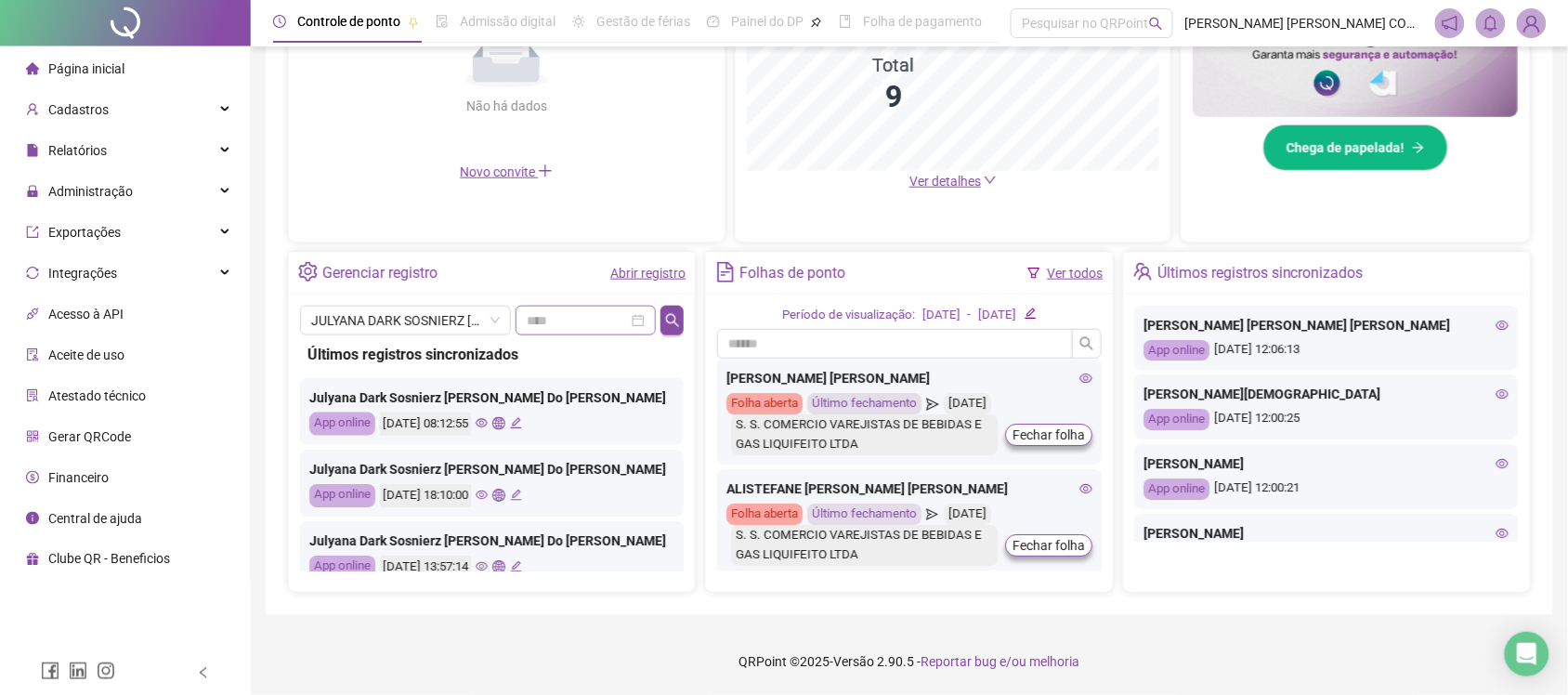
scroll to position [400, 0]
